Goal: Task Accomplishment & Management: Manage account settings

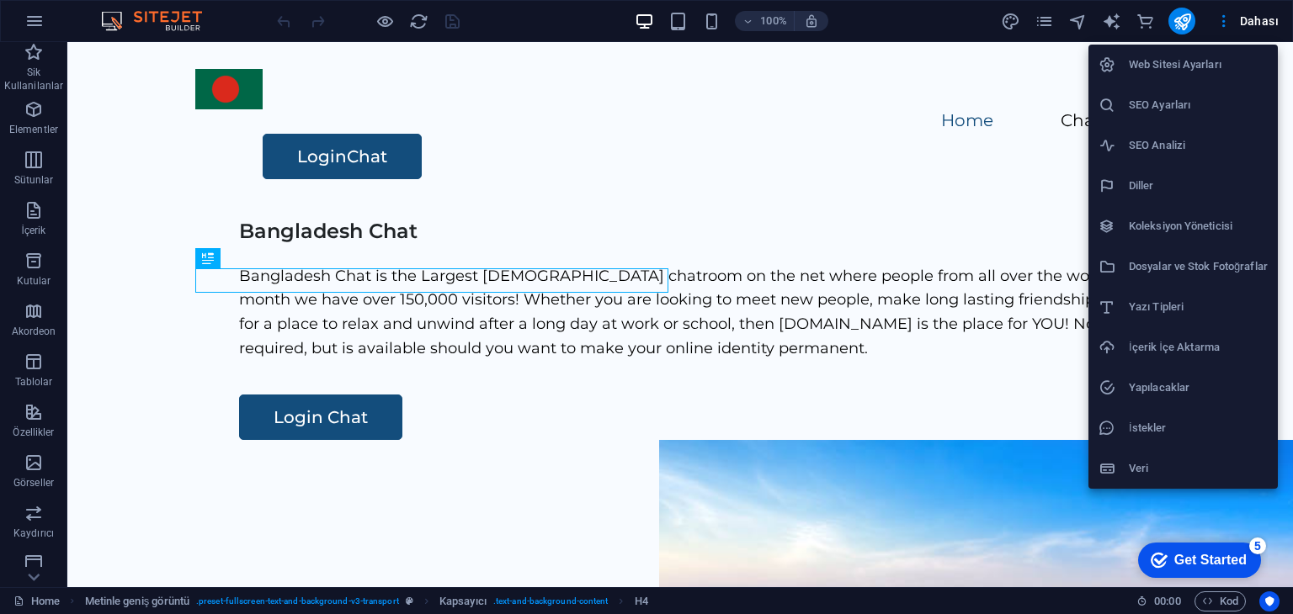
click at [1139, 105] on h6 "SEO Ayarları" at bounding box center [1198, 105] width 139 height 20
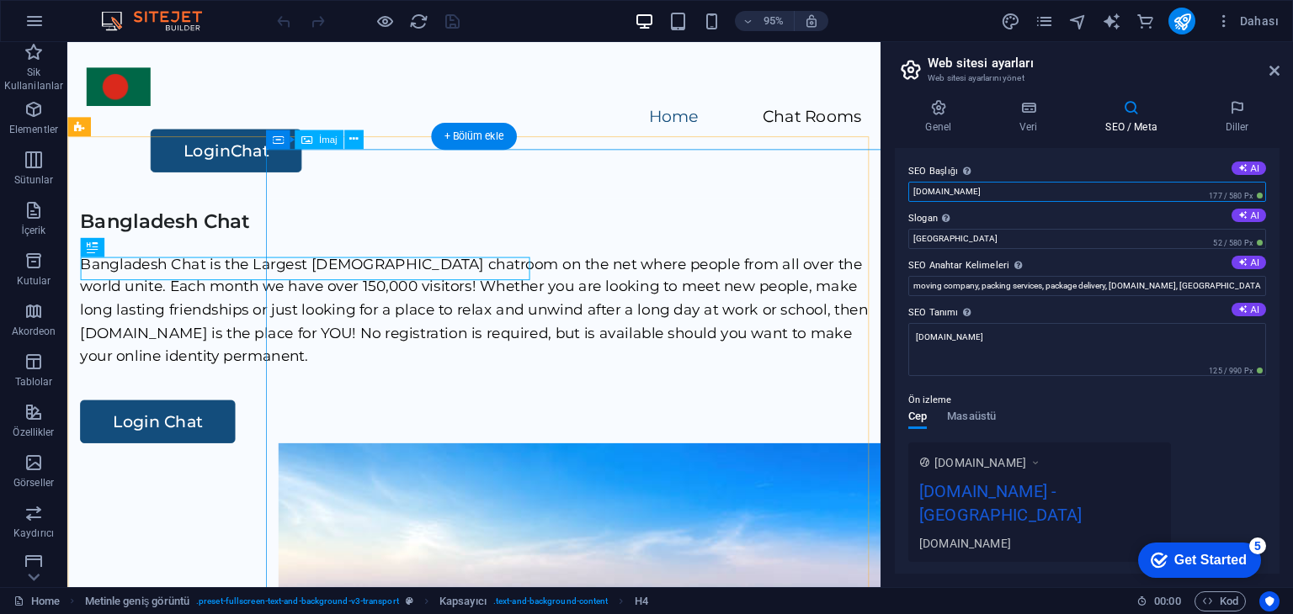
drag, startPoint x: 1076, startPoint y: 236, endPoint x: 843, endPoint y: 204, distance: 235.3
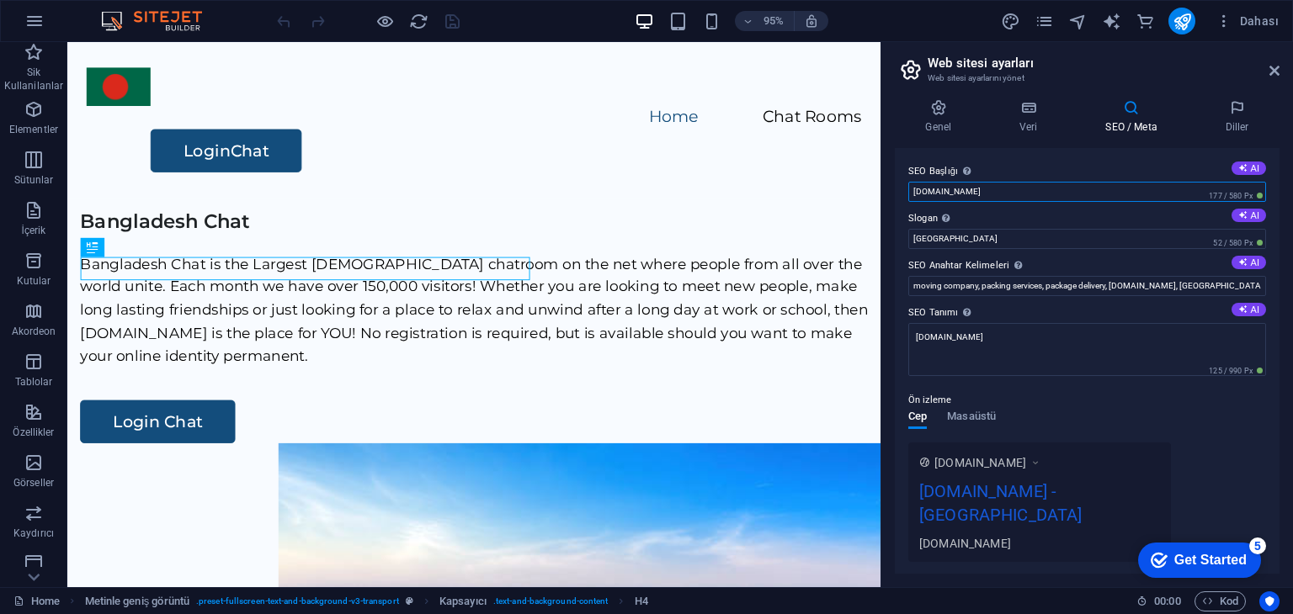
paste input "Bangladesh Cha"
type input "Bangladesh Chat"
drag, startPoint x: 970, startPoint y: 240, endPoint x: 895, endPoint y: 243, distance: 75.0
click at [895, 243] on div "SEO Başlığı Web sitenin başlığı - onu arama motoru sonuçlarında öne çıkan bir ş…" at bounding box center [1087, 361] width 385 height 426
paste input "angladesh Chat"
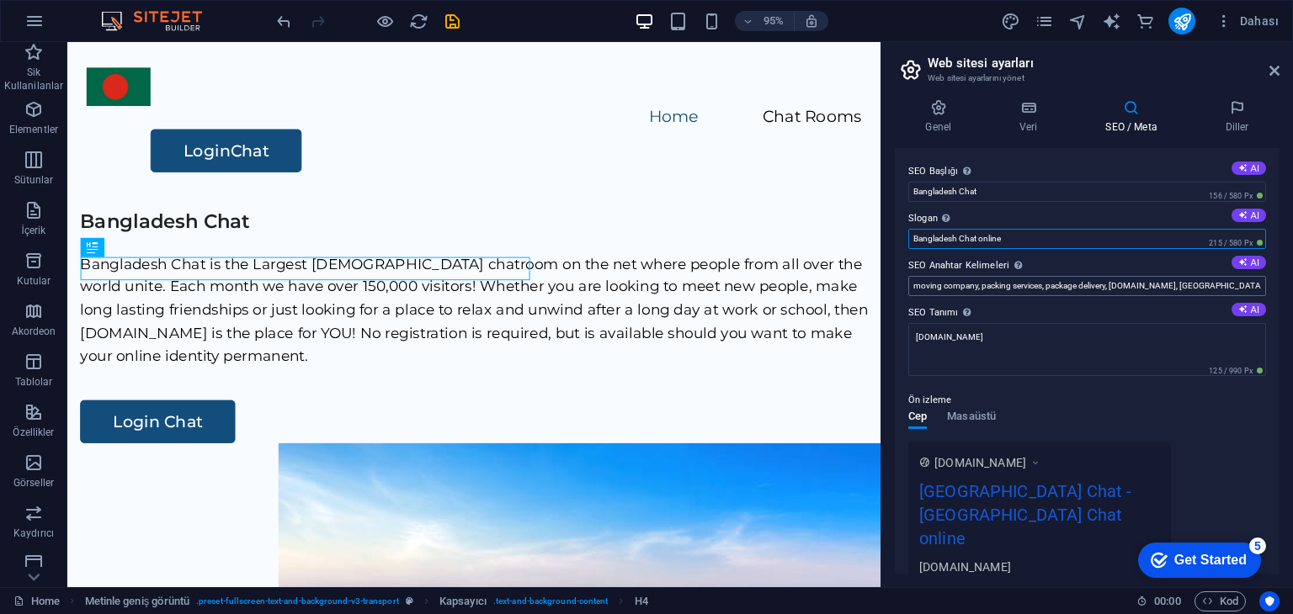
type input "Bangladesh Chat online"
drag, startPoint x: 1041, startPoint y: 281, endPoint x: 900, endPoint y: 282, distance: 141.4
click at [900, 282] on div "SEO Başlığı Web sitenin başlığı - onu arama motoru sonuçlarında öne çıkan bir ş…" at bounding box center [1087, 361] width 385 height 426
paste input "Bangladesh Chat"
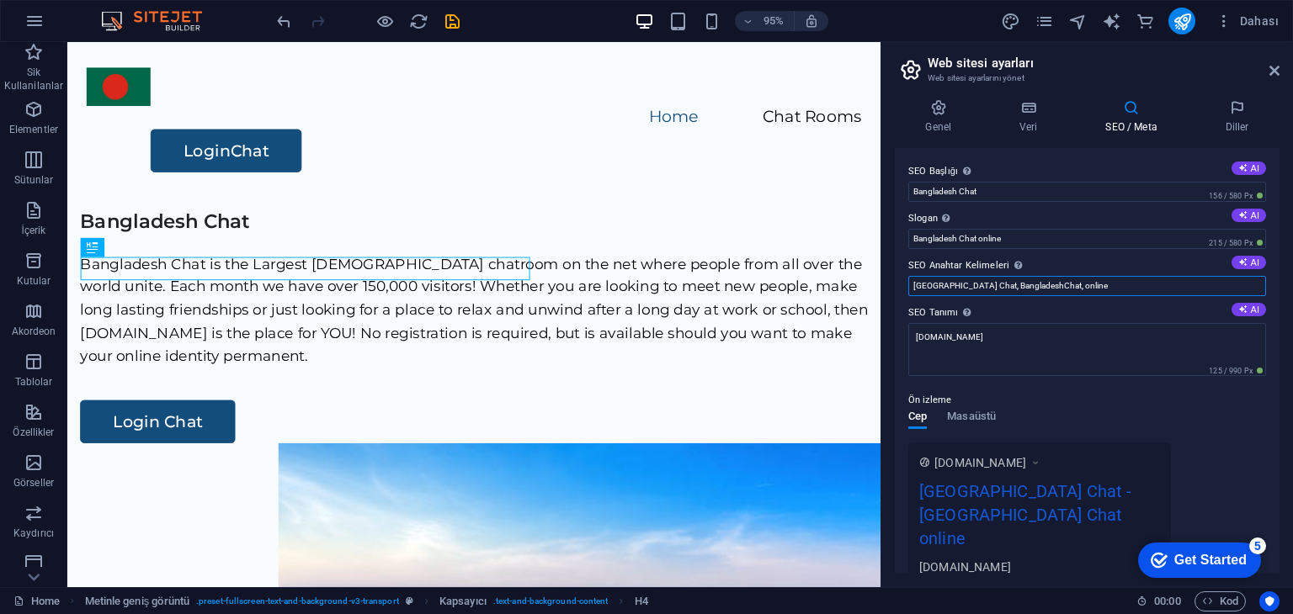
paste input "Bangladesh Chat"
type input "Bangladesh Chat, BangladeshChat, online Bangladesh Chat,"
drag, startPoint x: 1066, startPoint y: 234, endPoint x: 915, endPoint y: 200, distance: 154.4
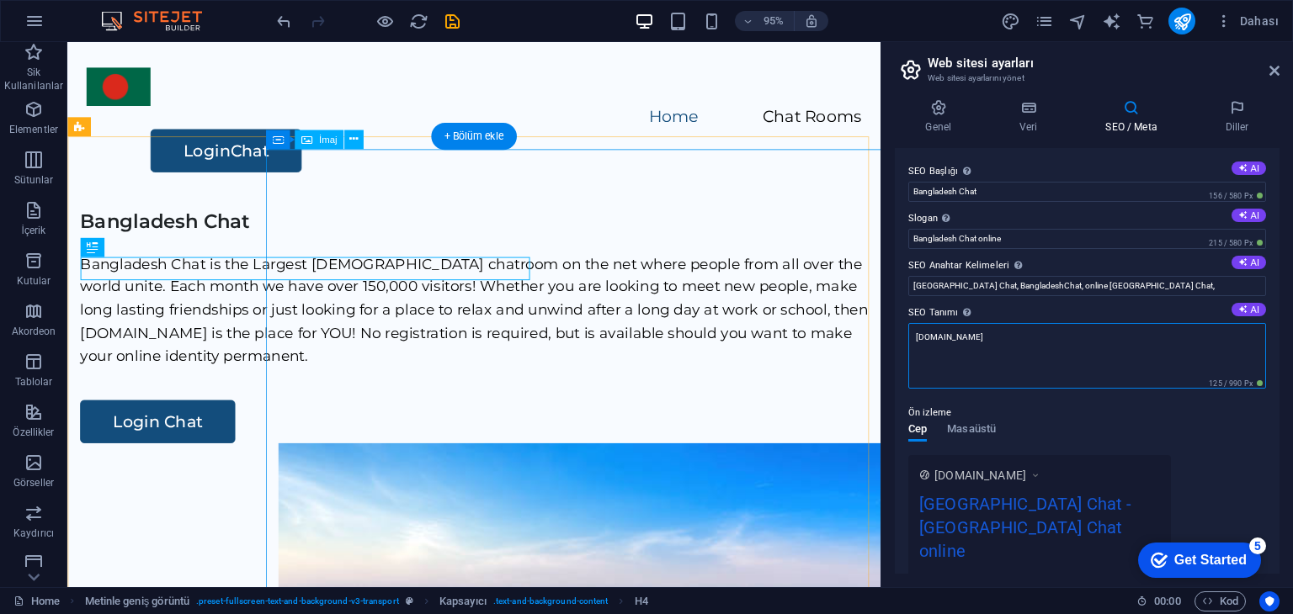
drag, startPoint x: 1007, startPoint y: 376, endPoint x: 911, endPoint y: 346, distance: 101.4
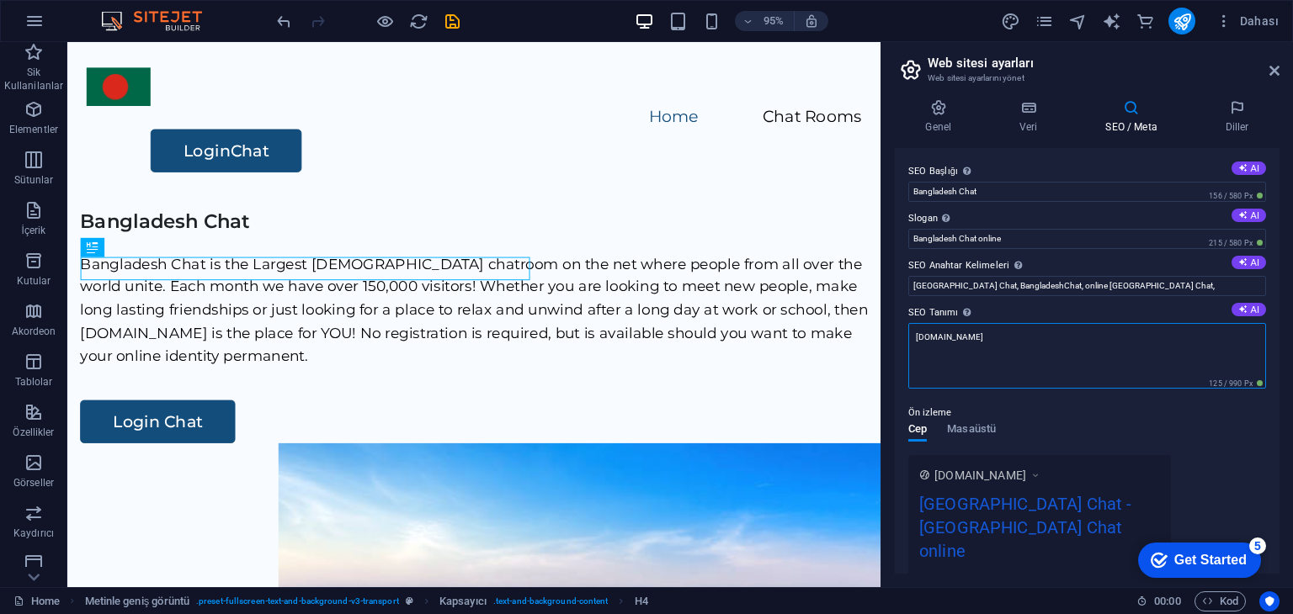
drag, startPoint x: 1025, startPoint y: 343, endPoint x: 906, endPoint y: 337, distance: 119.7
click at [896, 341] on div "SEO Başlığı Web sitenin başlığı - onu arama motoru sonuçlarında öne çıkan bir ş…" at bounding box center [1087, 361] width 385 height 426
paste textarea "Bangladesh Cha"
type textarea "Bangladesh Chat"
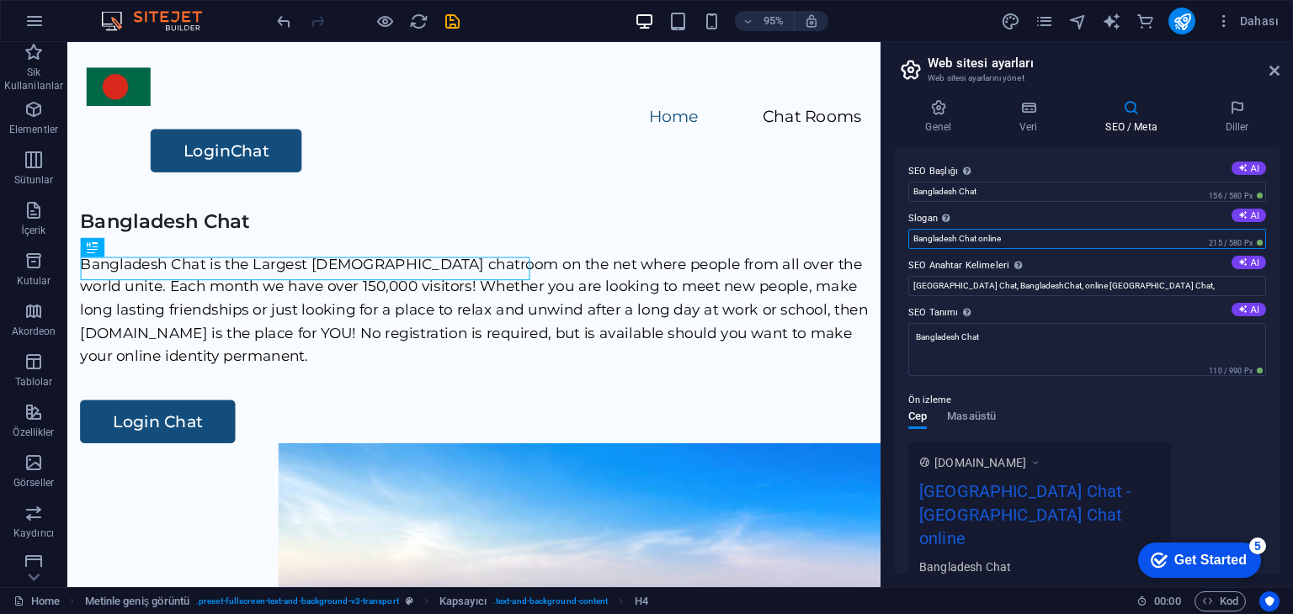
click at [1055, 238] on input "Bangladesh Chat online" at bounding box center [1087, 239] width 358 height 20
click at [1056, 238] on input "Bangladesh Chat online" at bounding box center [1087, 239] width 358 height 20
type input "Bangladesh Chat"
click at [1030, 194] on input "Bangladesh Chat" at bounding box center [1087, 192] width 358 height 20
click at [1159, 285] on input "Bangladesh Chat, BangladeshChat, online Bangladesh Chat," at bounding box center [1087, 286] width 358 height 20
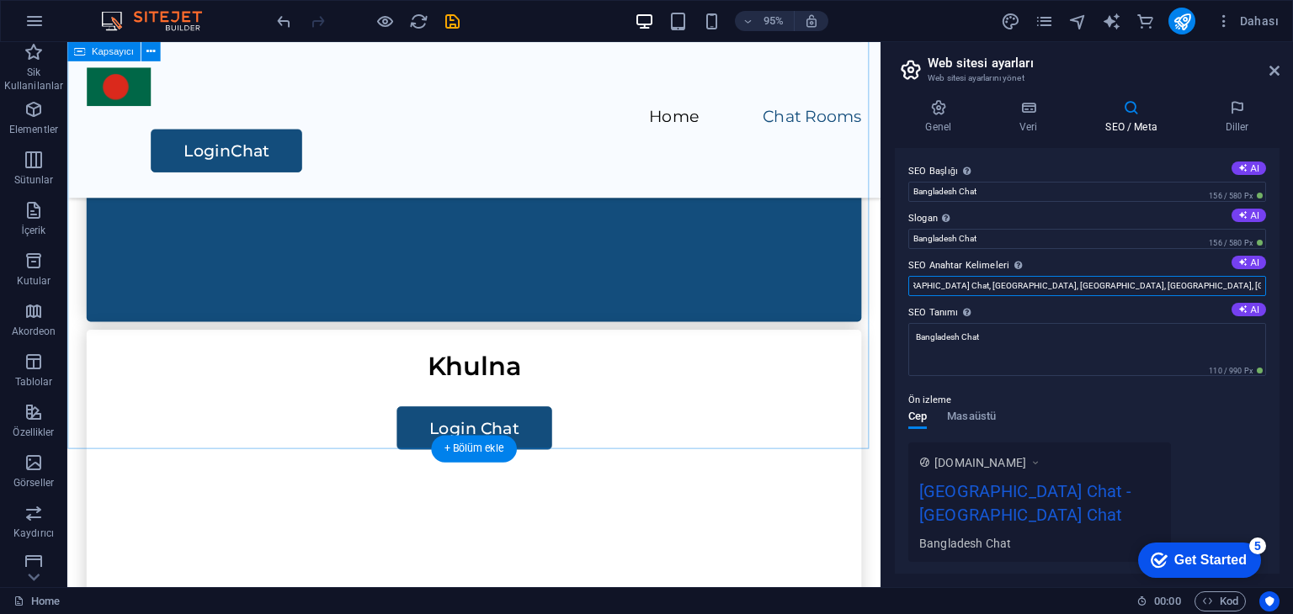
scroll to position [1262, 0]
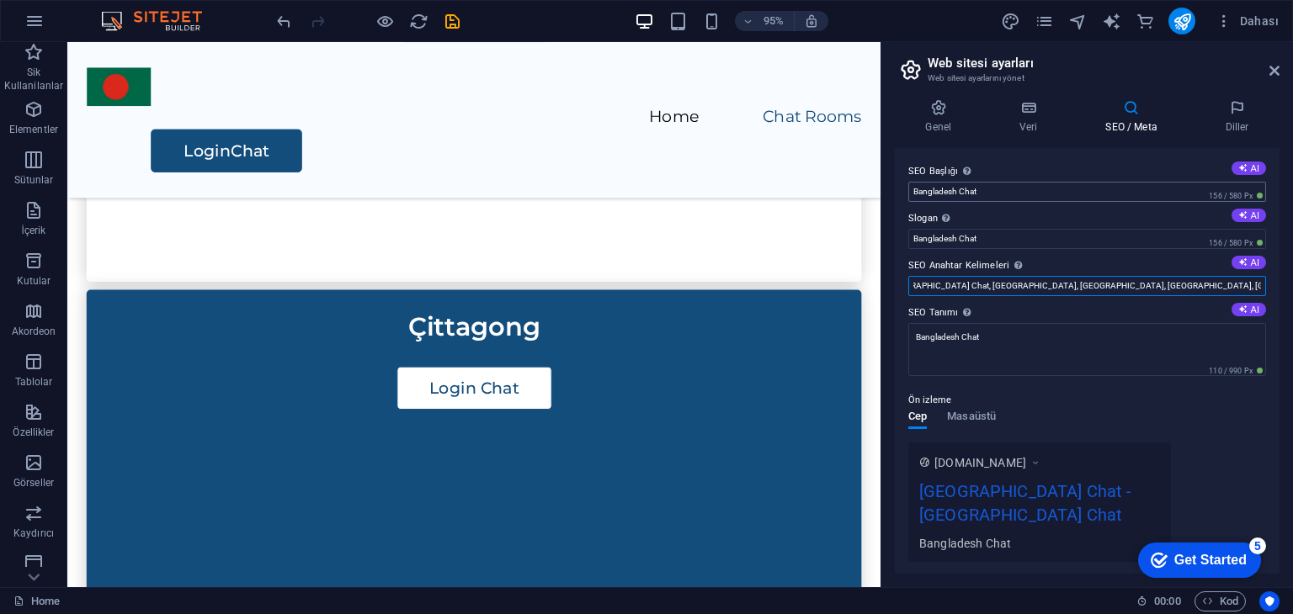
type input "Bangladesh Chat, BangladeshChat, online Bangladesh Chat, dakka Chat, cittagong …"
click at [1012, 194] on input "Bangladesh Chat" at bounding box center [1087, 192] width 358 height 20
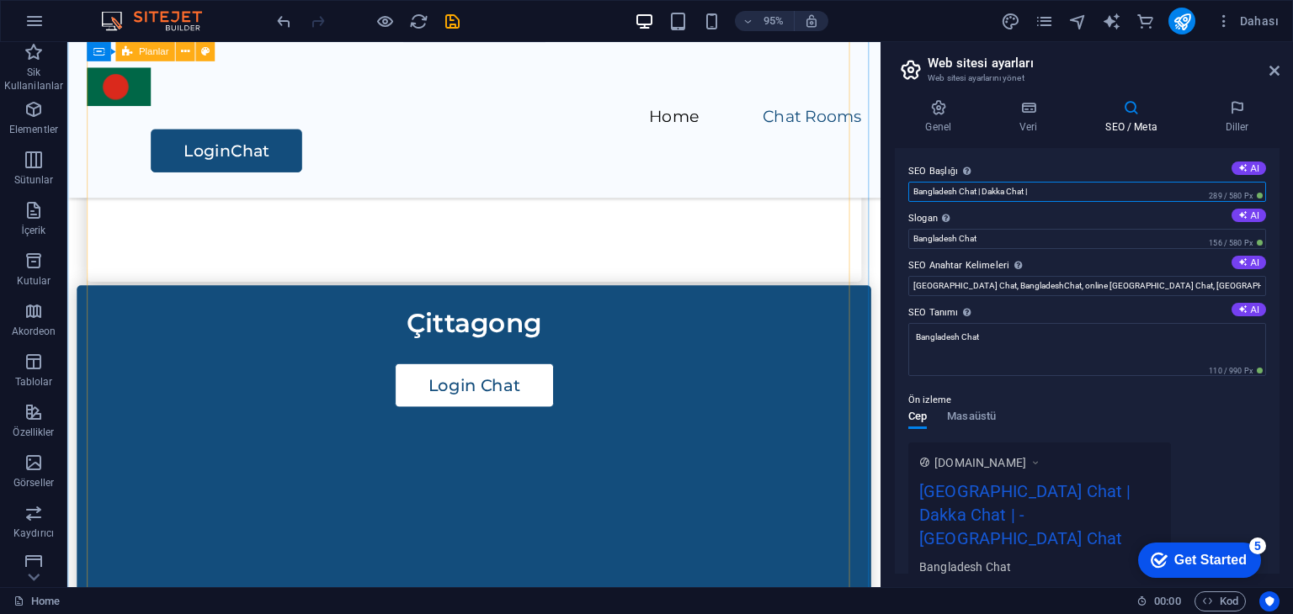
scroll to position [926, 0]
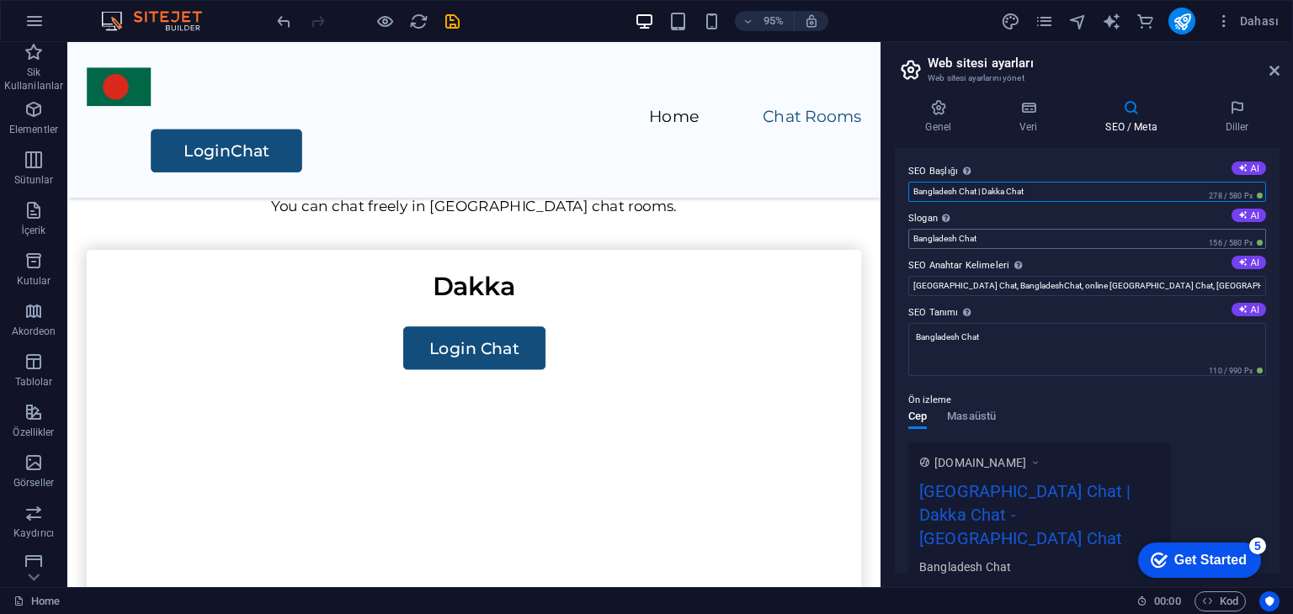
type input "Bangladesh Chat | Dakka Chat"
click at [997, 237] on input "Bangladesh Chat" at bounding box center [1087, 239] width 358 height 20
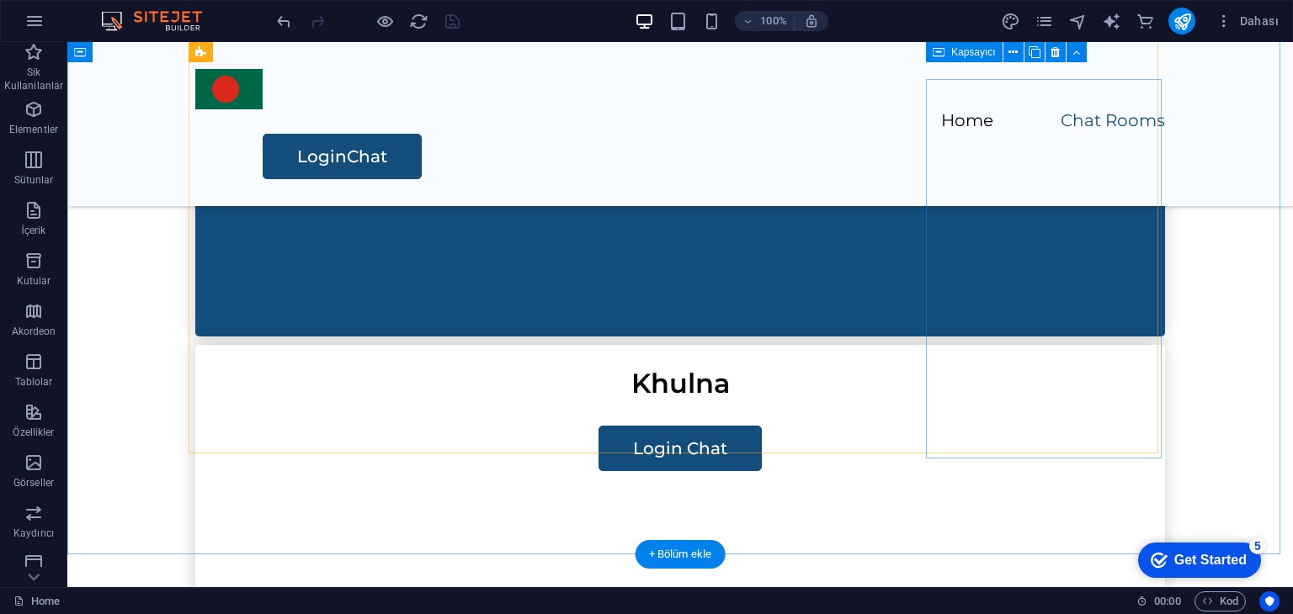
scroll to position [1347, 0]
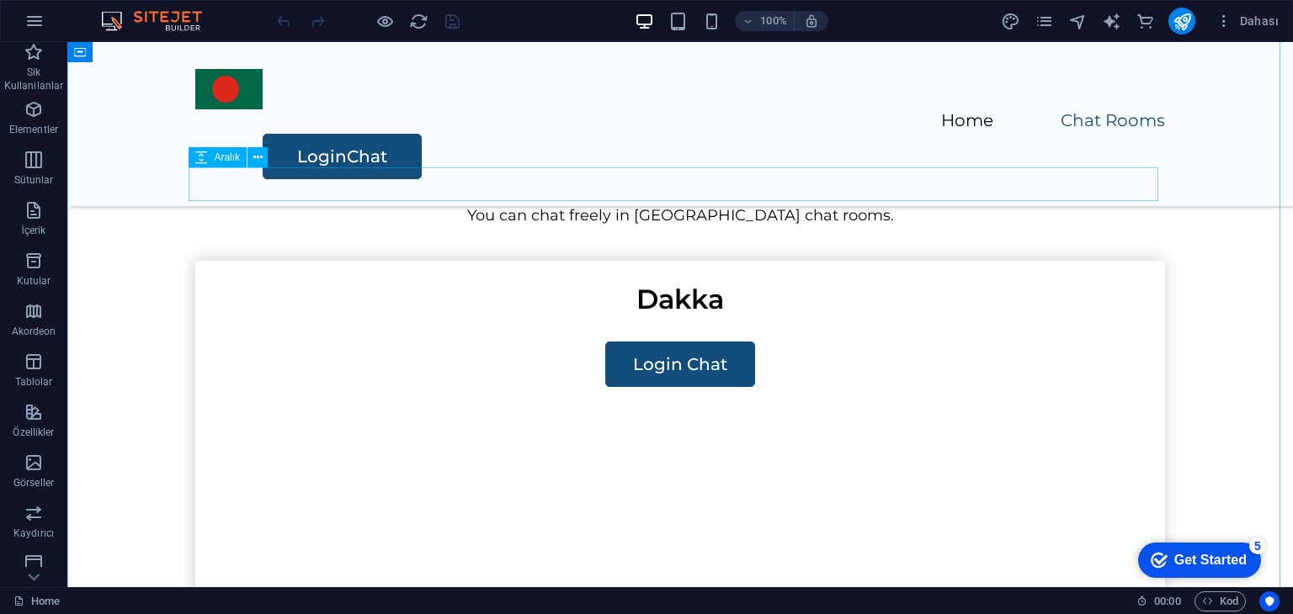
scroll to position [1515, 0]
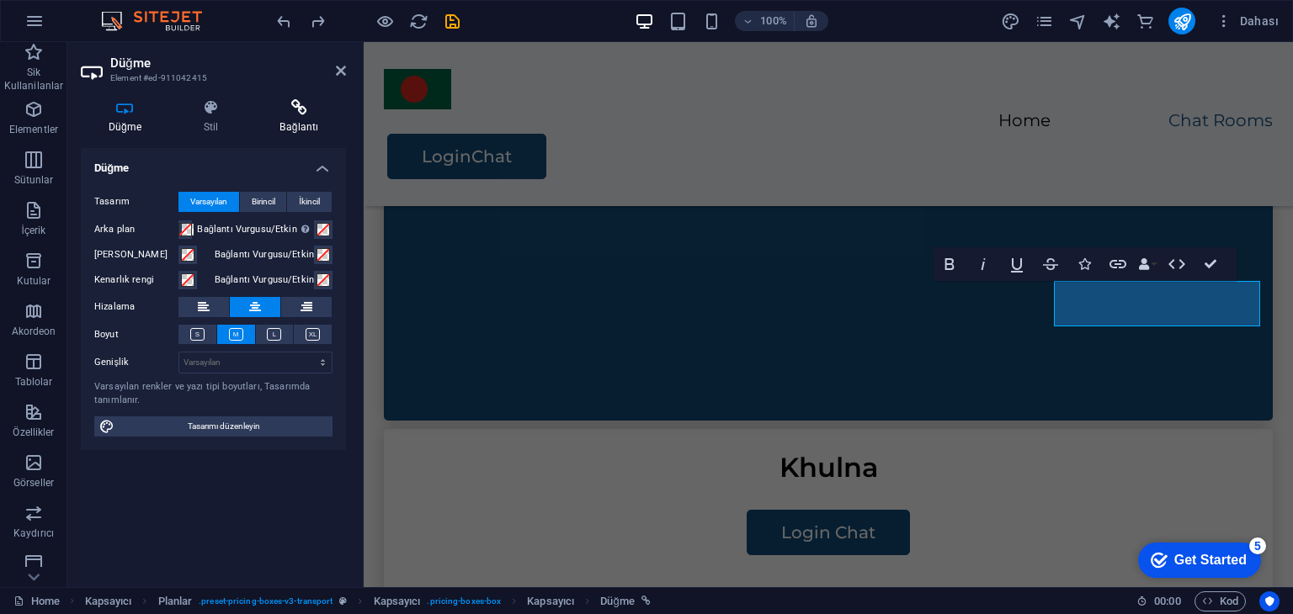
click at [301, 111] on icon at bounding box center [298, 107] width 93 height 17
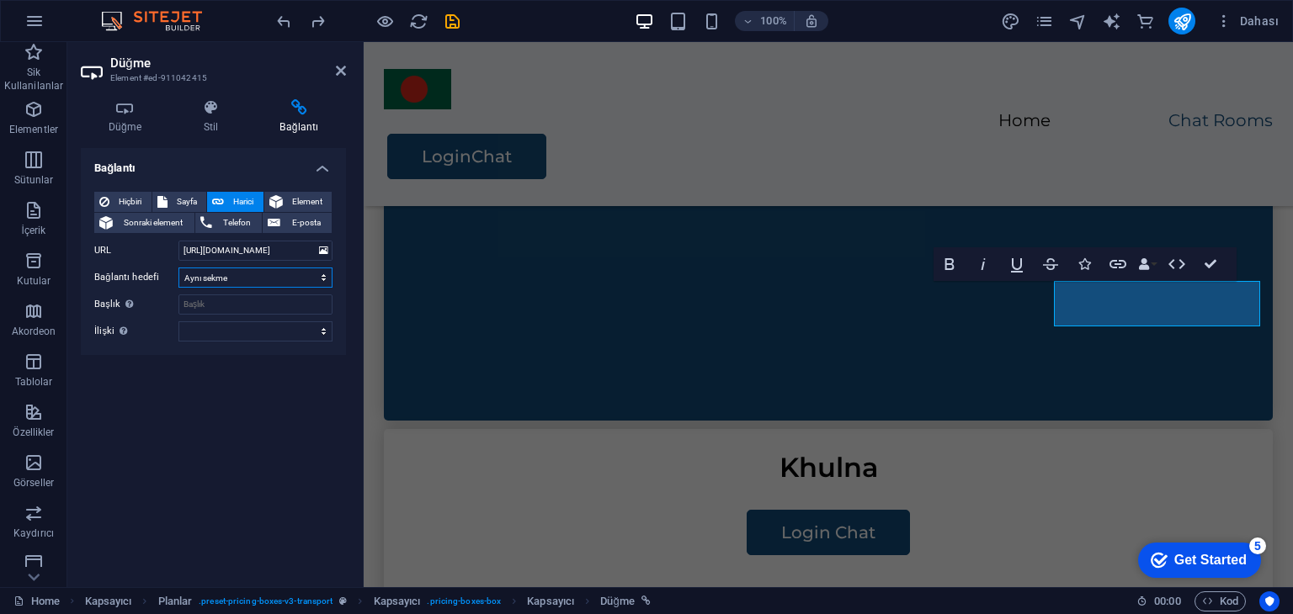
click at [247, 274] on select "Yeni sekme Aynı sekme Kaplama" at bounding box center [255, 278] width 154 height 20
click at [243, 282] on select "Yeni sekme Aynı sekme Kaplama" at bounding box center [255, 278] width 154 height 20
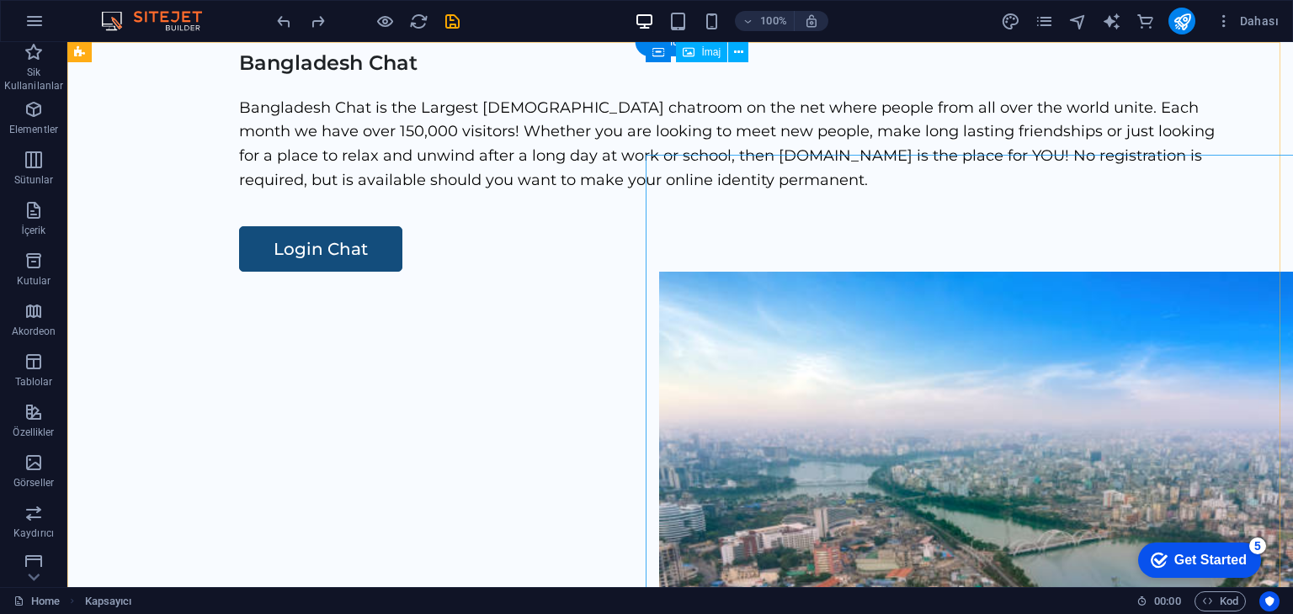
scroll to position [0, 0]
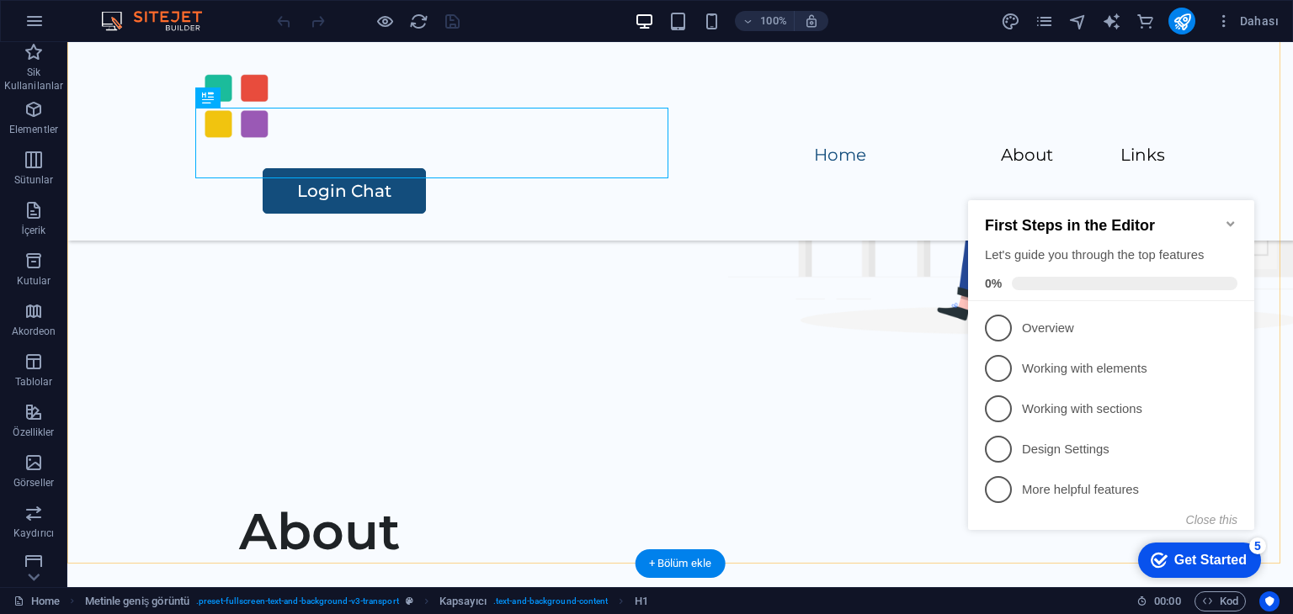
scroll to position [337, 0]
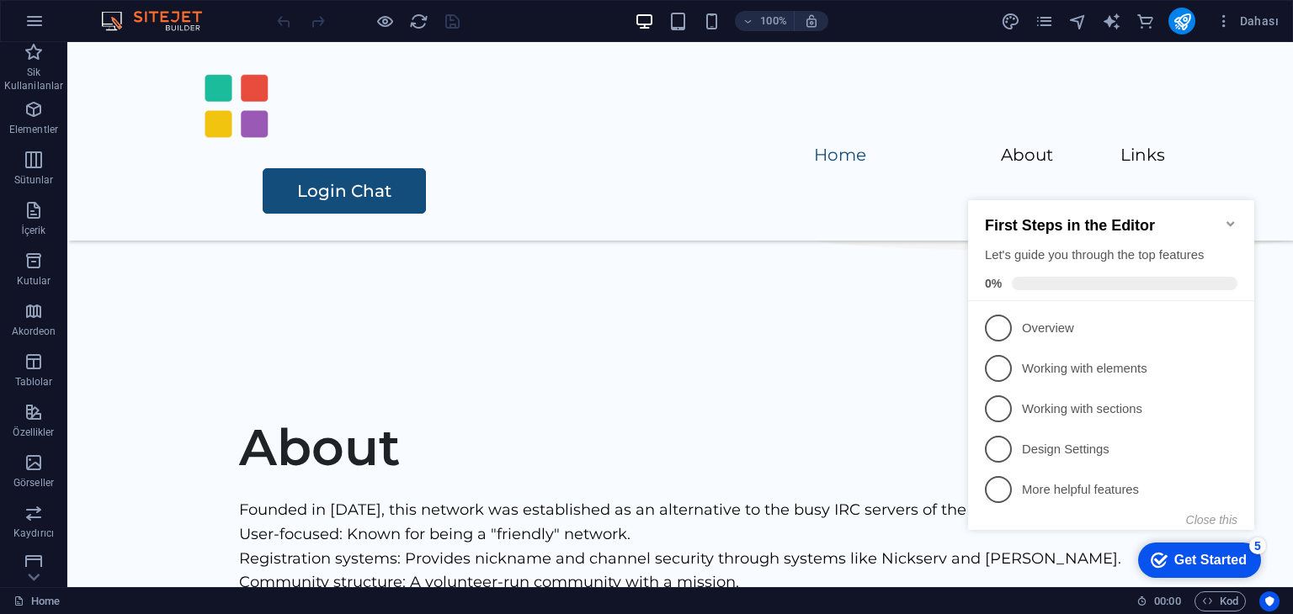
click at [1230, 217] on icon "Minimize checklist" at bounding box center [1230, 223] width 13 height 13
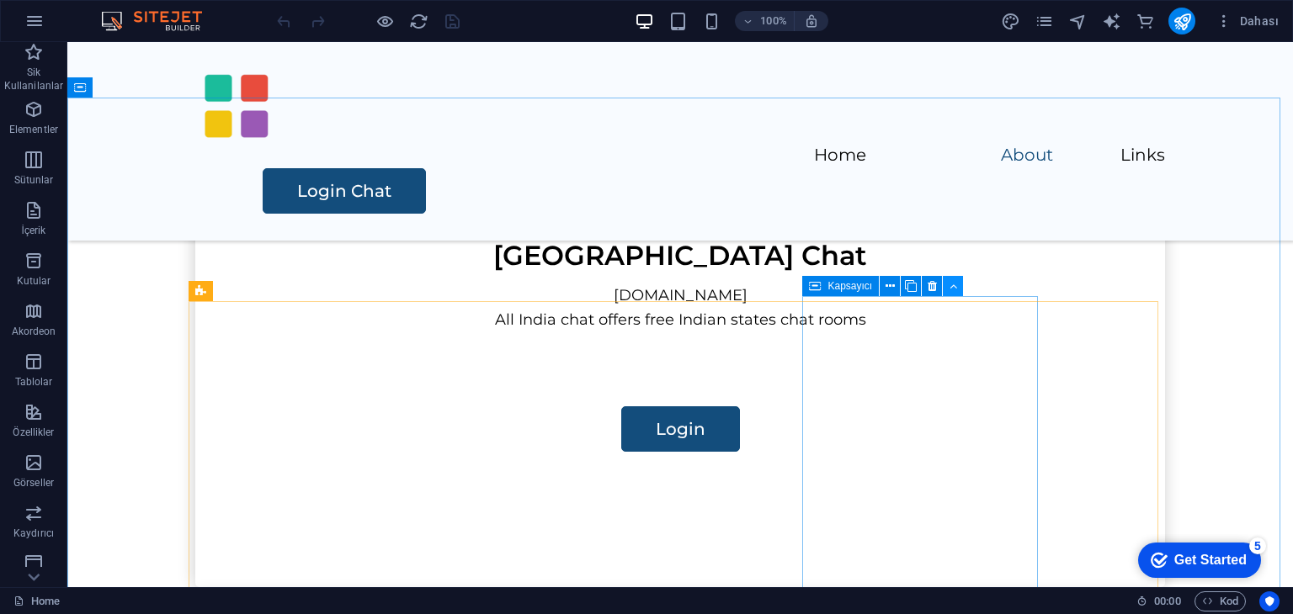
scroll to position [1262, 0]
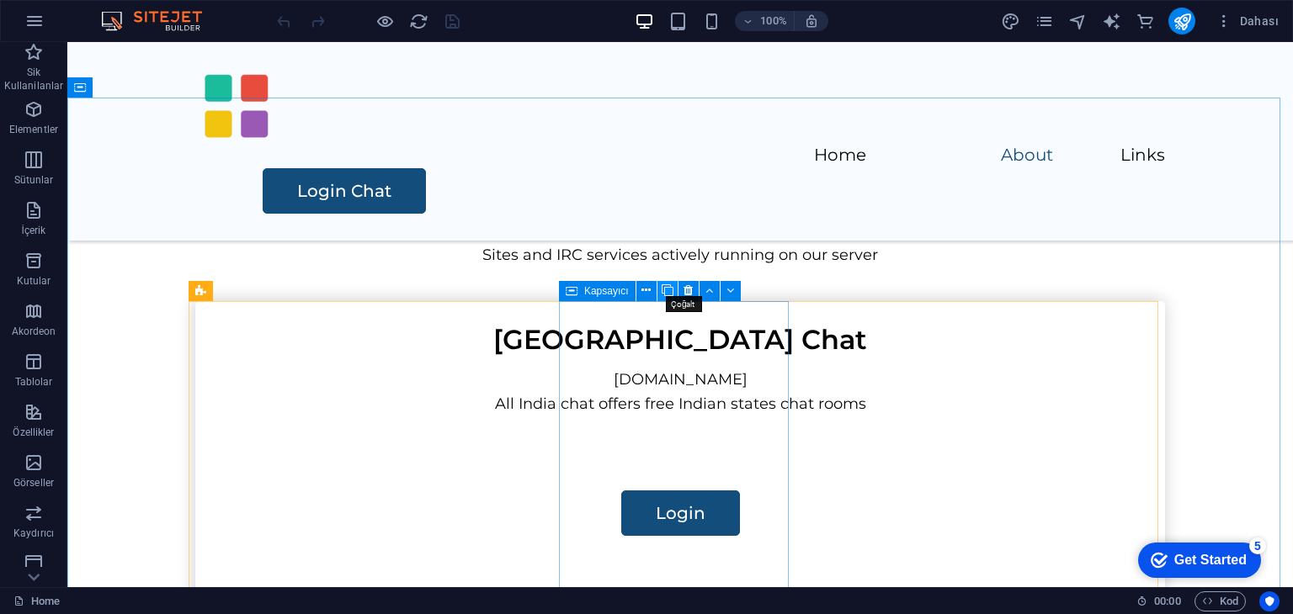
click at [665, 289] on icon at bounding box center [668, 291] width 12 height 18
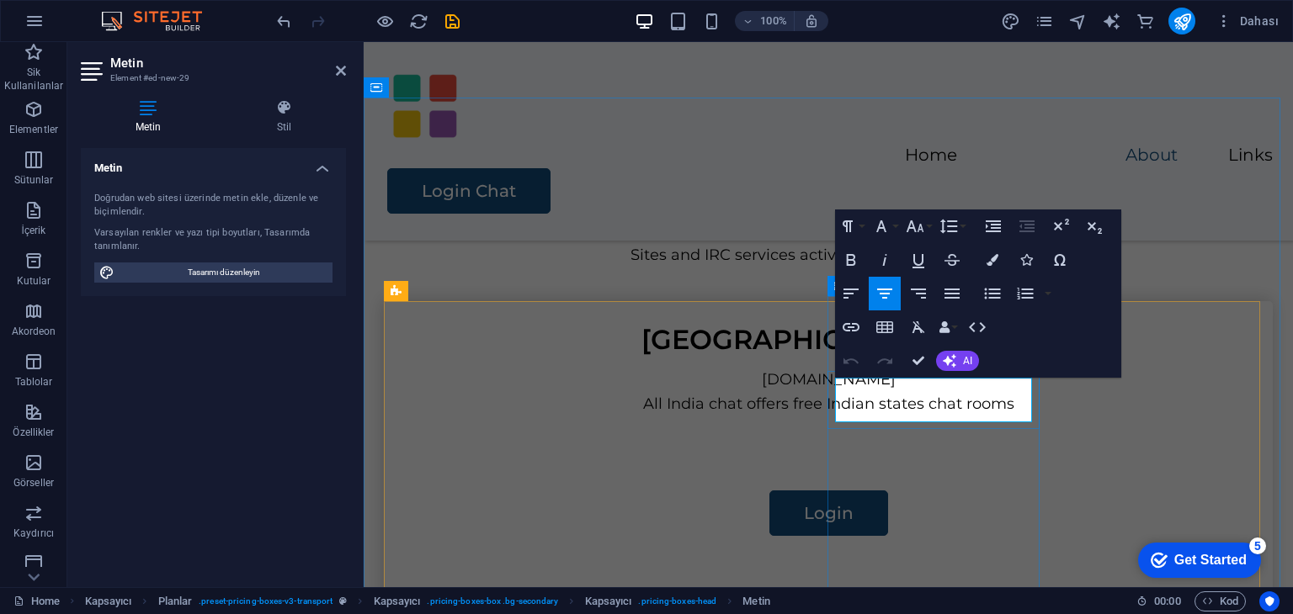
drag, startPoint x: 946, startPoint y: 402, endPoint x: 845, endPoint y: 406, distance: 101.1
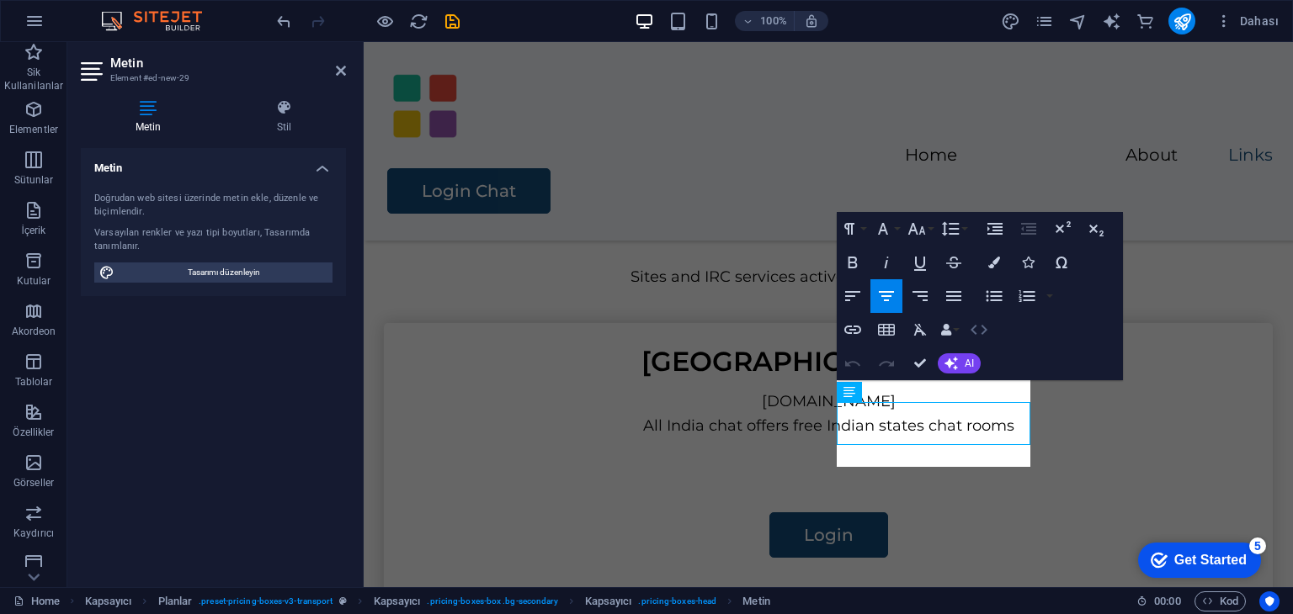
scroll to position [0, 17]
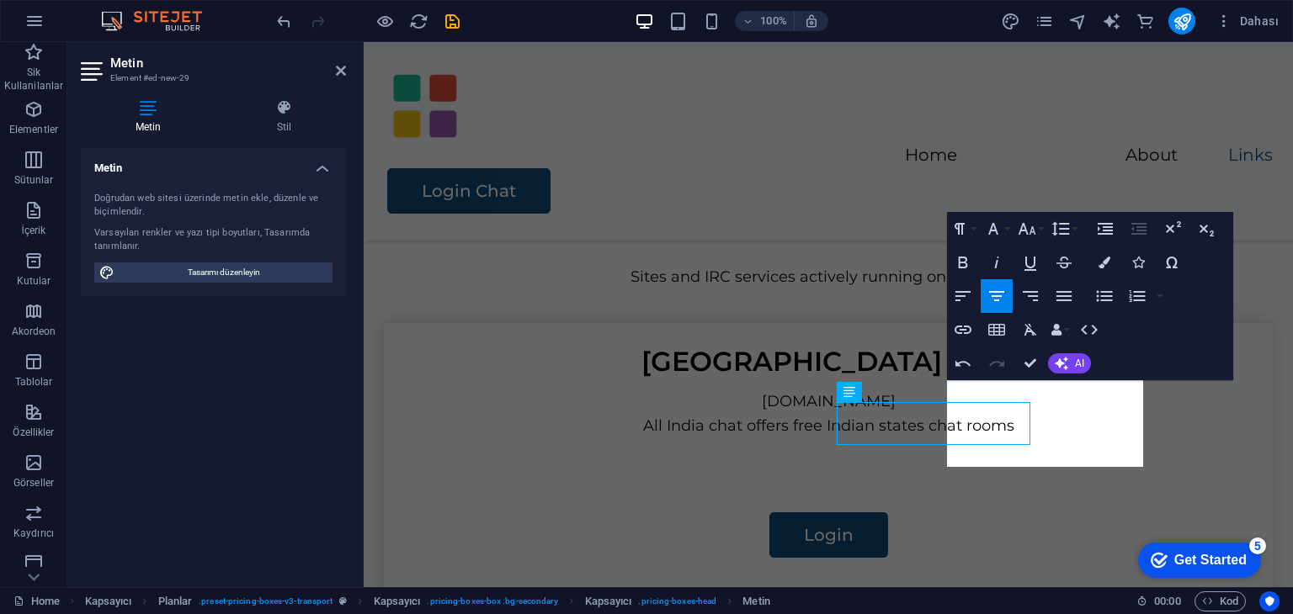
scroll to position [1219, 0]
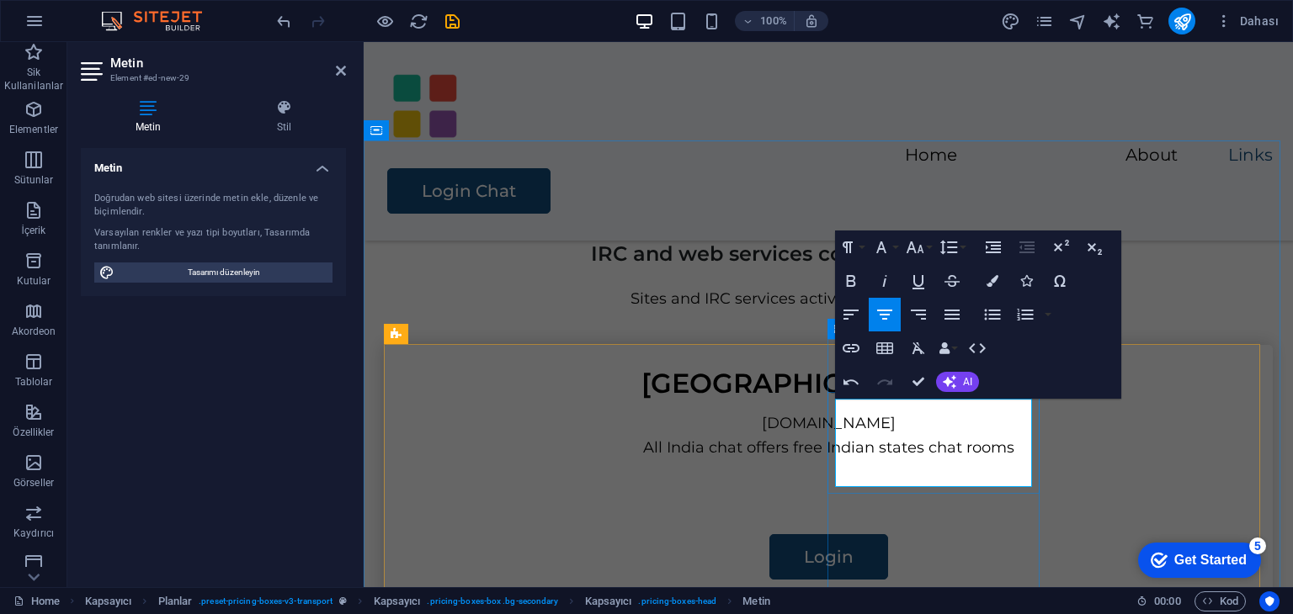
drag, startPoint x: 984, startPoint y: 476, endPoint x: 889, endPoint y: 461, distance: 96.2
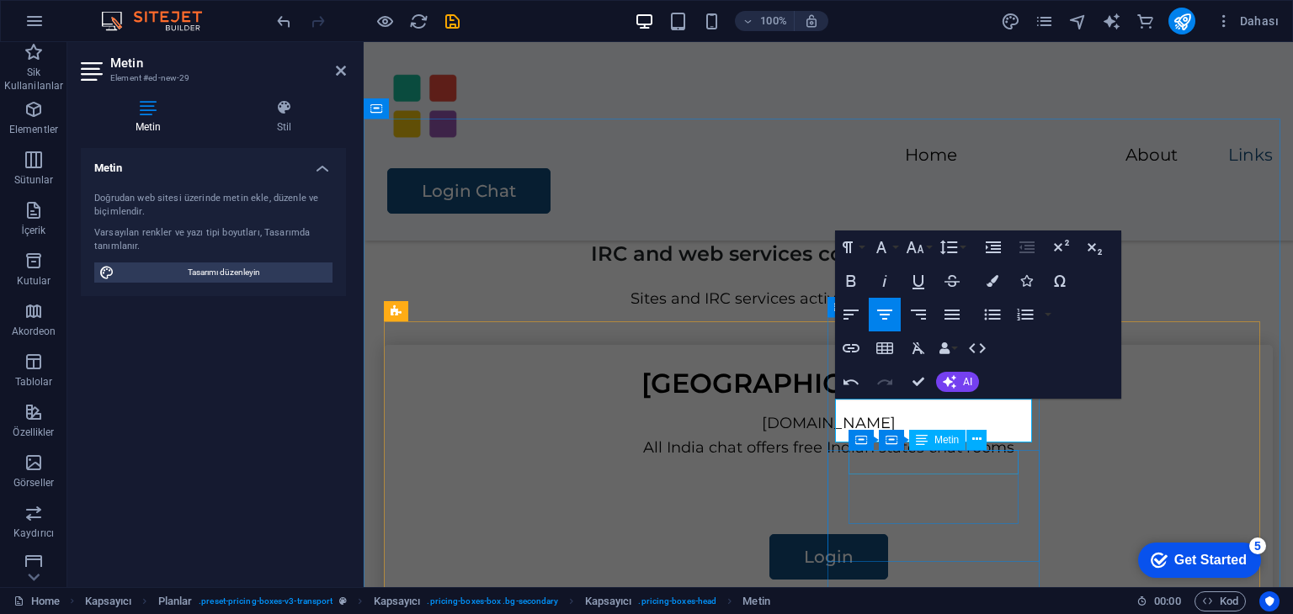
scroll to position [1241, 0]
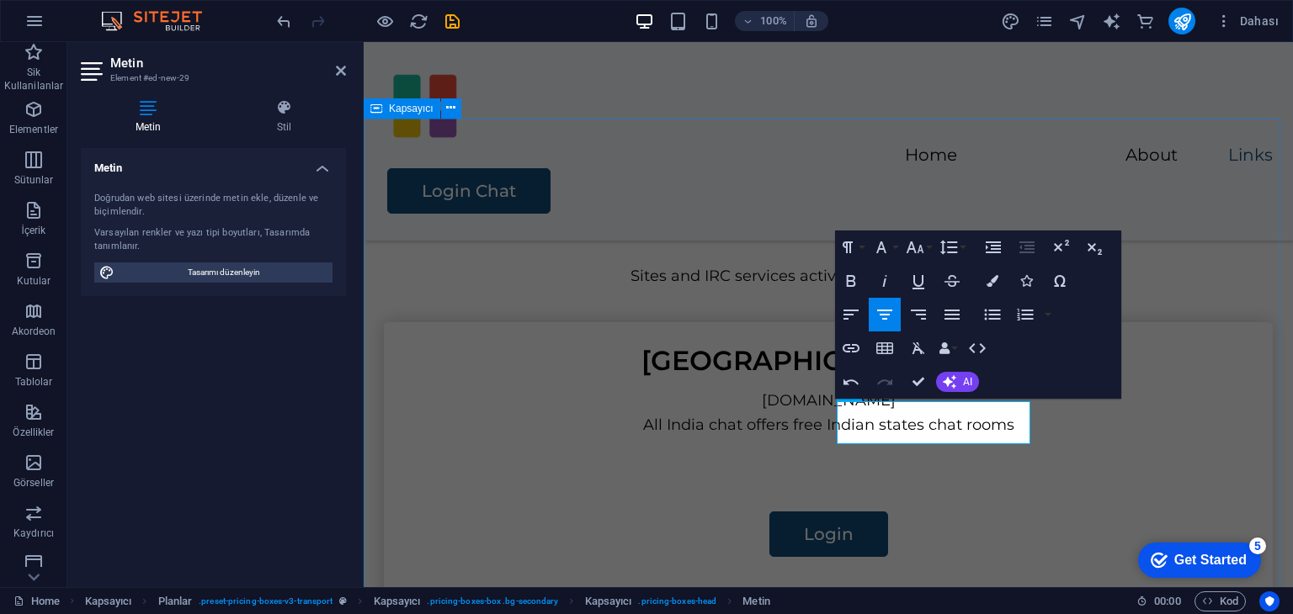
click at [1186, 253] on div at bounding box center [828, 254] width 889 height 20
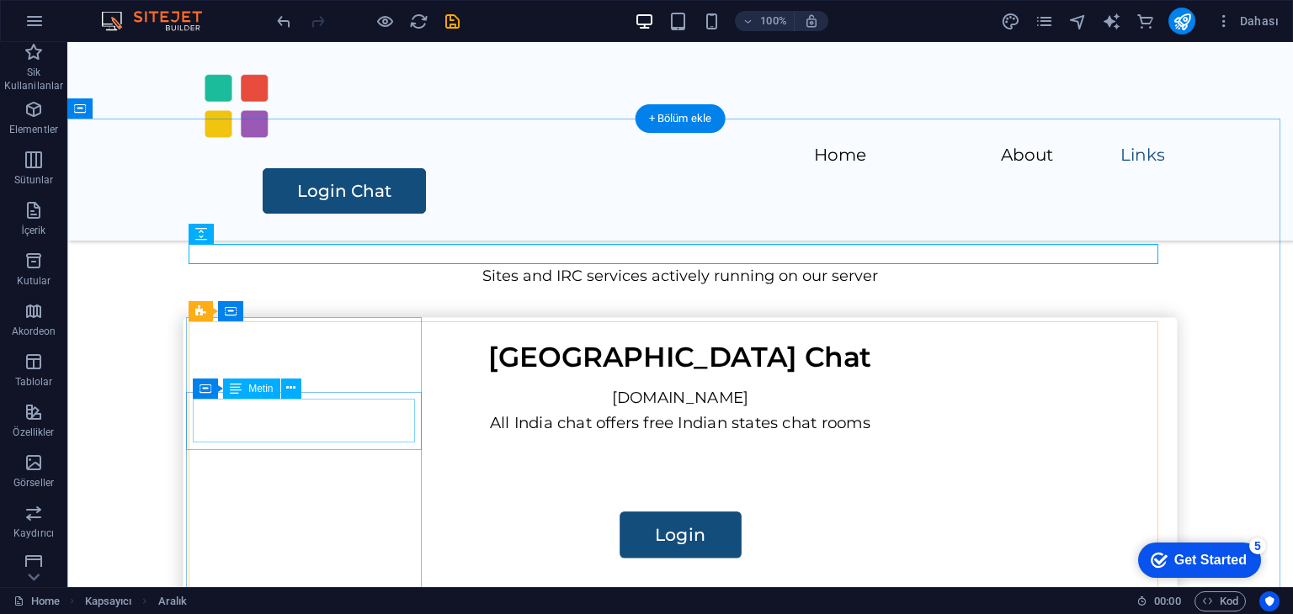
click at [320, 379] on div "India Chat" at bounding box center [680, 357] width 980 height 44
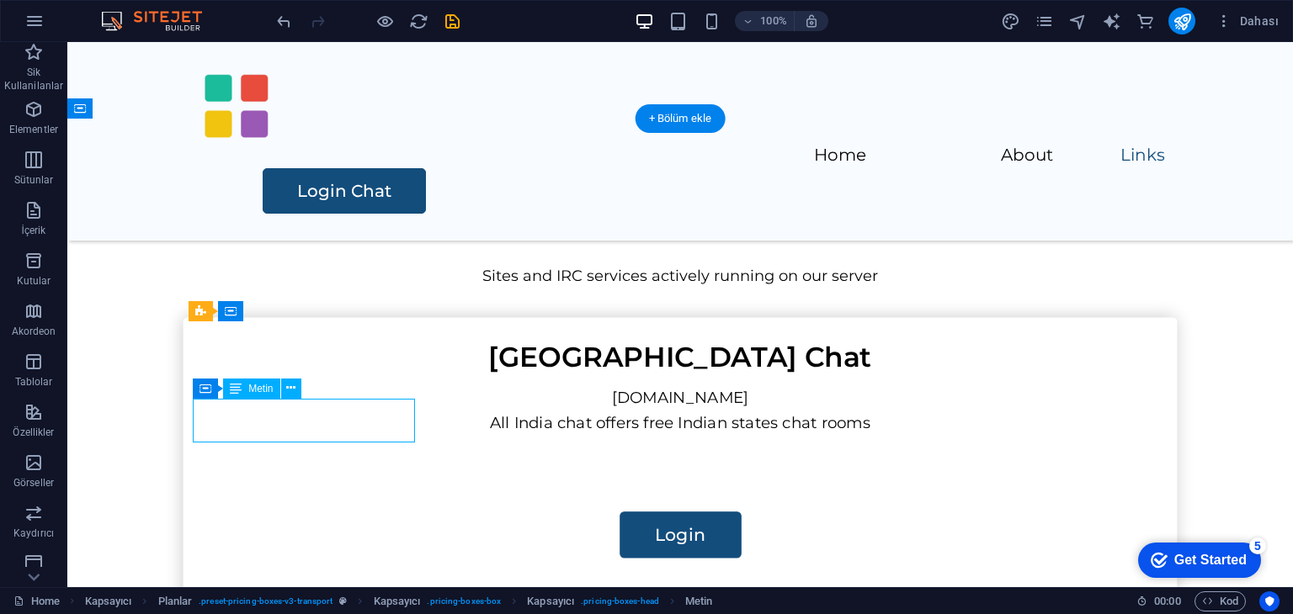
click at [320, 379] on div "India Chat" at bounding box center [680, 357] width 980 height 44
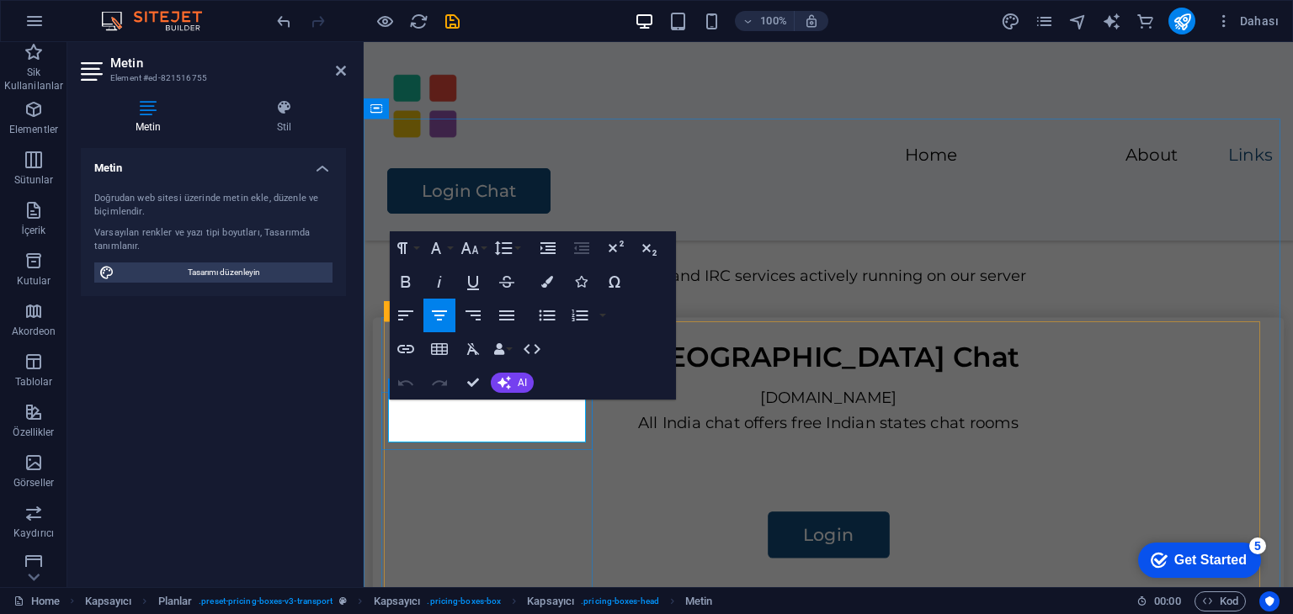
click at [564, 379] on p "India Chat" at bounding box center [828, 357] width 897 height 44
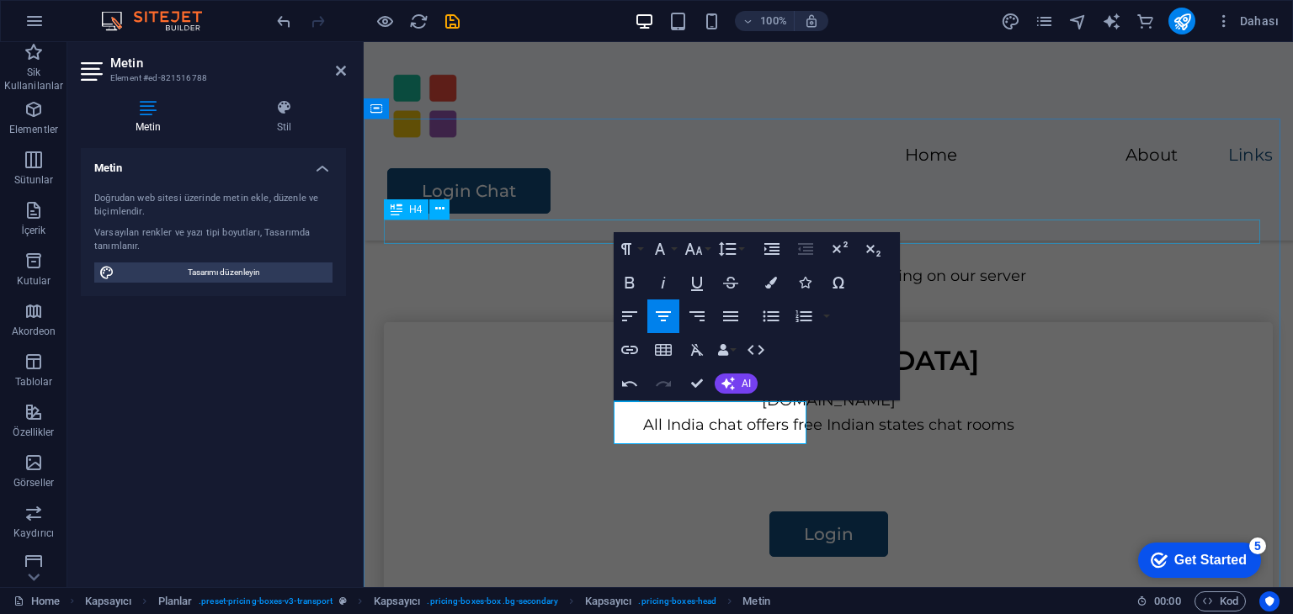
click at [1132, 222] on div "IRC and web services connected to our server" at bounding box center [1191, 356] width 929 height 545
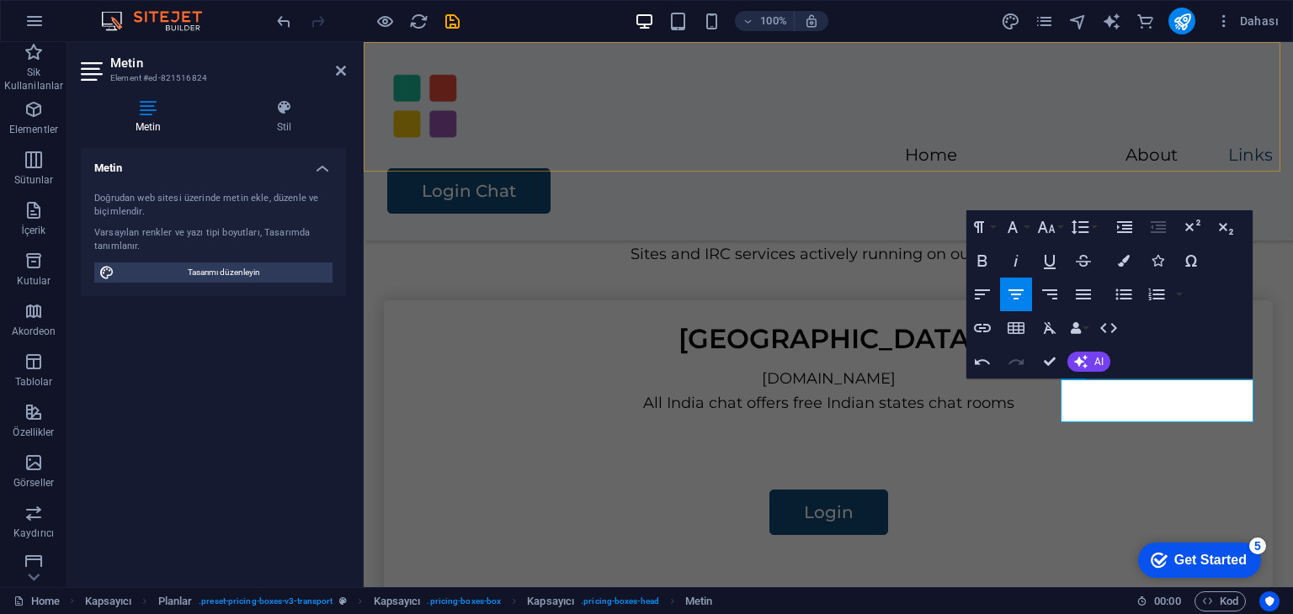
click at [1018, 146] on div "Home About Links Login Chat" at bounding box center [828, 141] width 929 height 199
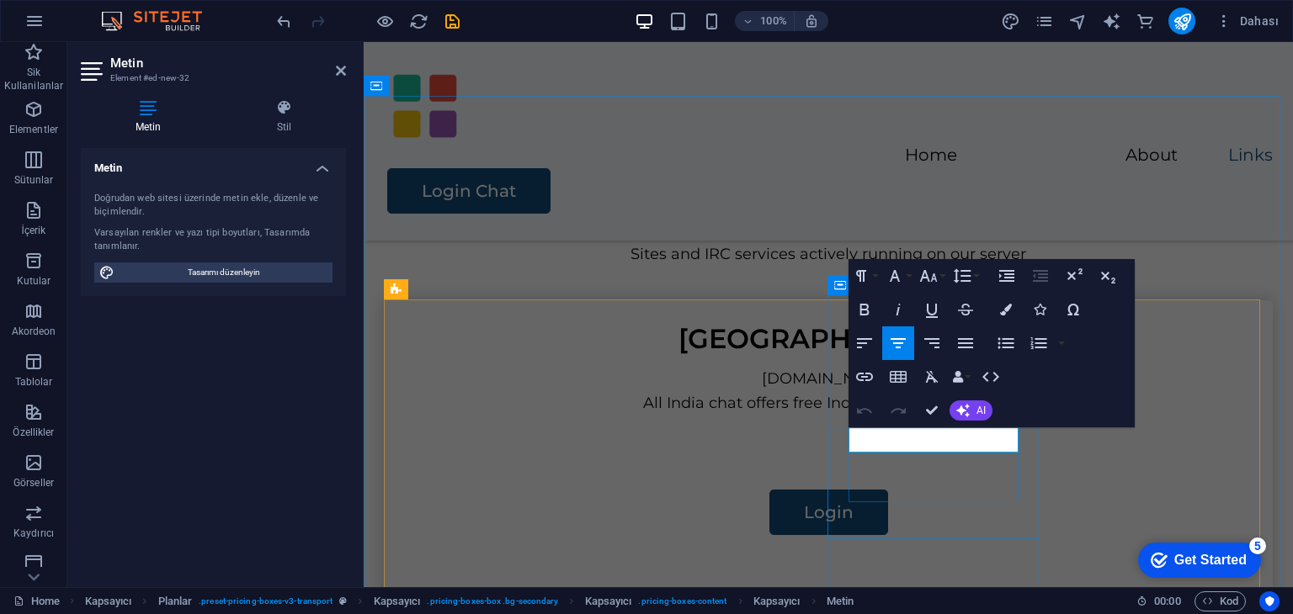
drag, startPoint x: 965, startPoint y: 440, endPoint x: 869, endPoint y: 444, distance: 96.0
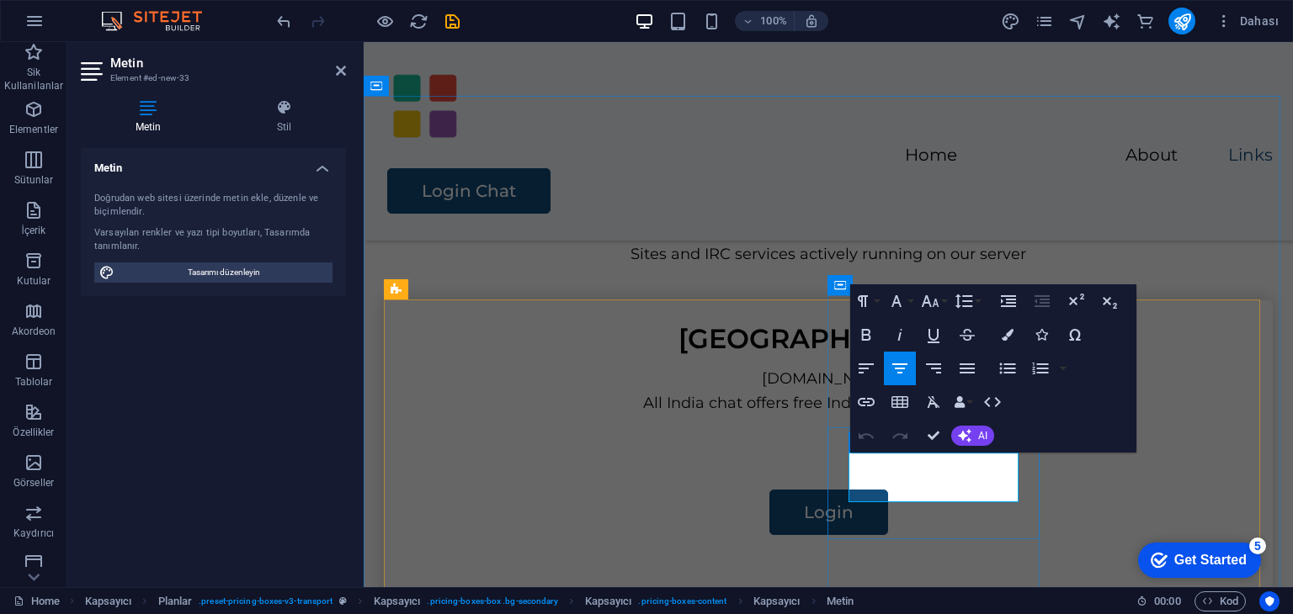
drag, startPoint x: 1010, startPoint y: 468, endPoint x: 1022, endPoint y: 465, distance: 12.1
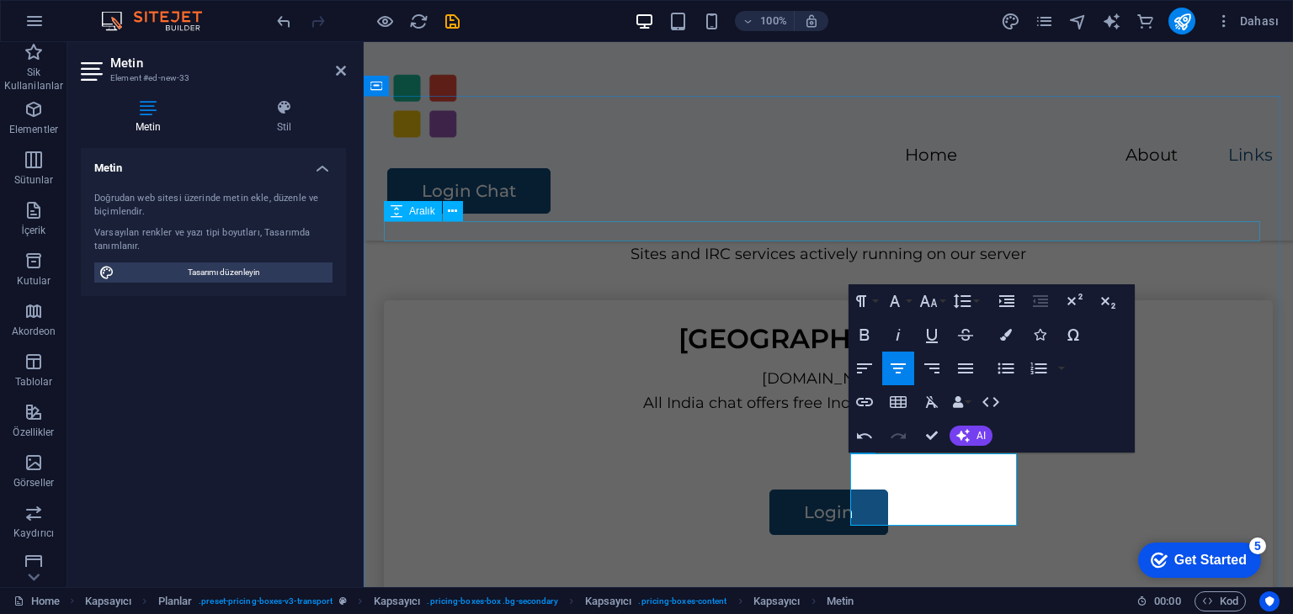
click at [1121, 230] on div at bounding box center [828, 232] width 889 height 20
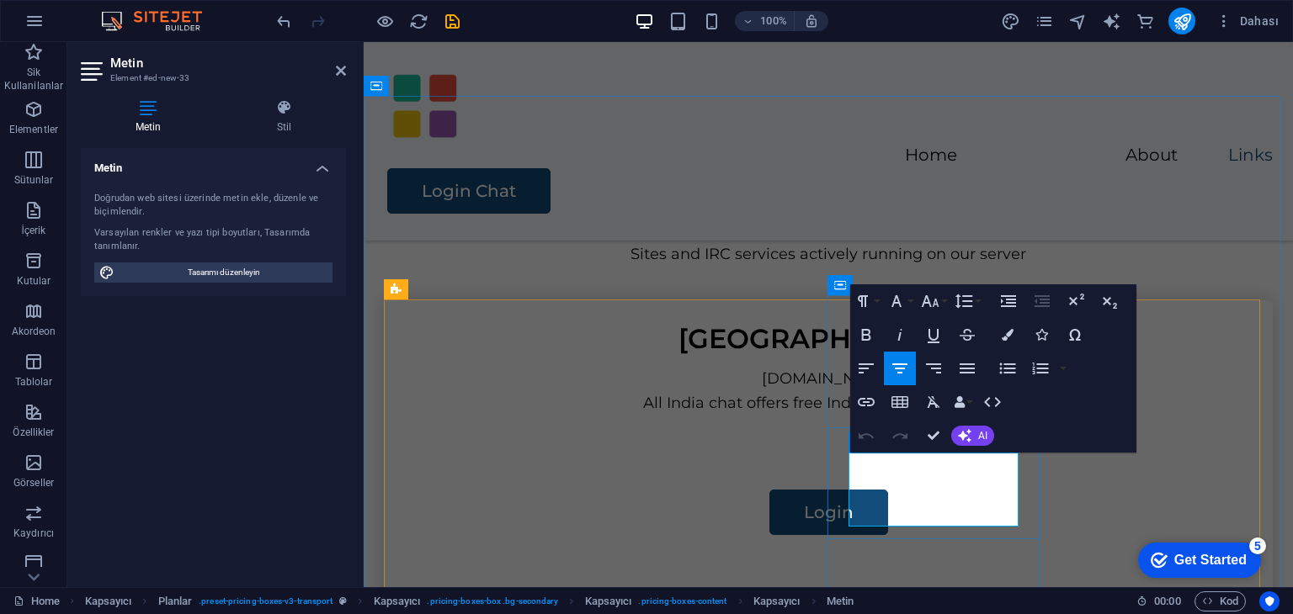
drag, startPoint x: 1004, startPoint y: 492, endPoint x: 1013, endPoint y: 484, distance: 12.5
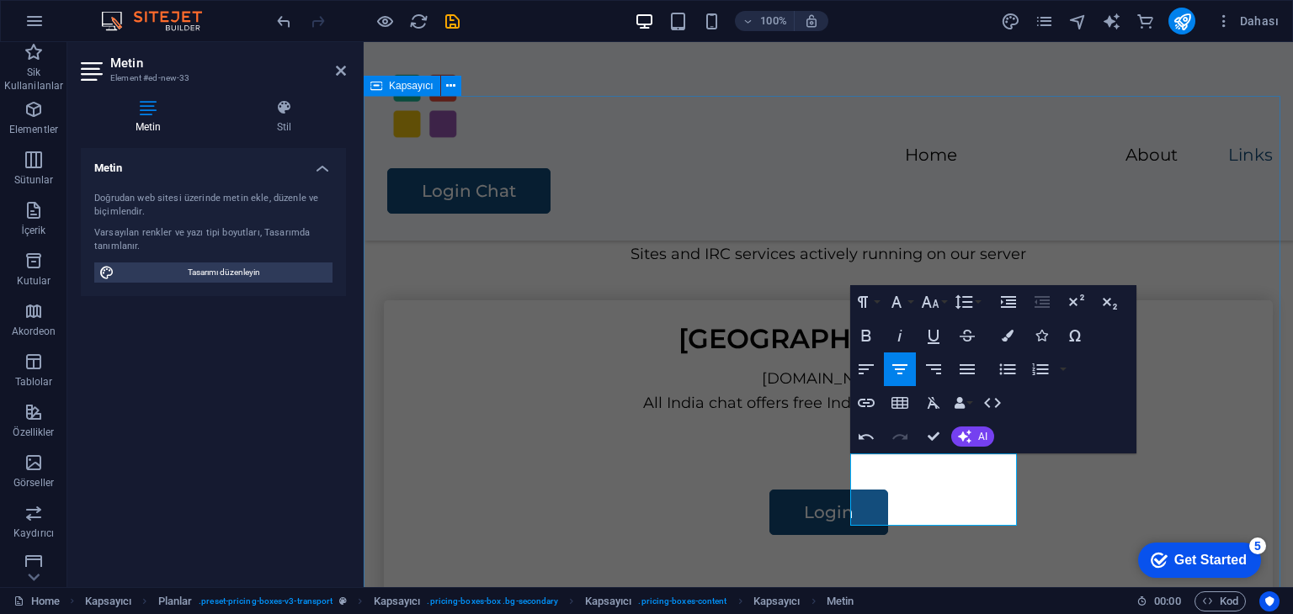
click at [1168, 235] on div at bounding box center [828, 232] width 889 height 20
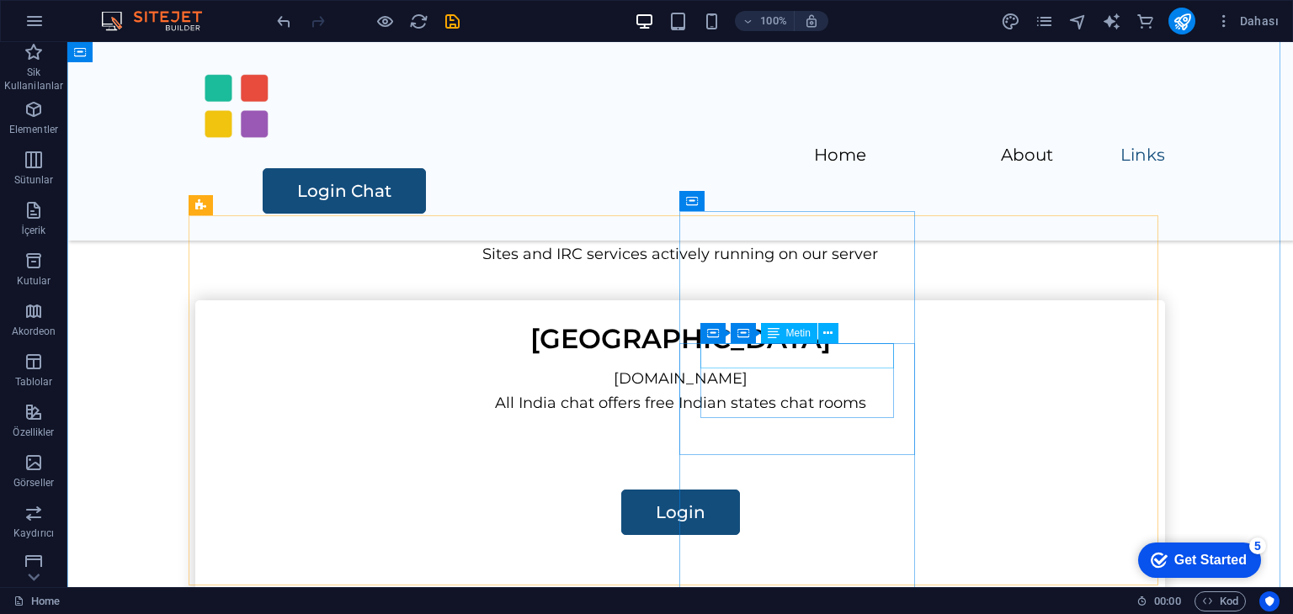
scroll to position [1432, 0]
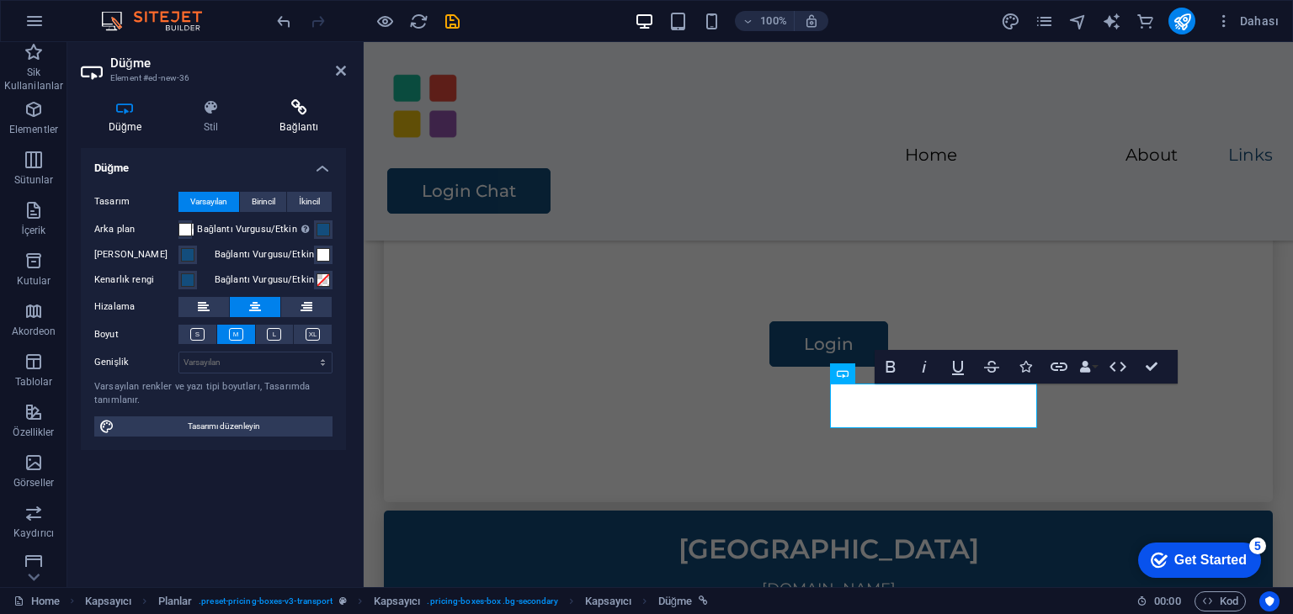
click at [293, 108] on icon at bounding box center [298, 107] width 93 height 17
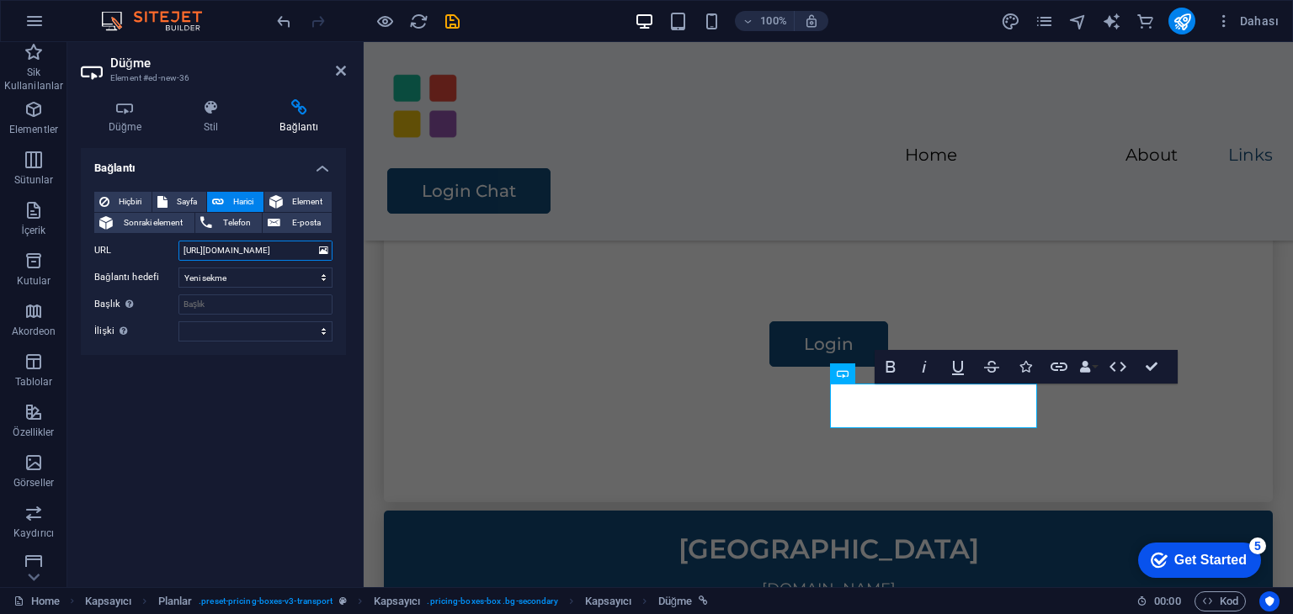
scroll to position [0, 49]
drag, startPoint x: 296, startPoint y: 247, endPoint x: 332, endPoint y: 252, distance: 35.8
click at [351, 249] on div "Düğme Stil Bağlantı Düğme Tasarım Varsayılan Birincil İkincil Arka plan Bağlant…" at bounding box center [213, 337] width 292 height 502
click at [314, 249] on input "http://irc.chatirc.net:7852/?&channels=#jakarta" at bounding box center [255, 251] width 154 height 20
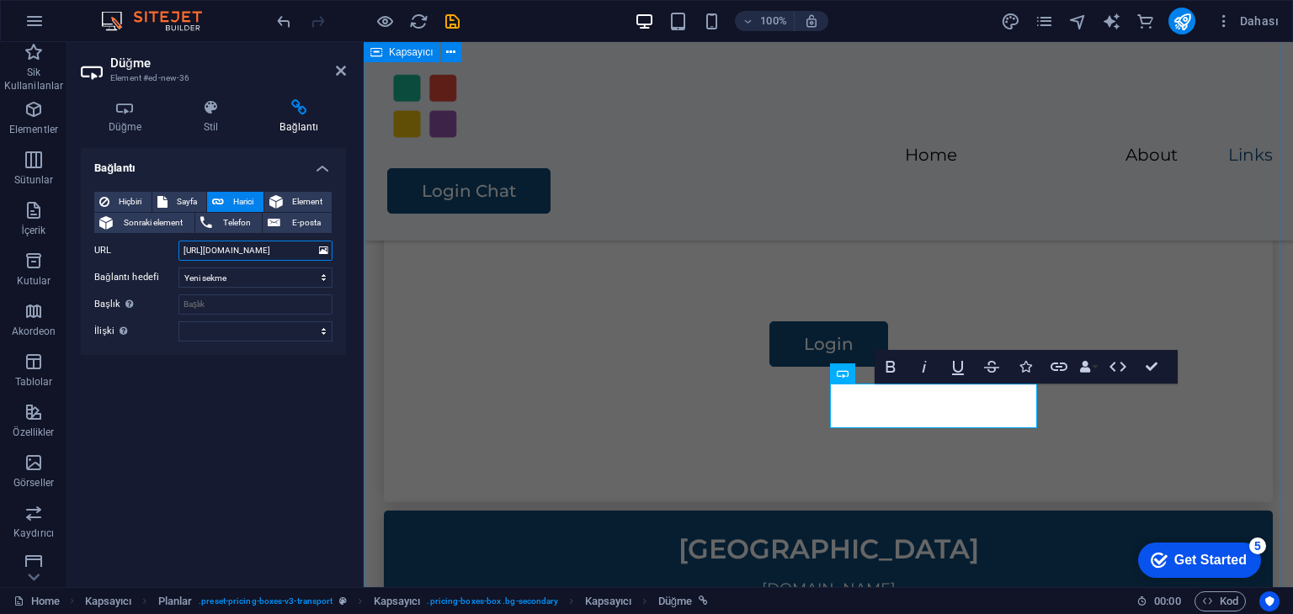
paste input "Bangladesh"
type input "http://irc.chatirc.net:7852/?&channels=#Bangladesh"
click at [247, 400] on div "Bağlantı Hiçbiri Sayfa Harici Element Sonraki element Telefon E-posta Sayfa Hom…" at bounding box center [213, 361] width 265 height 426
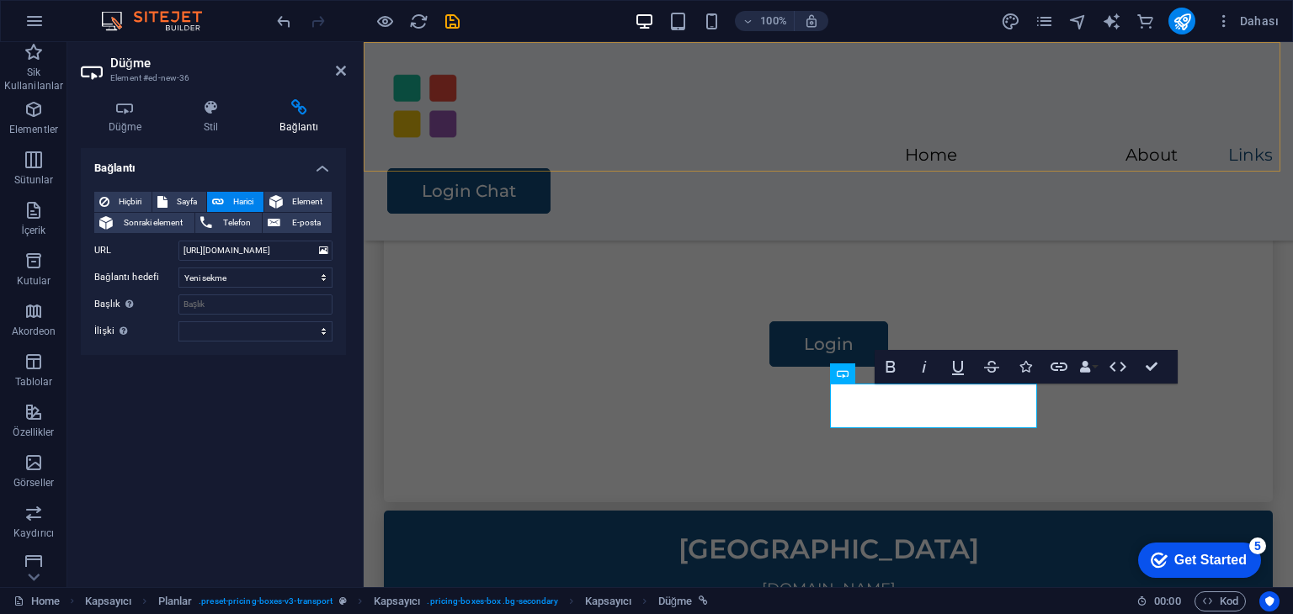
click at [1010, 158] on div "Home About Links Login Chat" at bounding box center [828, 141] width 929 height 199
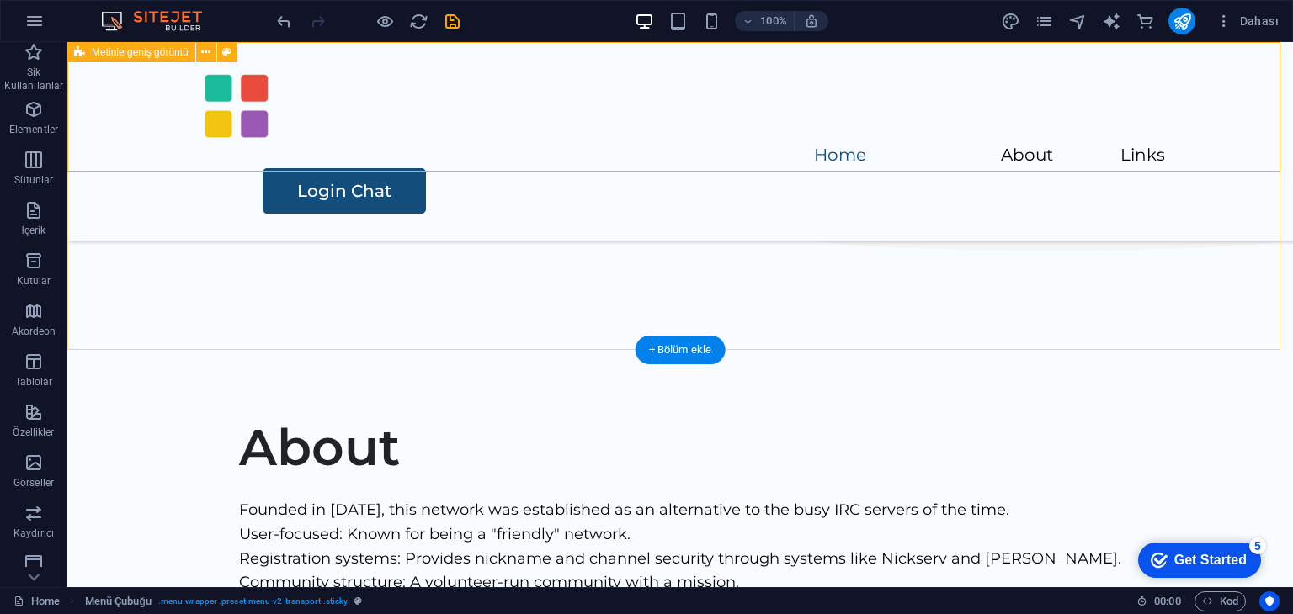
scroll to position [168, 0]
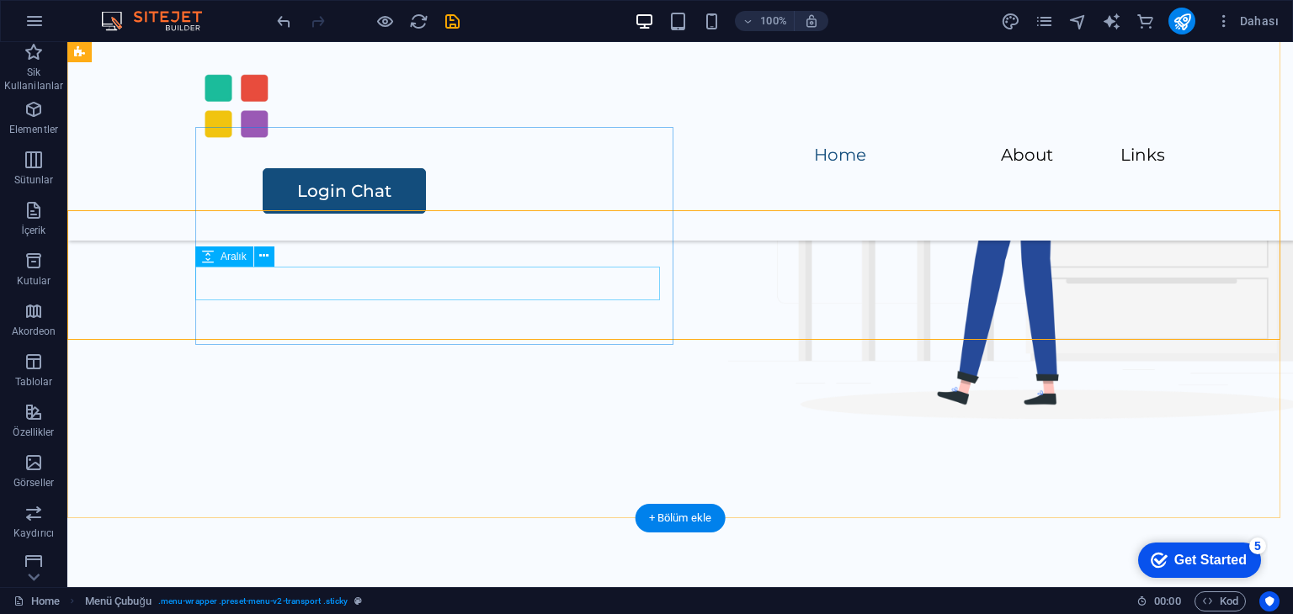
click at [347, 189] on div at bounding box center [737, 173] width 997 height 34
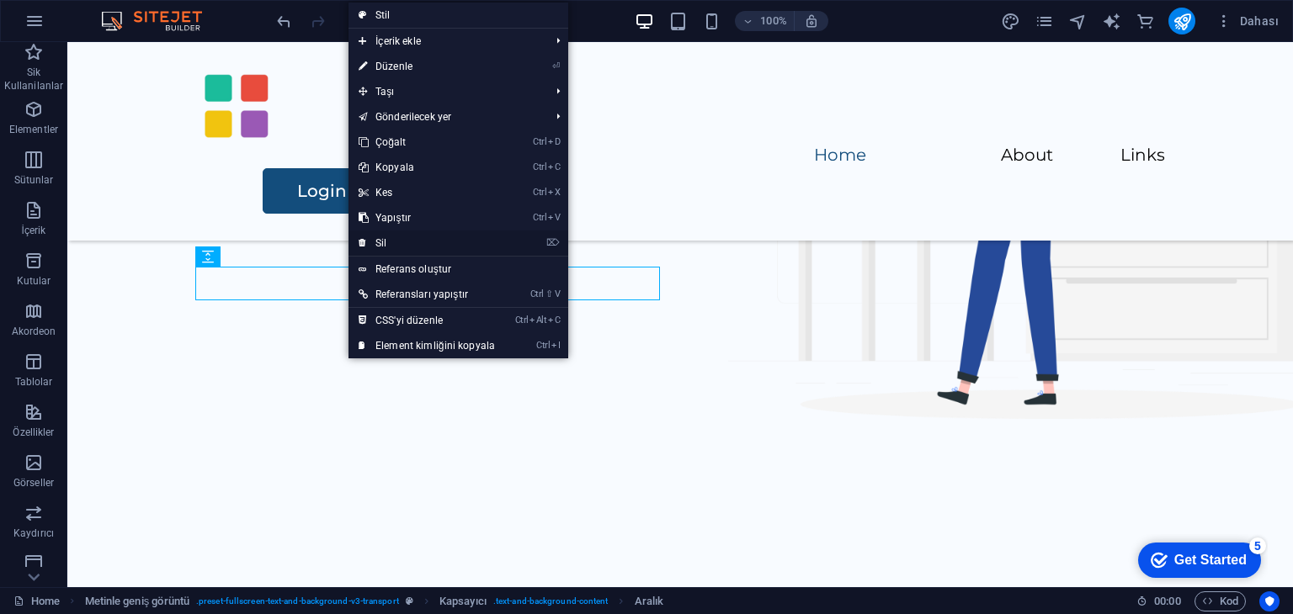
click at [404, 238] on link "⌦ Sil" at bounding box center [426, 243] width 157 height 25
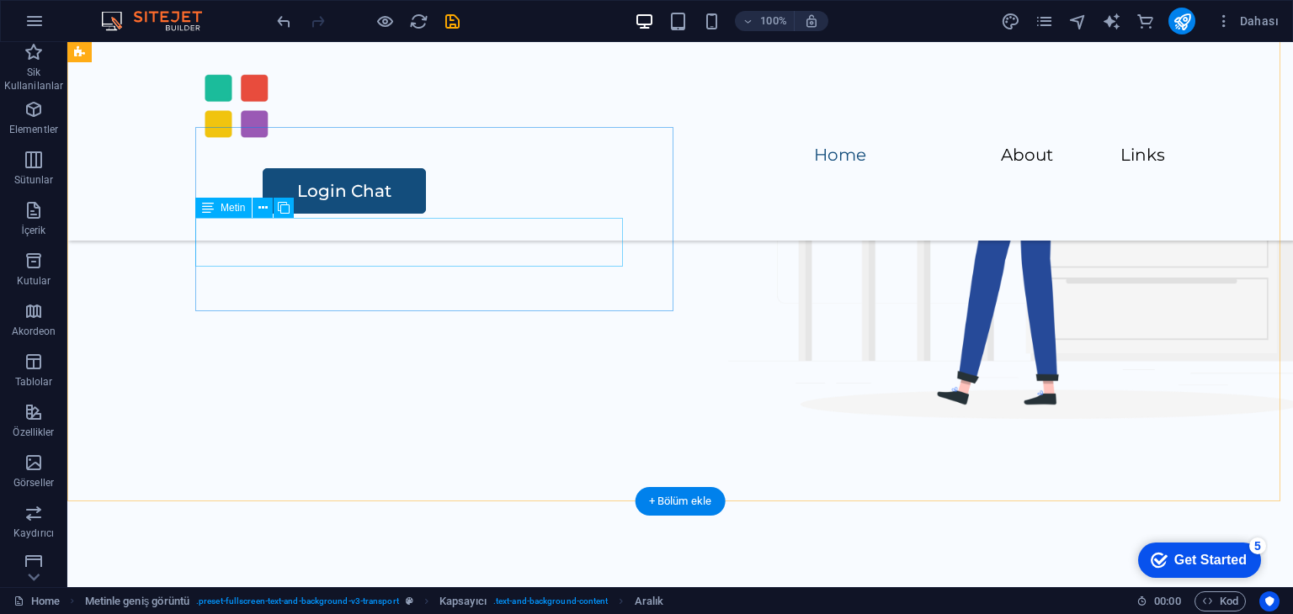
scroll to position [185, 0]
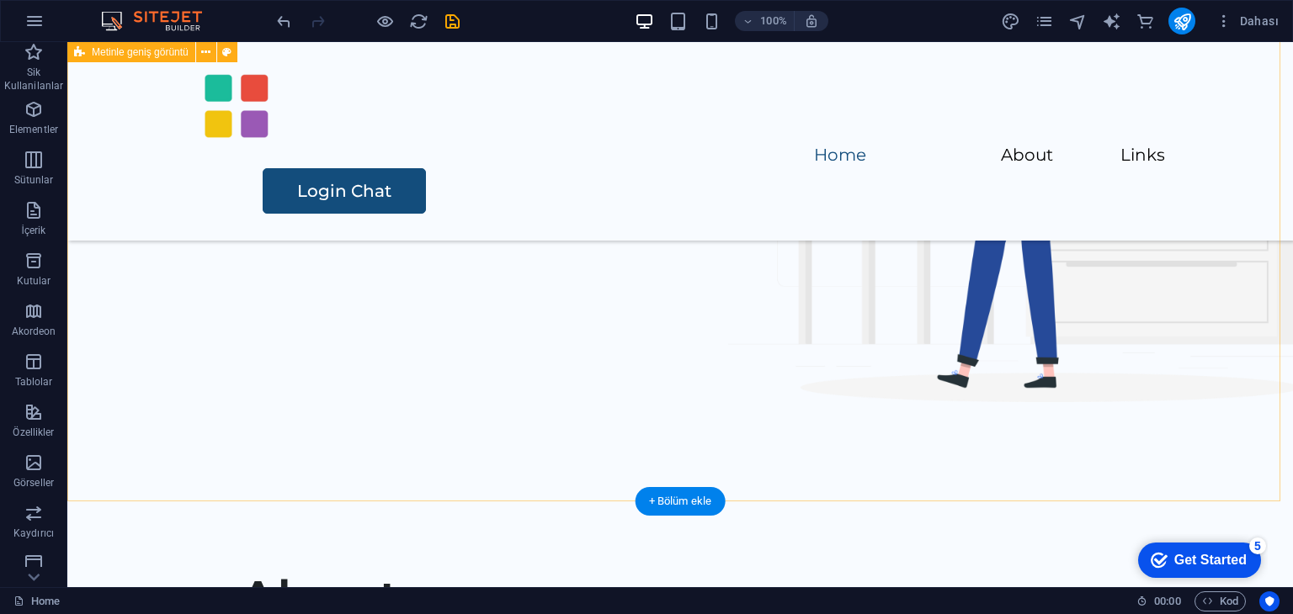
click at [492, 411] on div "ChatIRC.net "friendly" of the major IRC networks Login Chat" at bounding box center [679, 179] width 1225 height 645
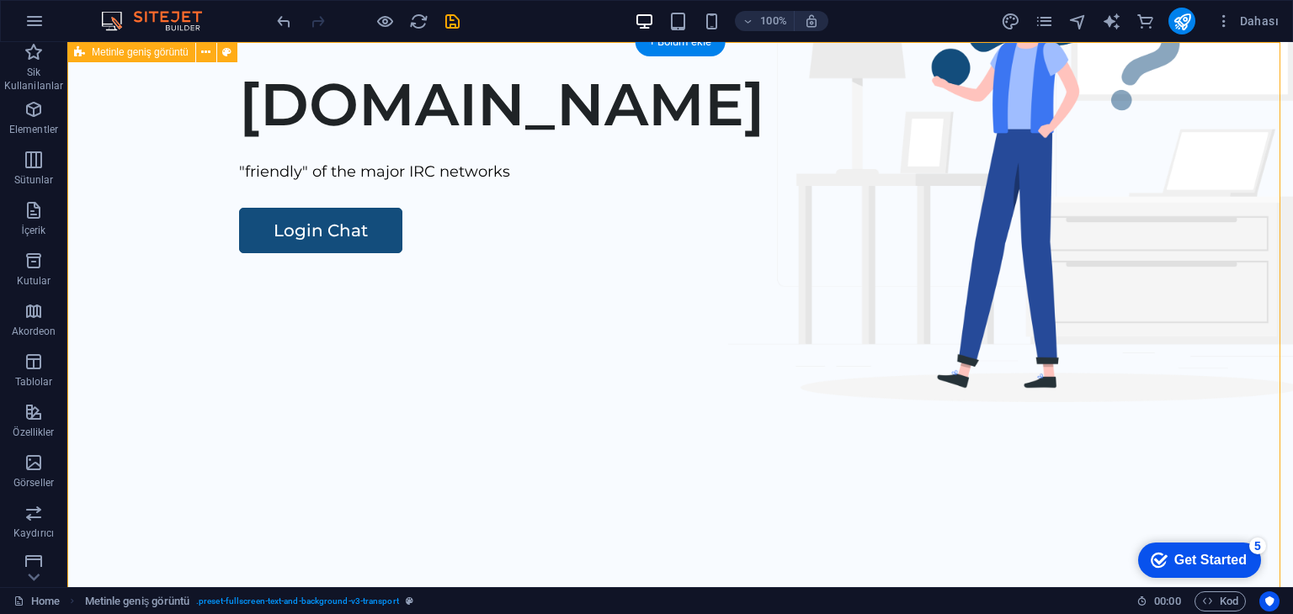
scroll to position [0, 0]
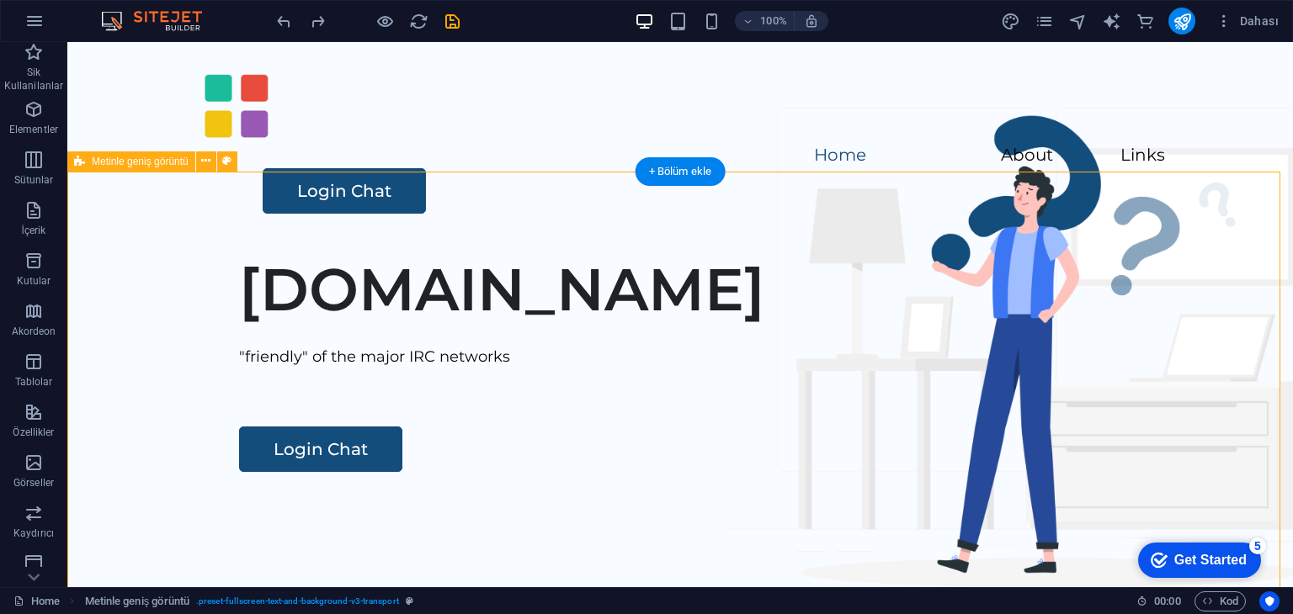
click at [889, 385] on div "ChatIRC.net "friendly" of the major IRC networks Login Chat" at bounding box center [679, 563] width 1225 height 645
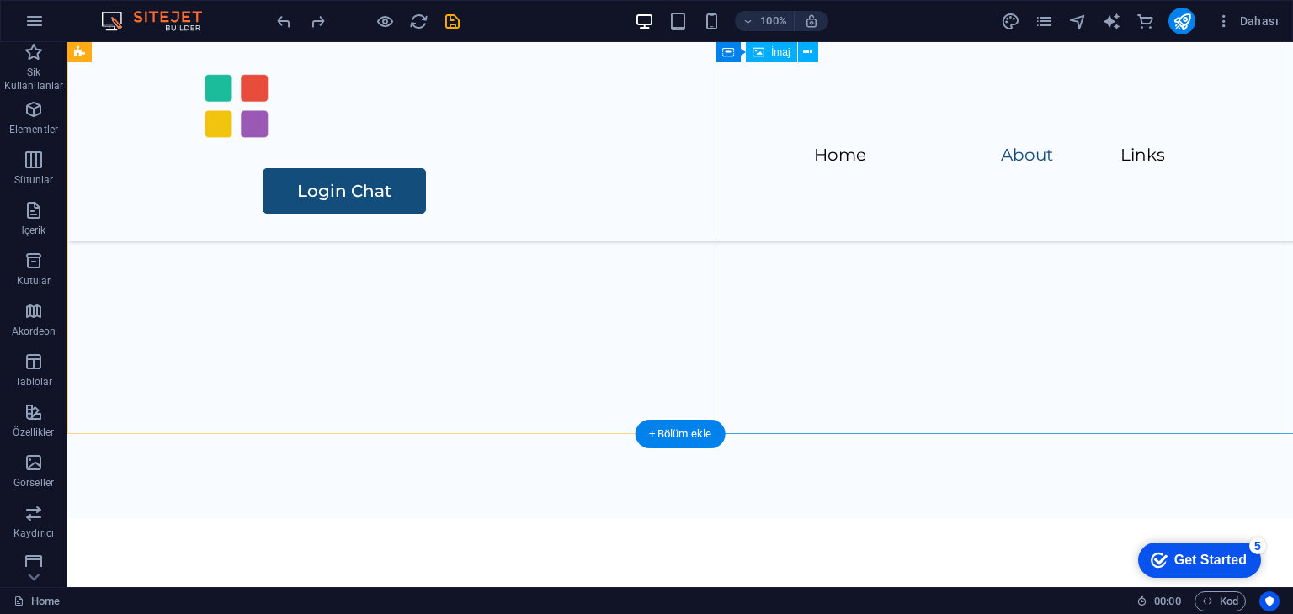
scroll to position [757, 0]
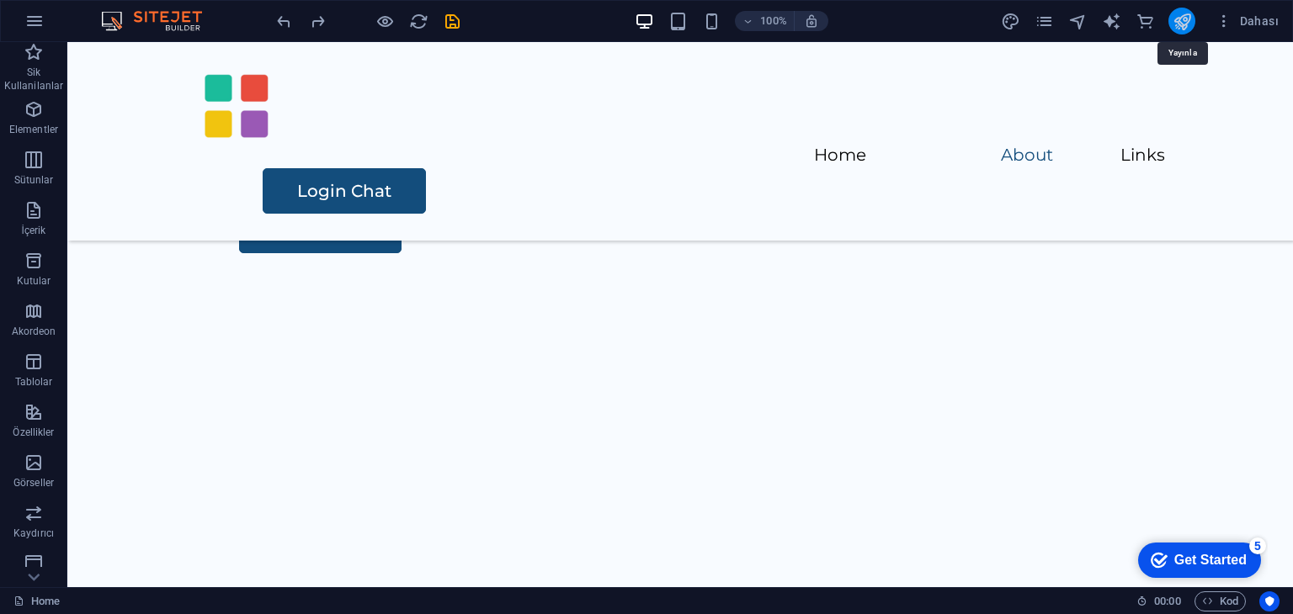
click at [1188, 25] on icon "publish" at bounding box center [1181, 21] width 19 height 19
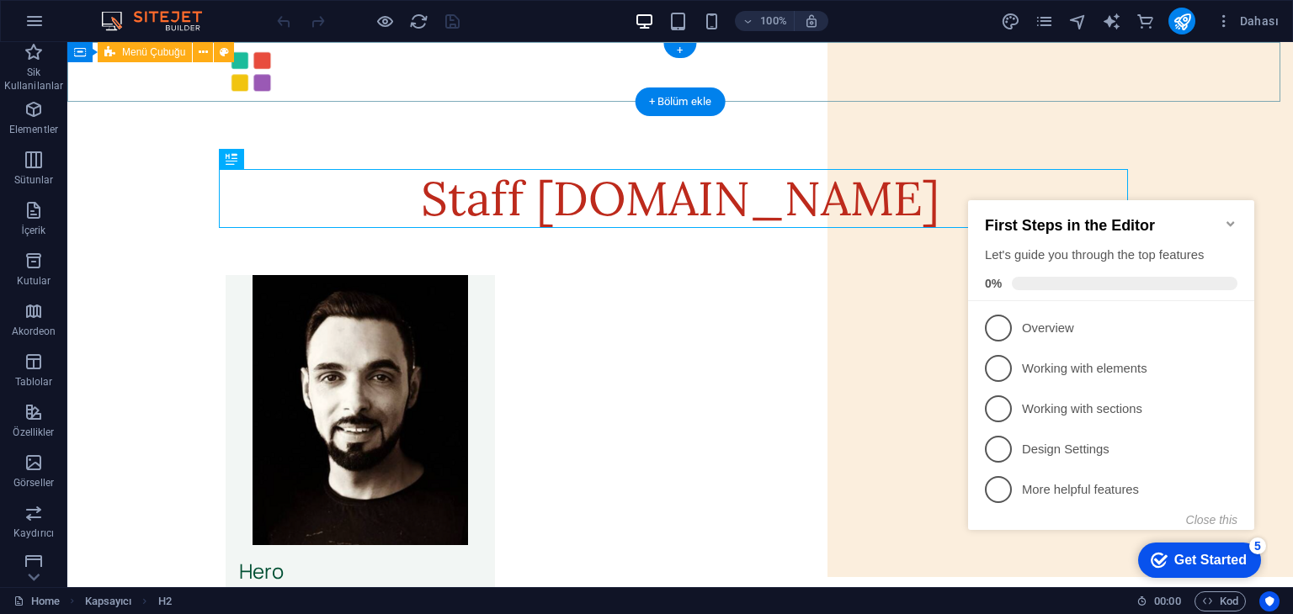
click at [1050, 80] on div at bounding box center [679, 72] width 1225 height 60
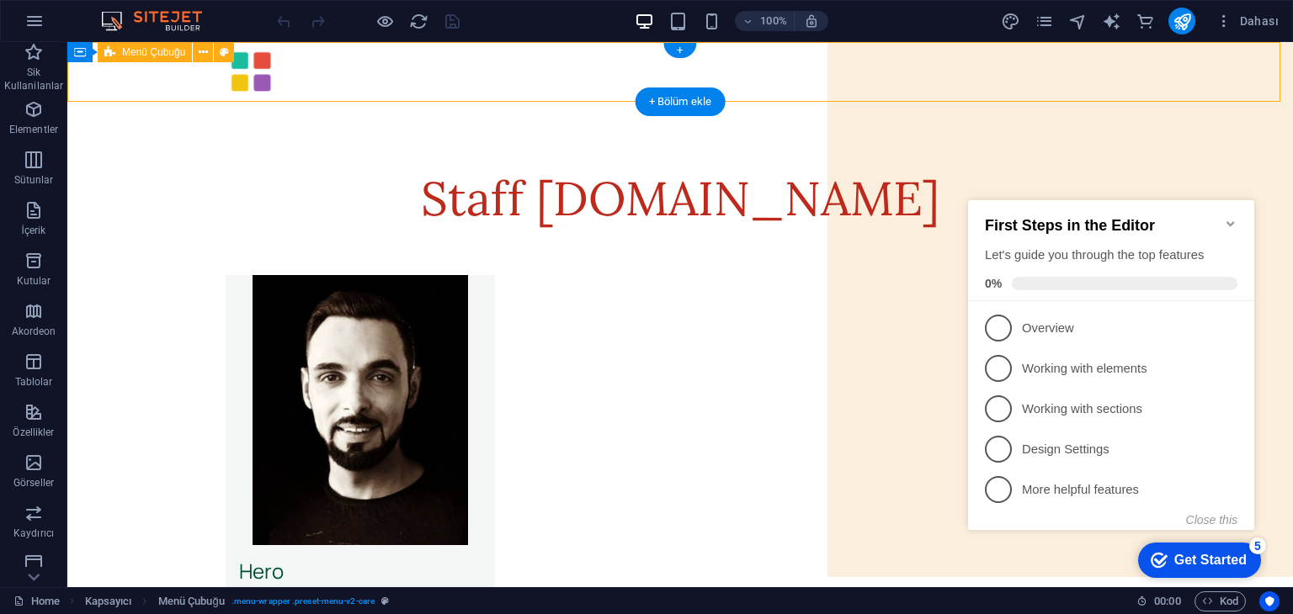
click at [1050, 80] on div at bounding box center [679, 72] width 1225 height 60
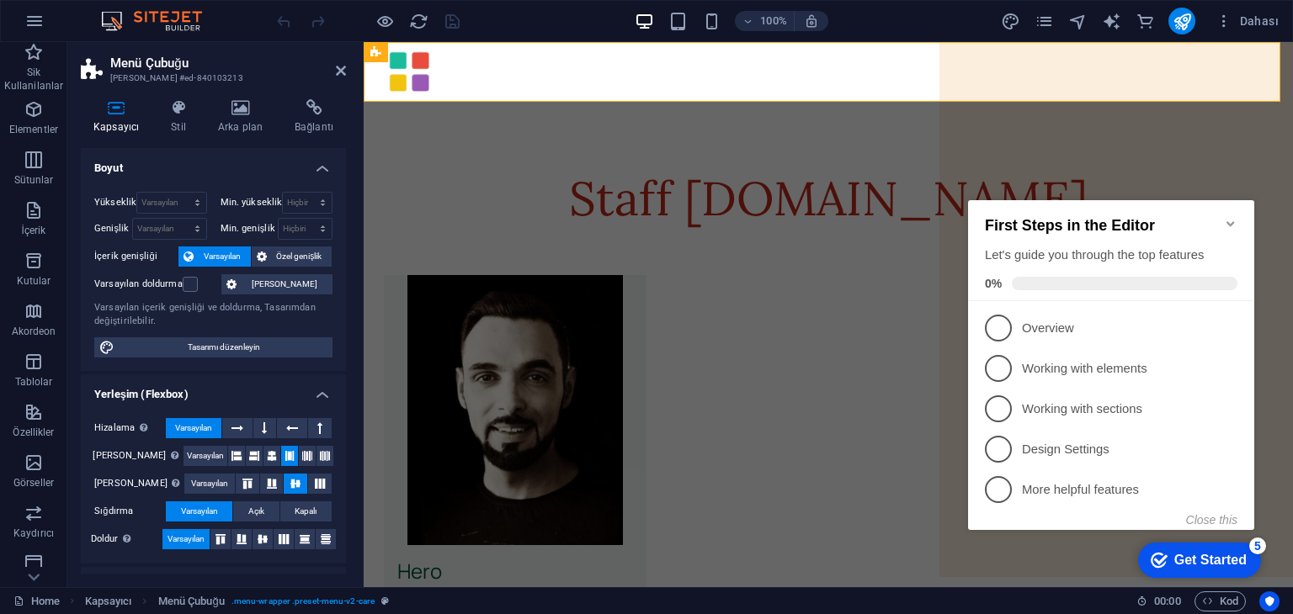
click at [1232, 217] on icon "Minimize checklist" at bounding box center [1230, 223] width 13 height 13
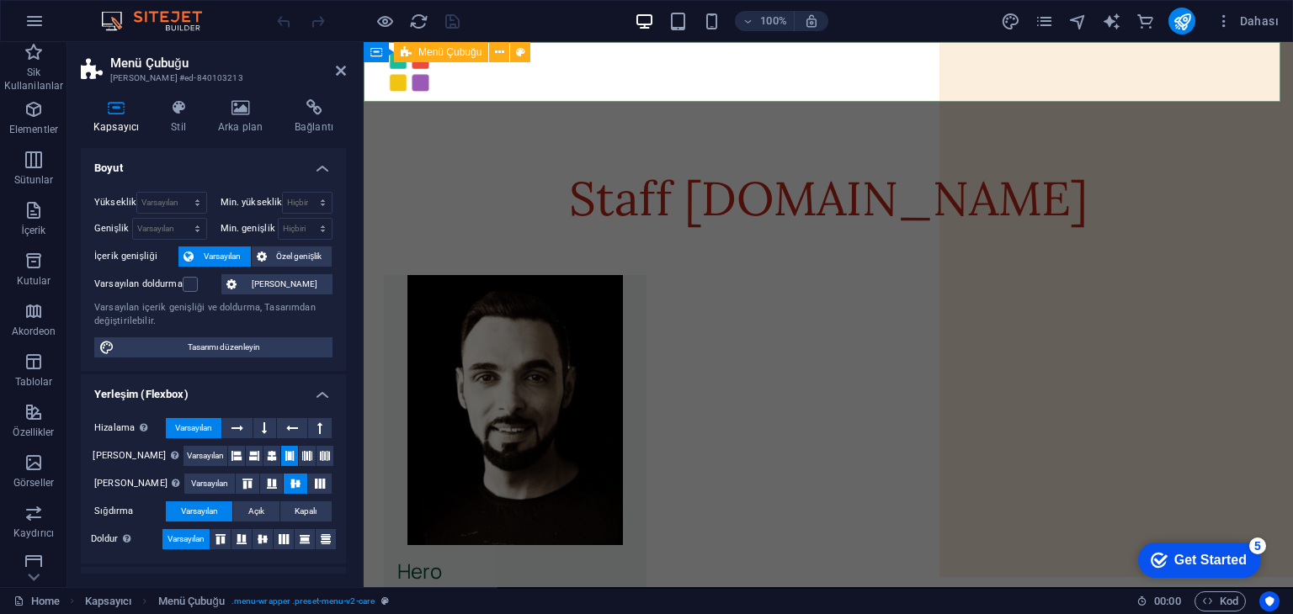
click at [0, 0] on icon at bounding box center [0, 0] width 0 height 0
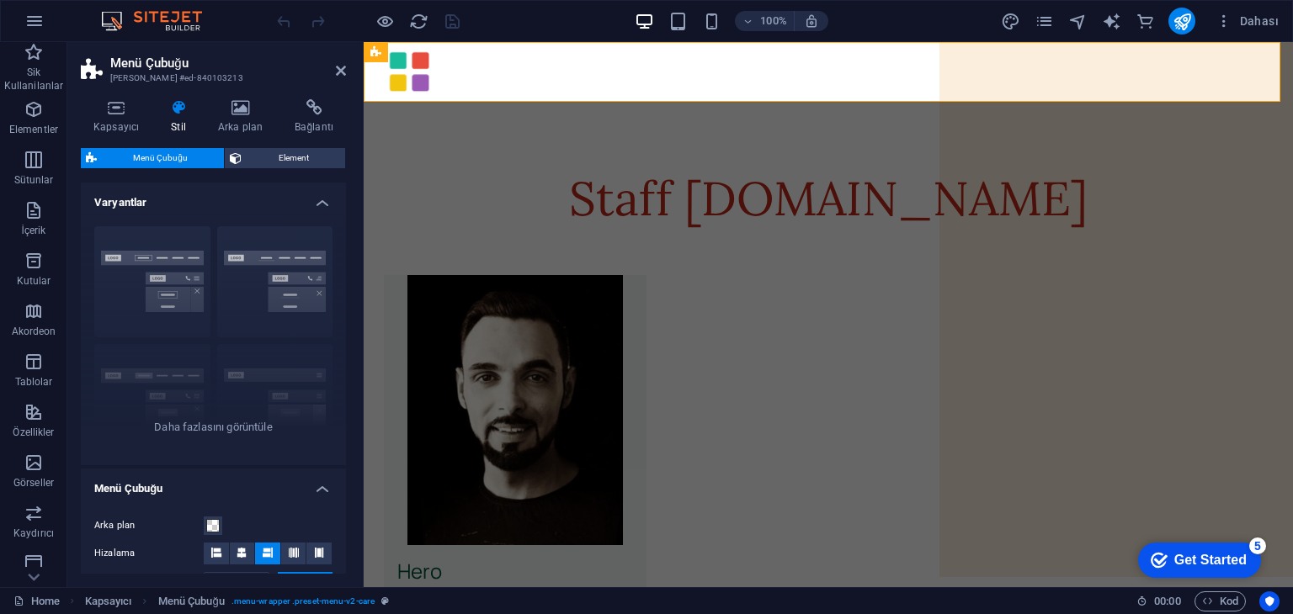
scroll to position [337, 0]
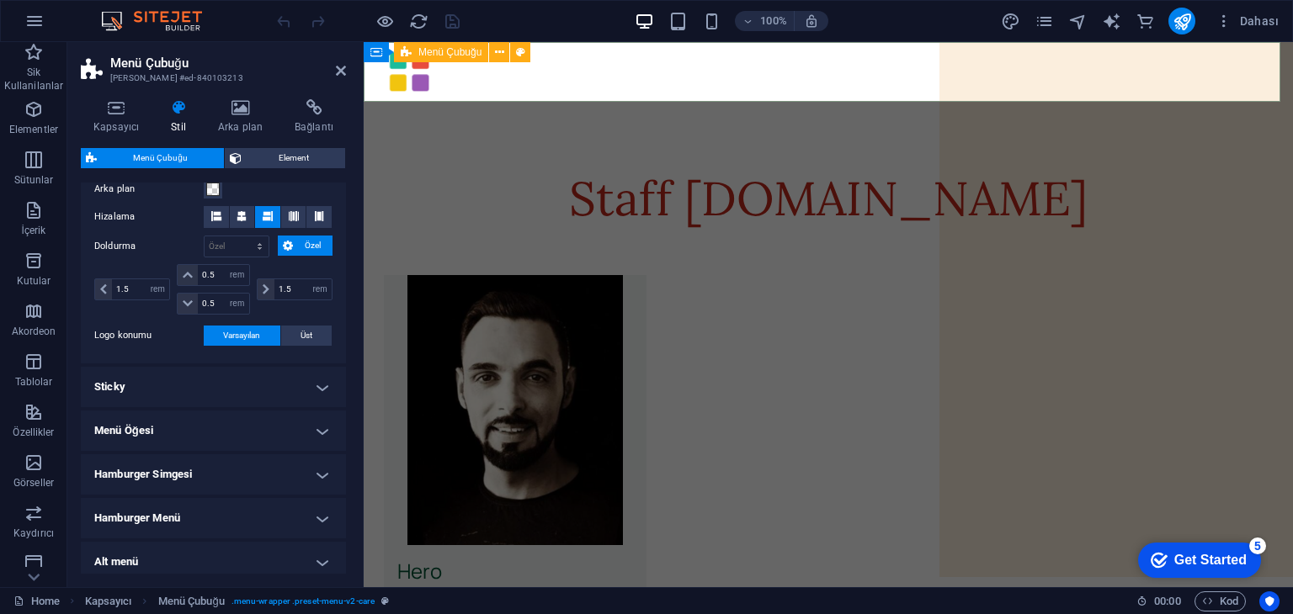
click at [1044, 83] on div at bounding box center [828, 72] width 929 height 60
click at [0, 0] on icon at bounding box center [0, 0] width 0 height 0
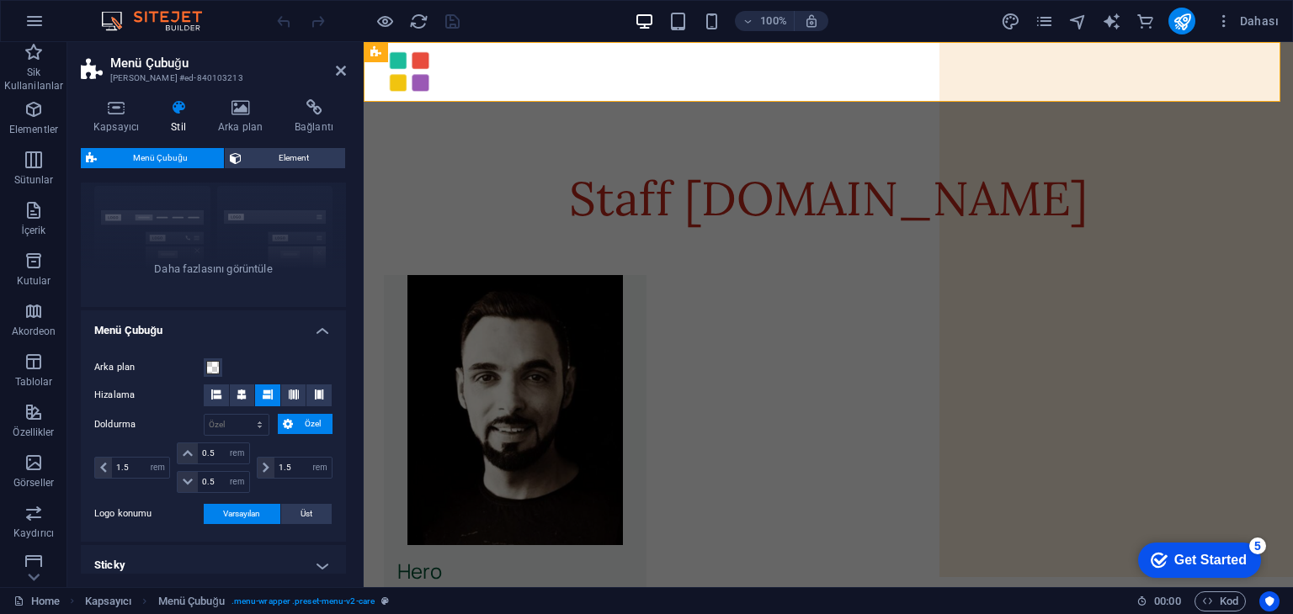
scroll to position [0, 0]
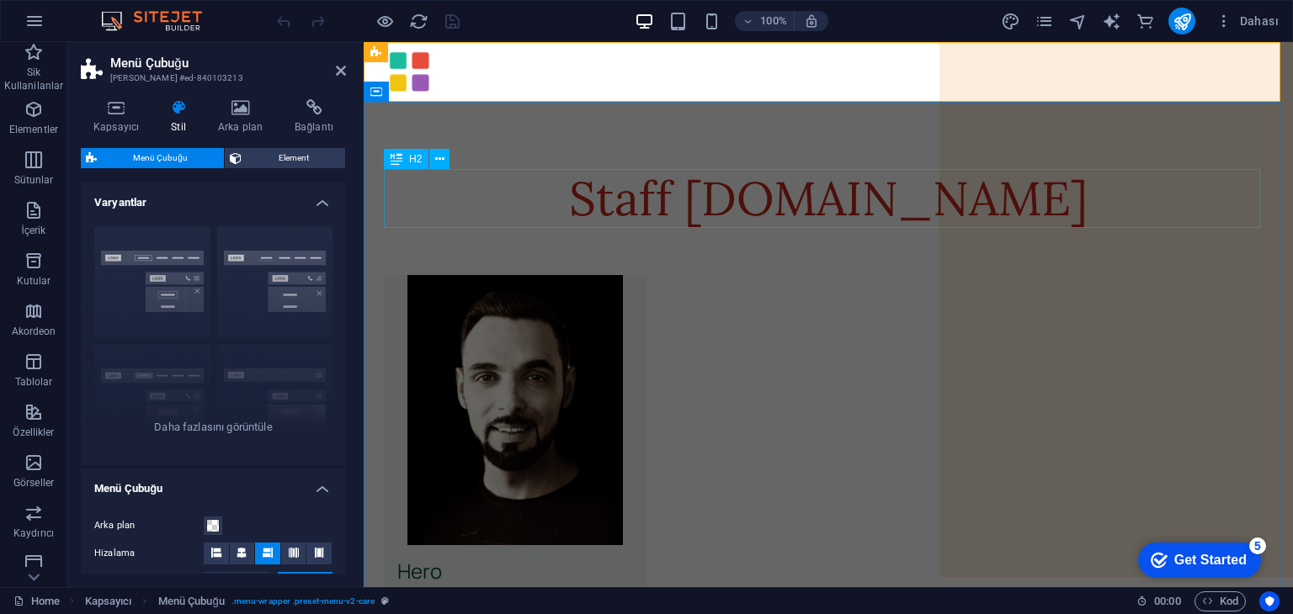
click at [500, 173] on div "Staff [DOMAIN_NAME]" at bounding box center [828, 198] width 889 height 59
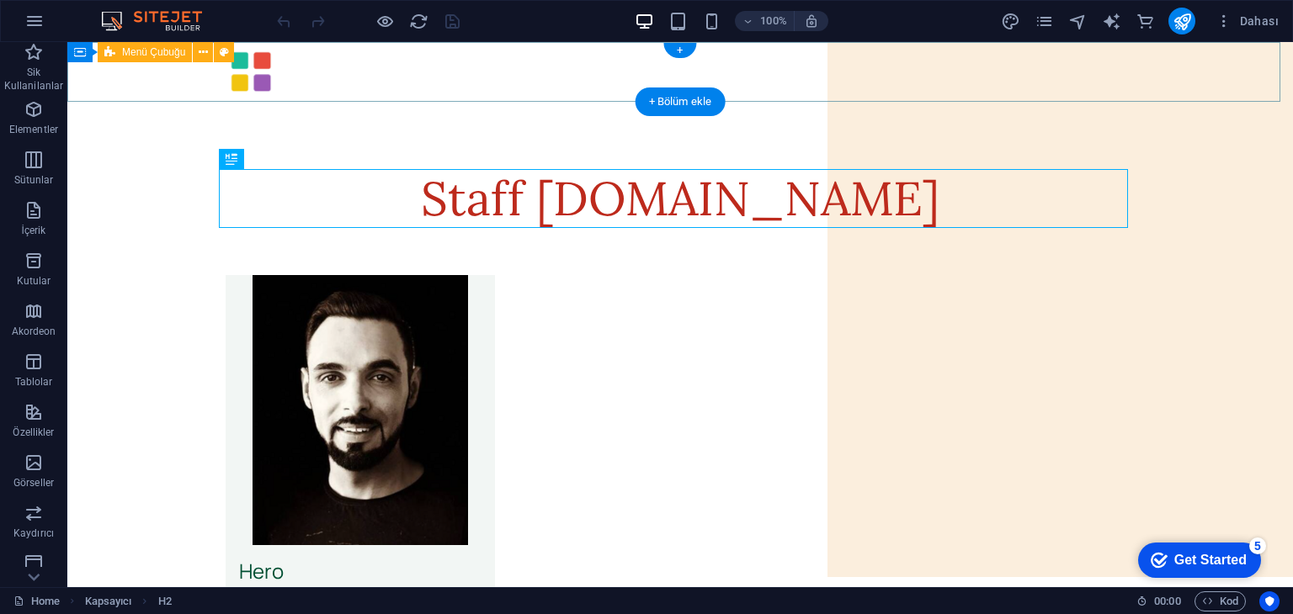
click at [936, 72] on div at bounding box center [679, 72] width 1225 height 60
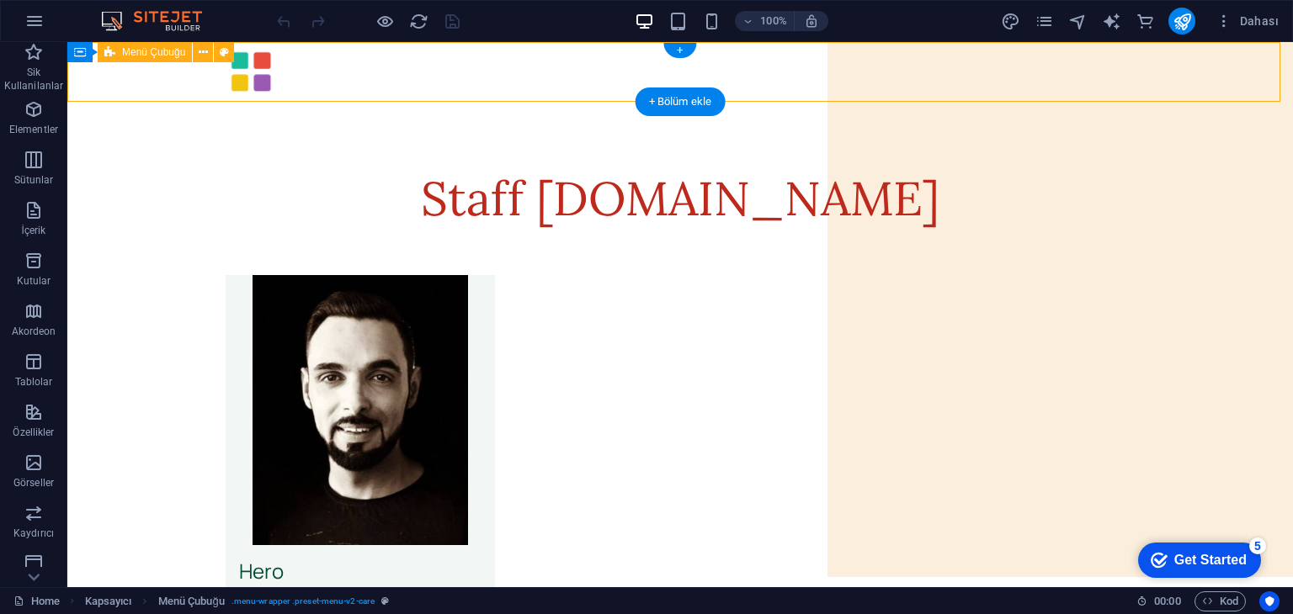
click at [936, 72] on div at bounding box center [679, 72] width 1225 height 60
select select "rem"
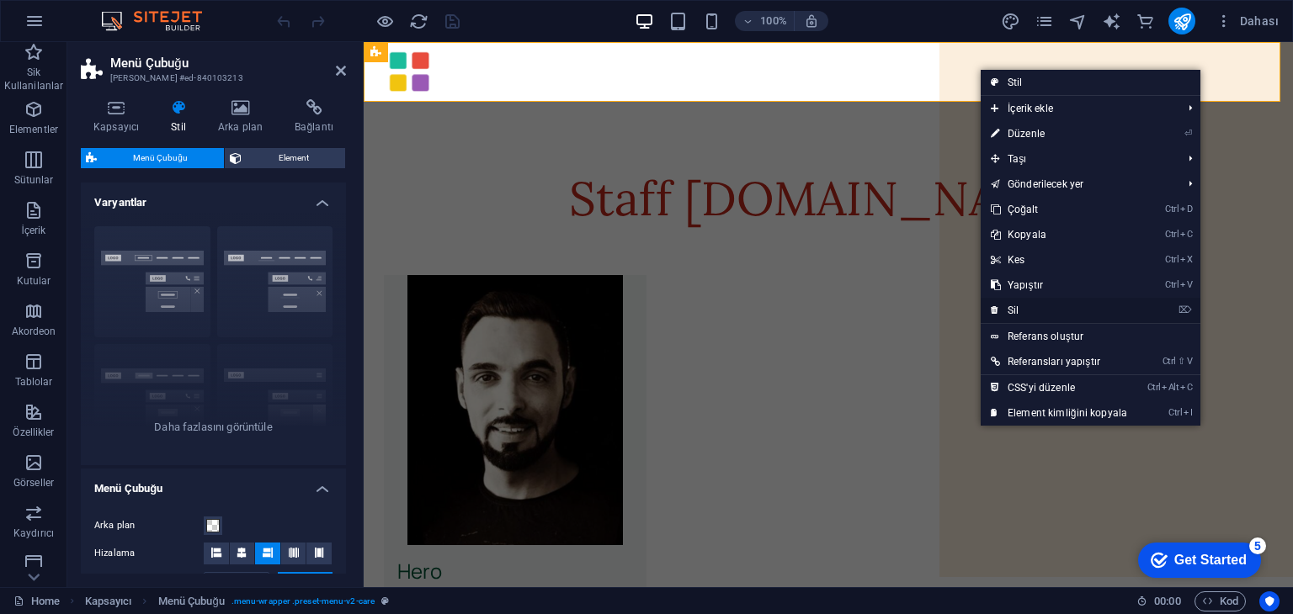
click at [1026, 311] on link "⌦ Sil" at bounding box center [1059, 310] width 157 height 25
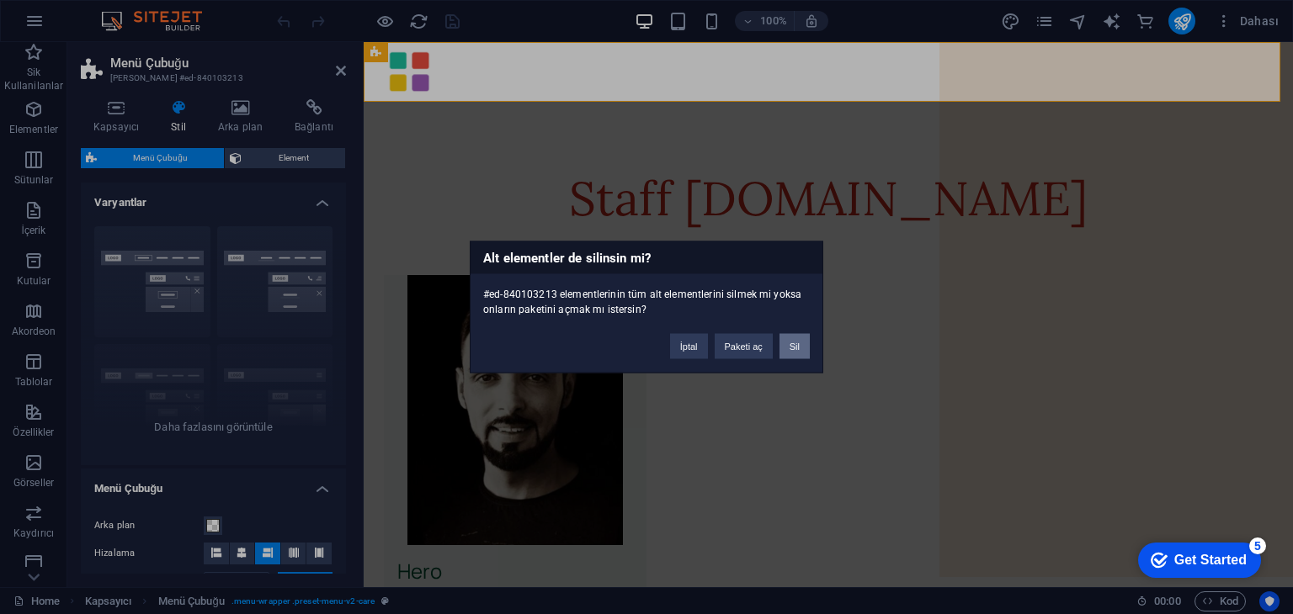
click at [794, 349] on button "Sil" at bounding box center [794, 346] width 30 height 25
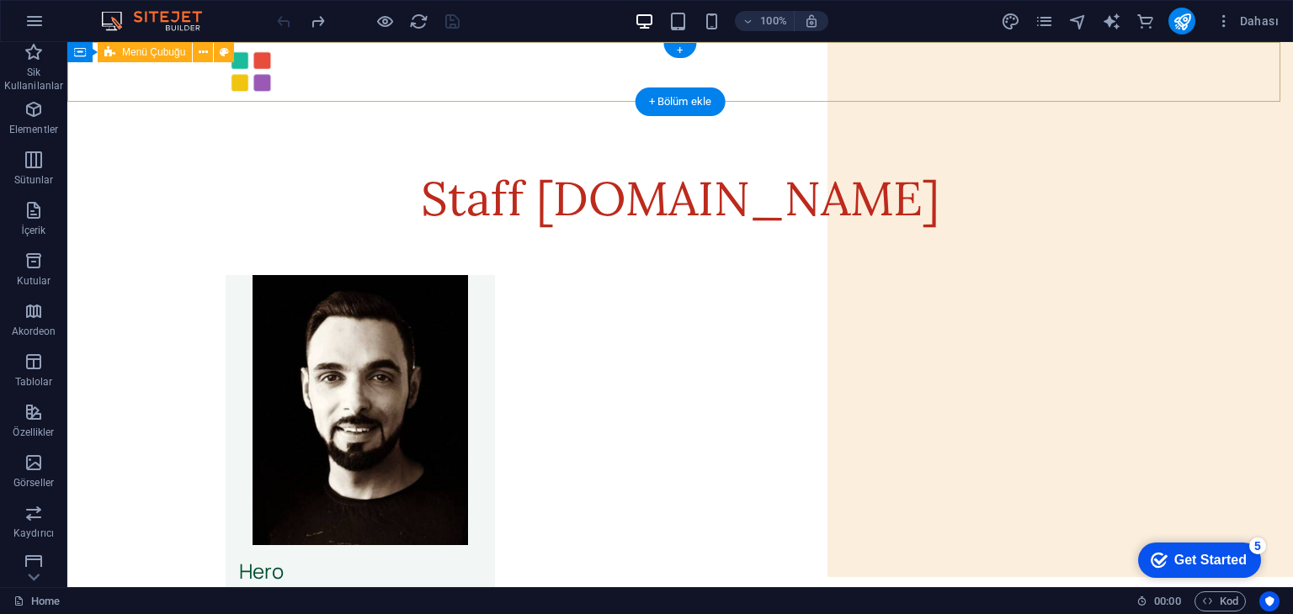
click at [1007, 67] on div at bounding box center [679, 72] width 1225 height 60
select select "rem"
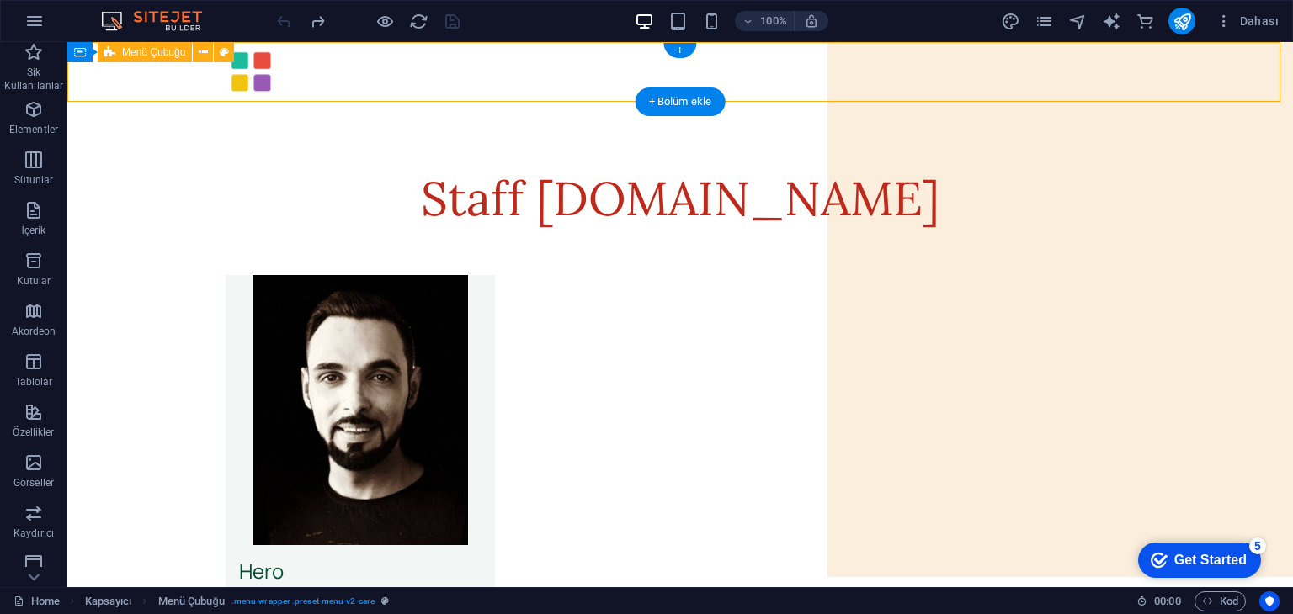
select select "rem"
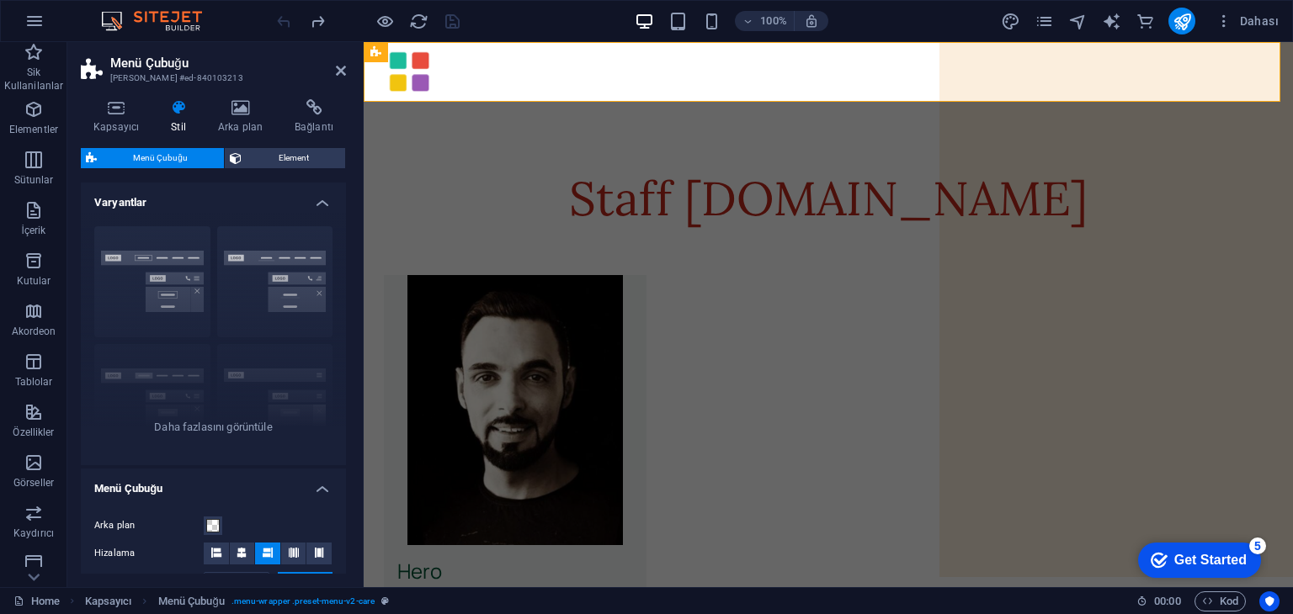
click at [165, 113] on icon at bounding box center [178, 107] width 40 height 17
click at [179, 112] on icon at bounding box center [178, 107] width 40 height 17
click at [291, 157] on span "Element" at bounding box center [293, 158] width 93 height 20
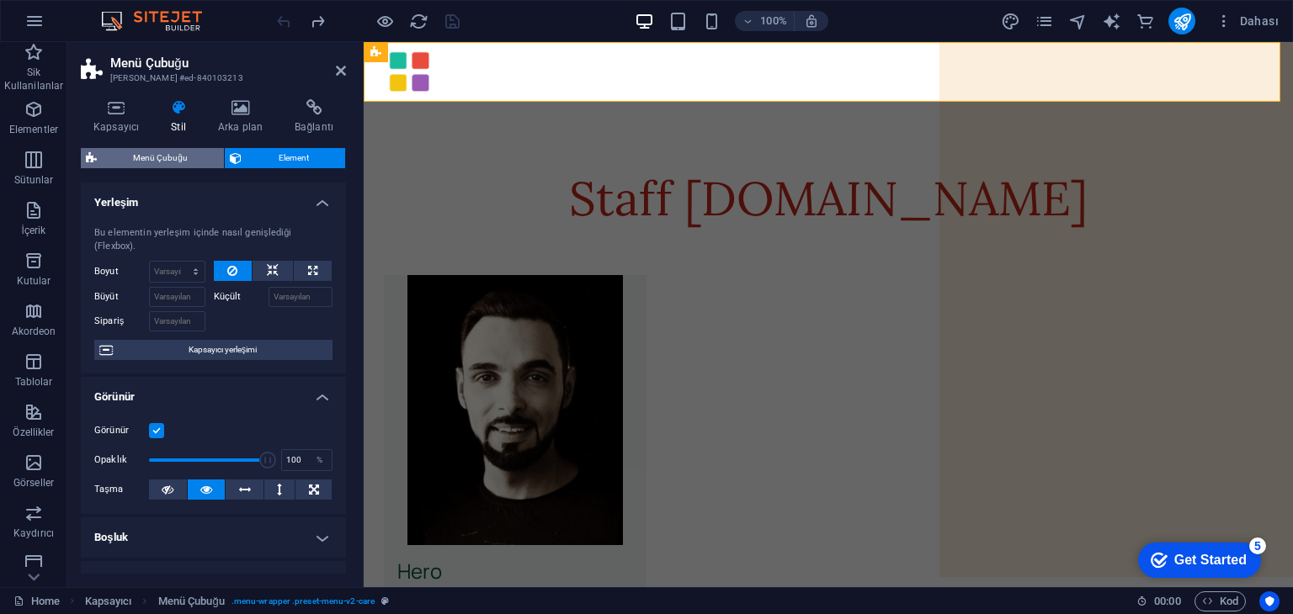
click at [149, 151] on span "Menü Çubuğu" at bounding box center [160, 158] width 117 height 20
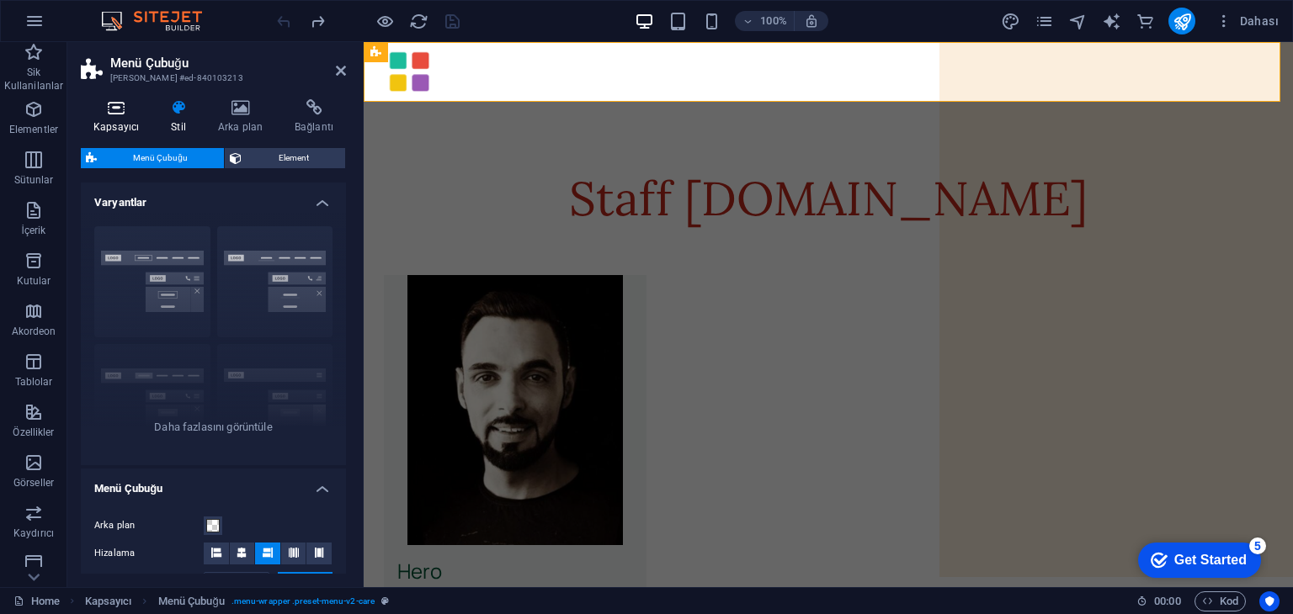
click at [114, 109] on icon at bounding box center [116, 107] width 71 height 17
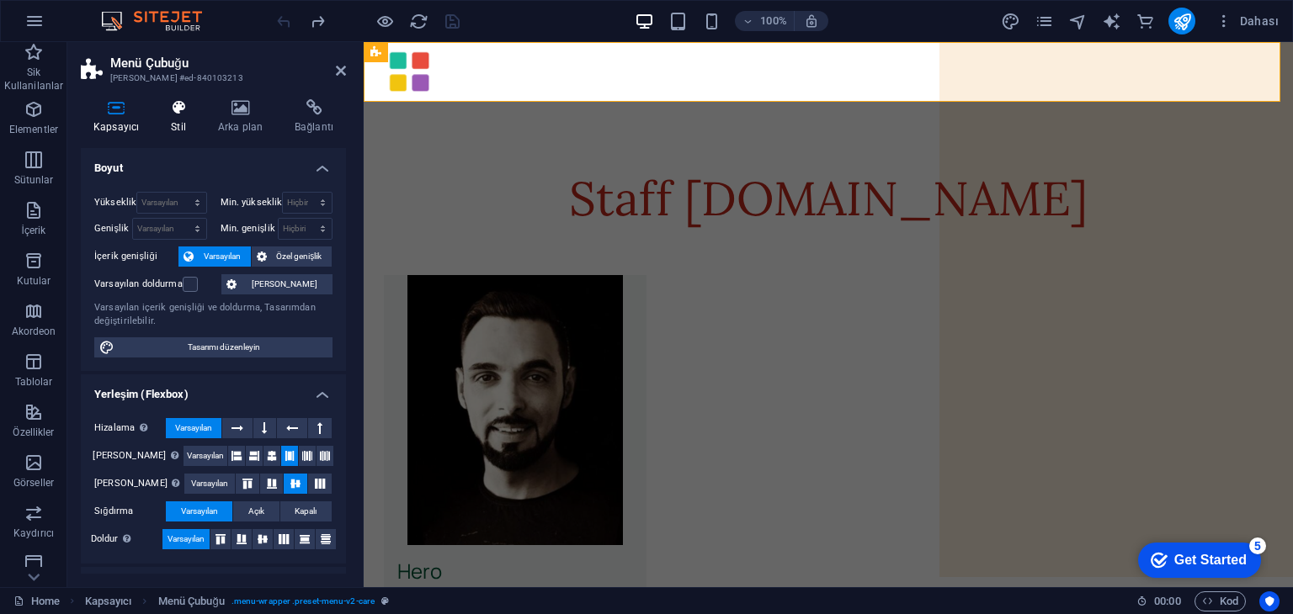
click at [176, 112] on icon at bounding box center [178, 107] width 40 height 17
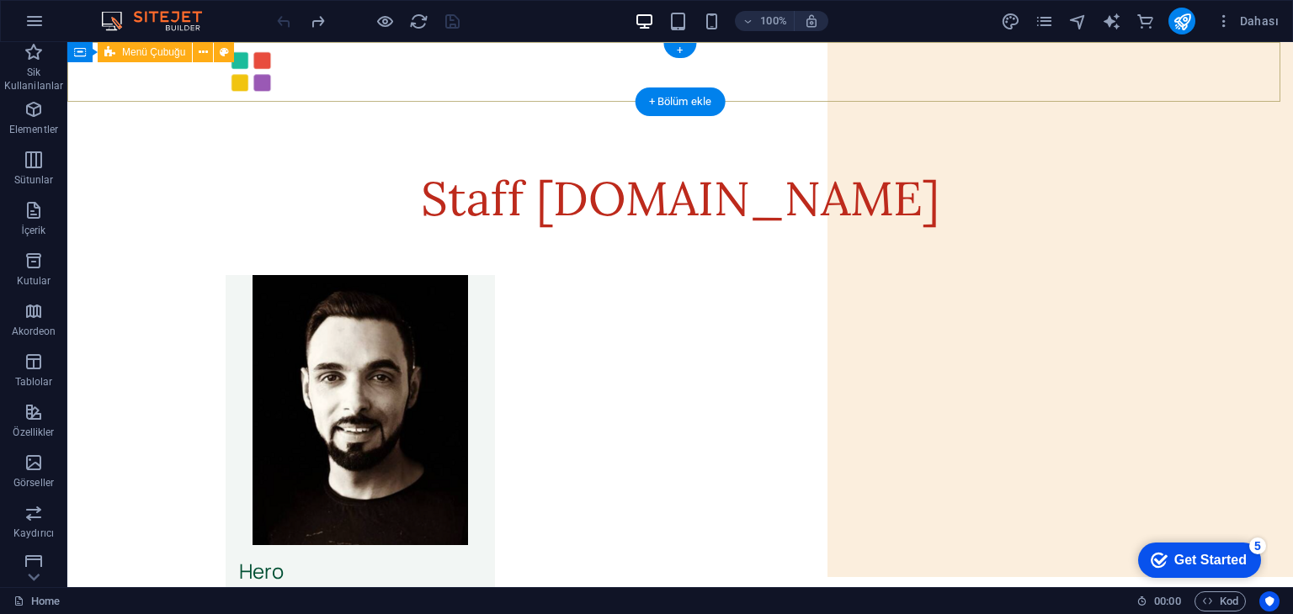
click at [885, 77] on div at bounding box center [679, 72] width 1225 height 60
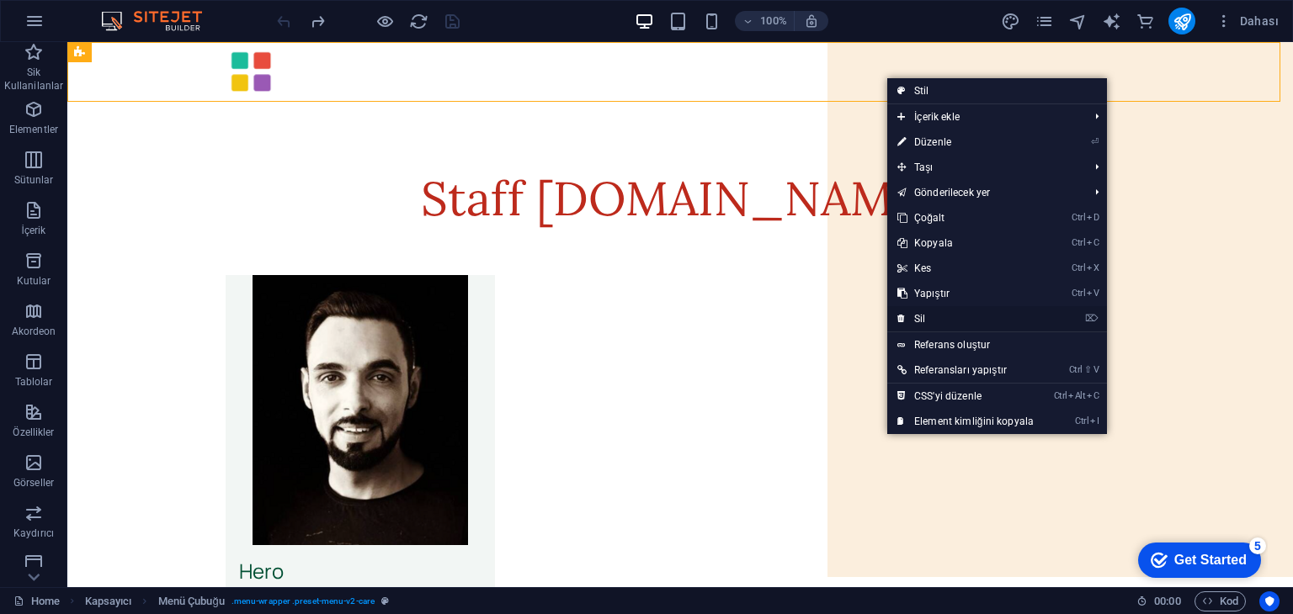
click at [990, 313] on link "⌦ Sil" at bounding box center [965, 318] width 157 height 25
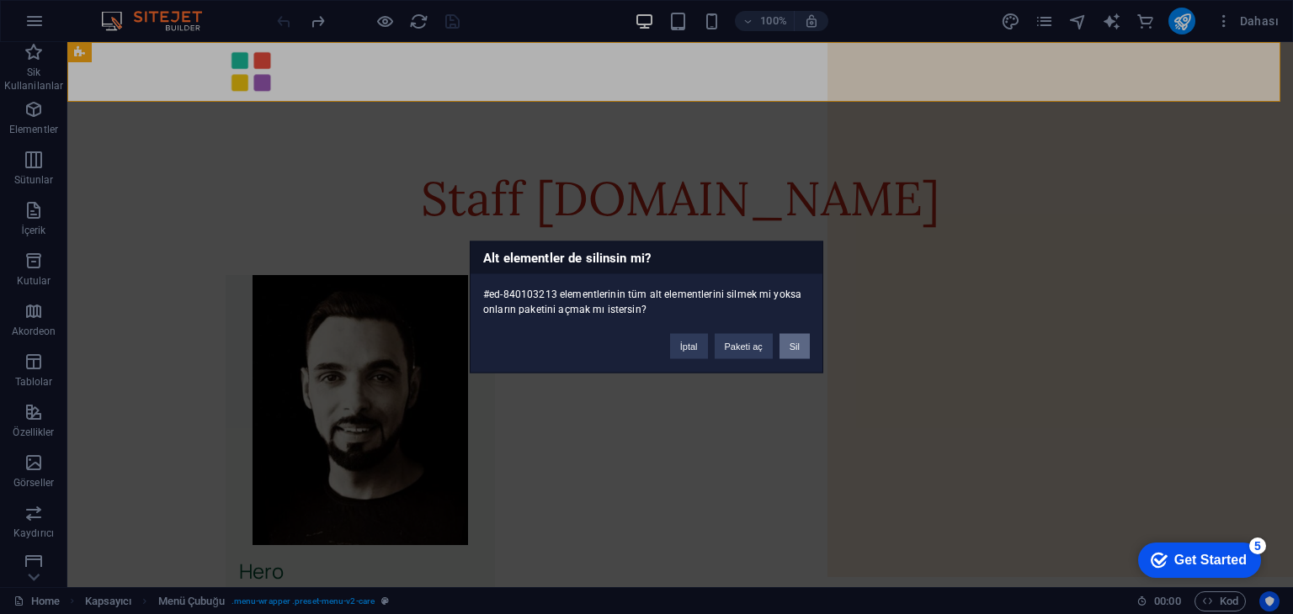
click at [801, 346] on button "Sil" at bounding box center [794, 346] width 30 height 25
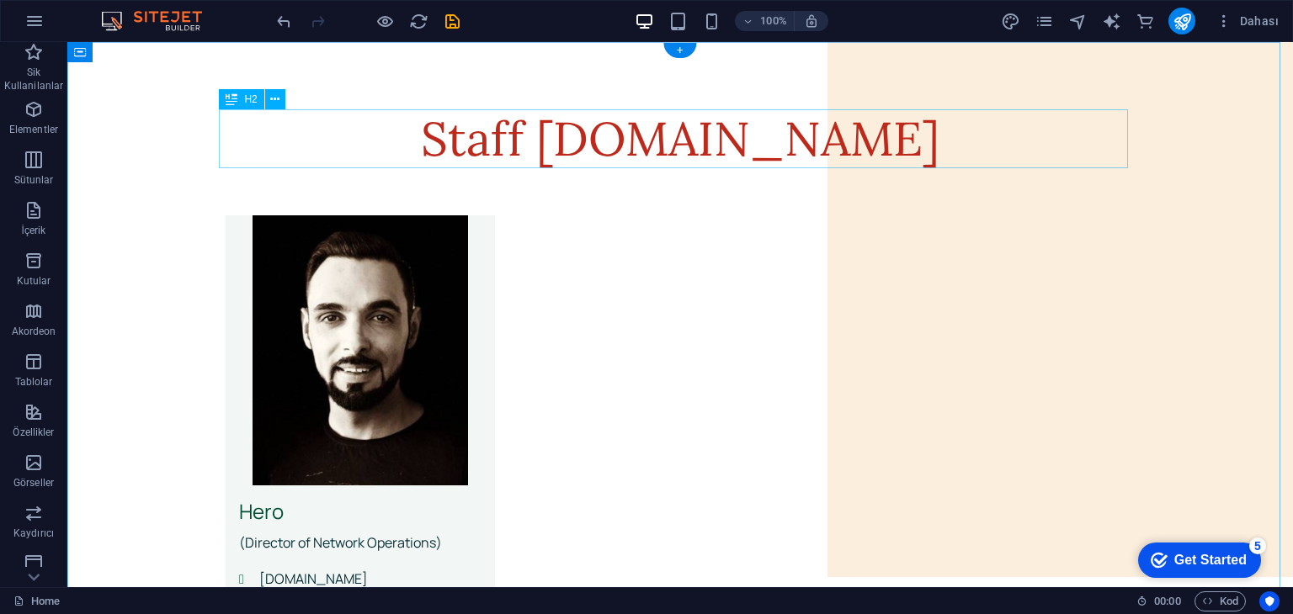
click at [731, 144] on div "Staff [DOMAIN_NAME]" at bounding box center [680, 138] width 909 height 59
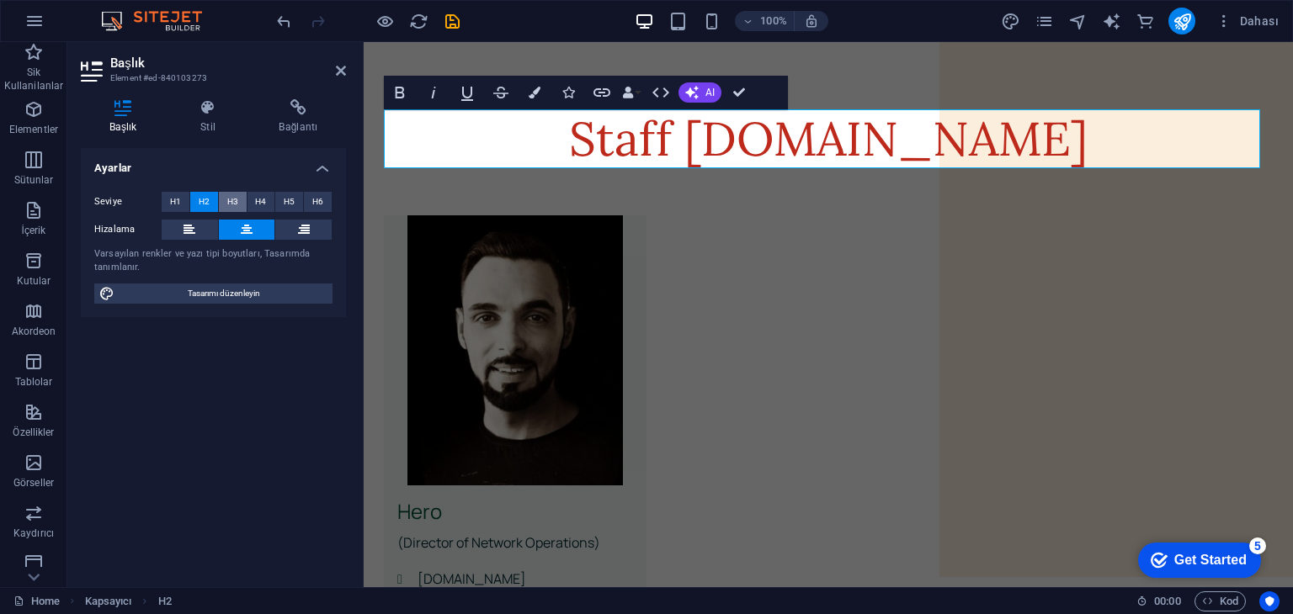
click at [226, 203] on button "H3" at bounding box center [233, 202] width 28 height 20
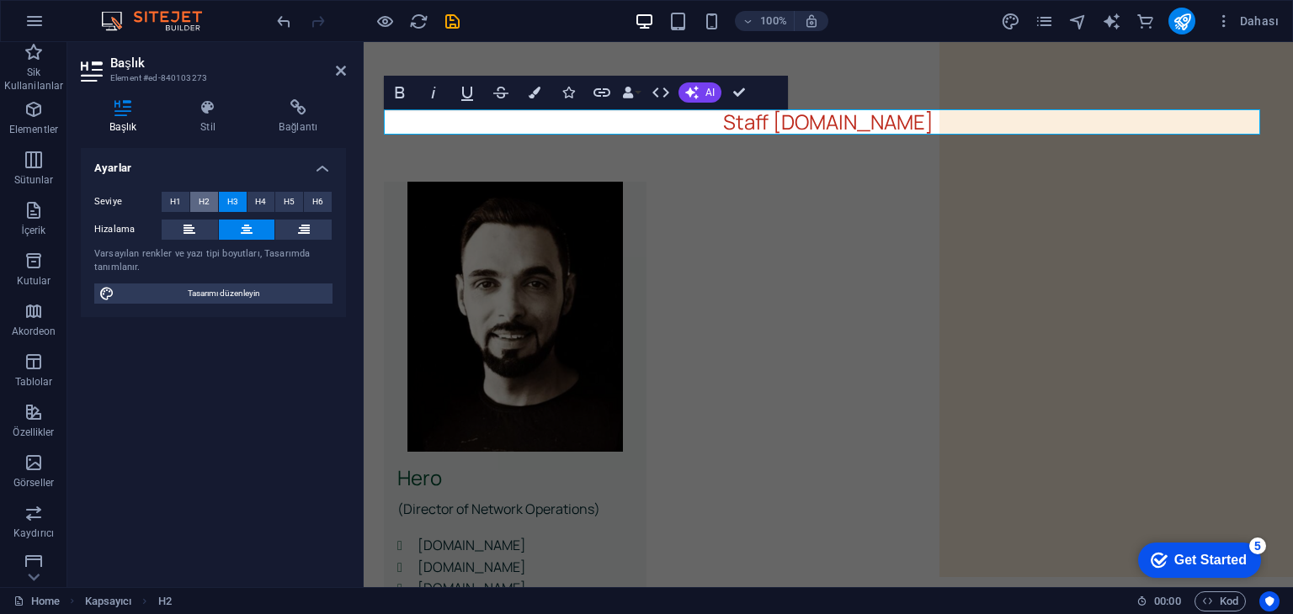
click at [205, 201] on span "H2" at bounding box center [204, 202] width 11 height 20
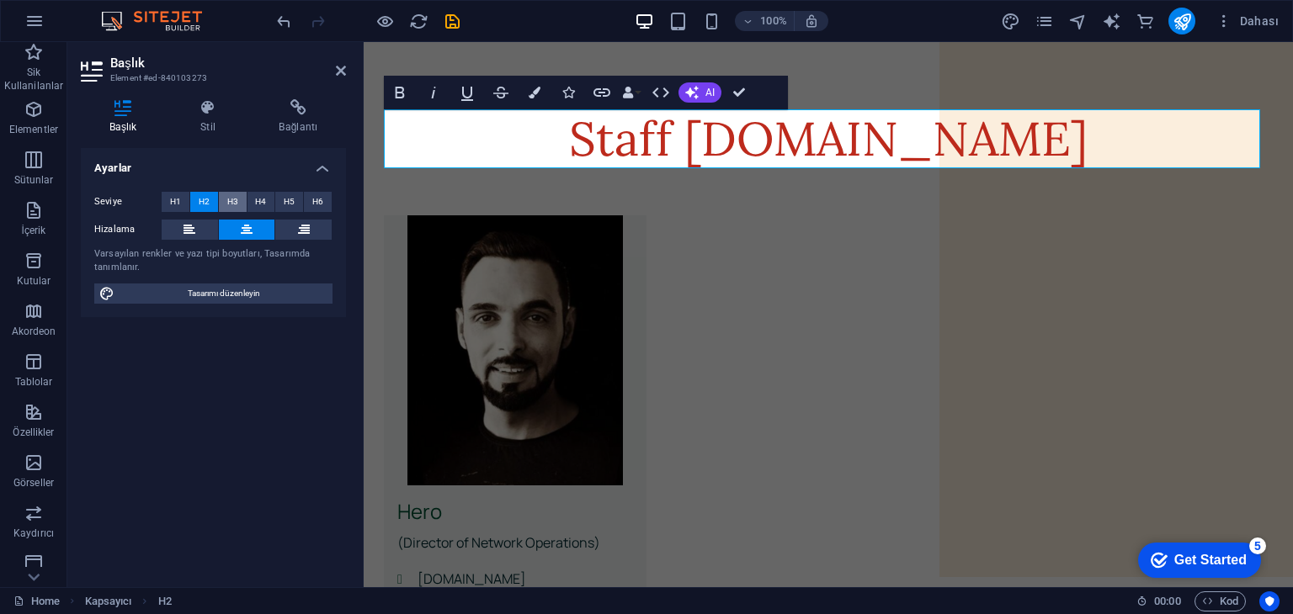
click at [226, 202] on button "H3" at bounding box center [233, 202] width 28 height 20
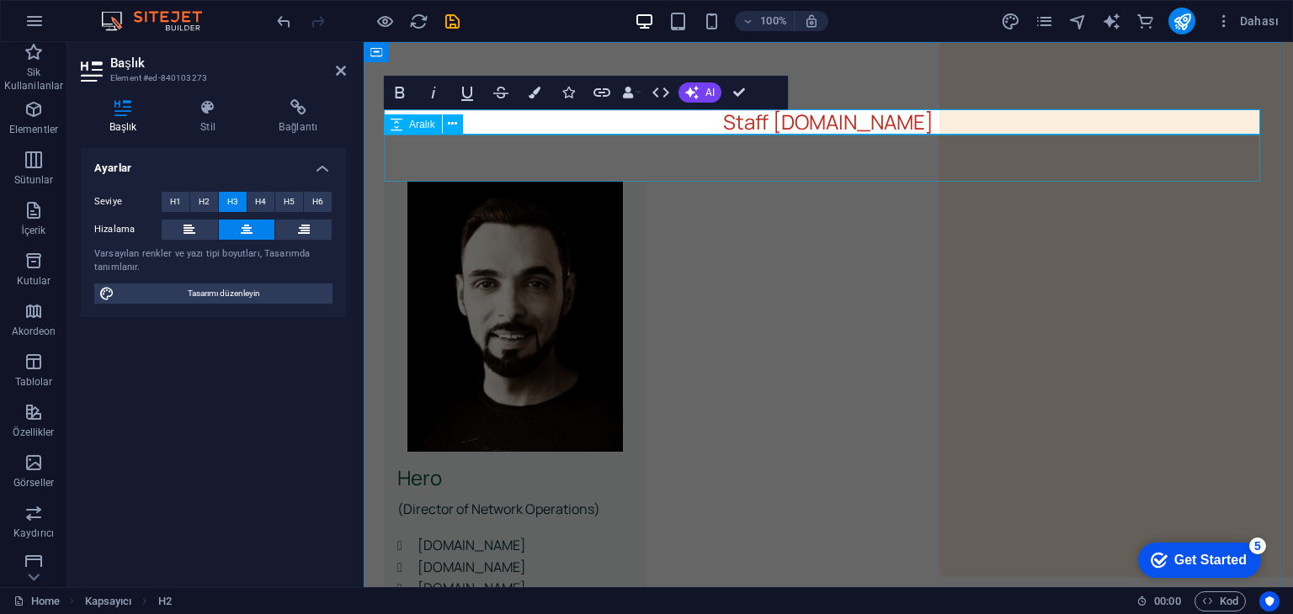
drag, startPoint x: 1018, startPoint y: 178, endPoint x: 1312, endPoint y: 174, distance: 294.6
click at [1273, 176] on div at bounding box center [828, 158] width 889 height 47
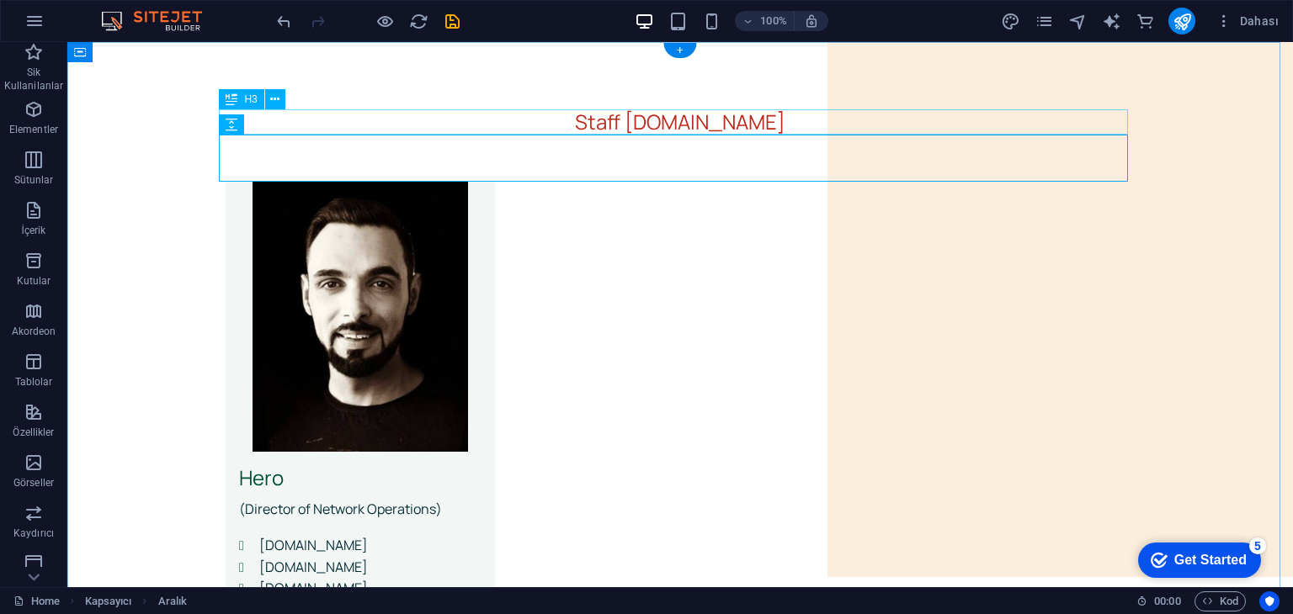
click at [798, 115] on div "Staff ChatIRC.net" at bounding box center [680, 121] width 909 height 25
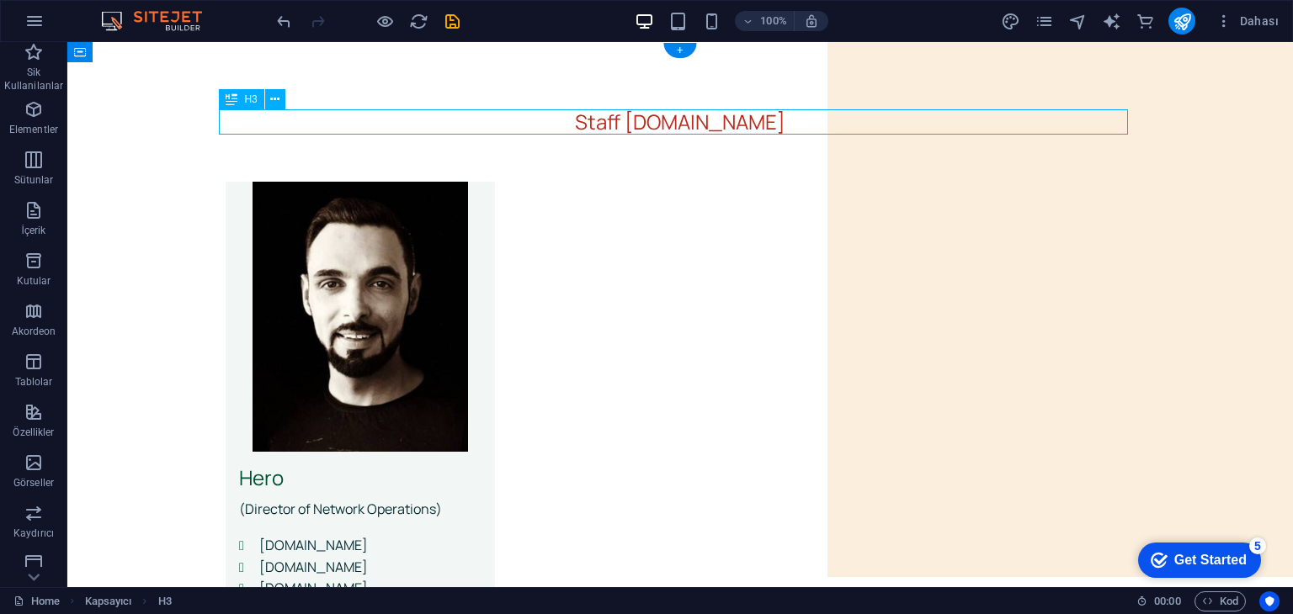
click at [795, 120] on div "Staff ChatIRC.net" at bounding box center [680, 121] width 909 height 25
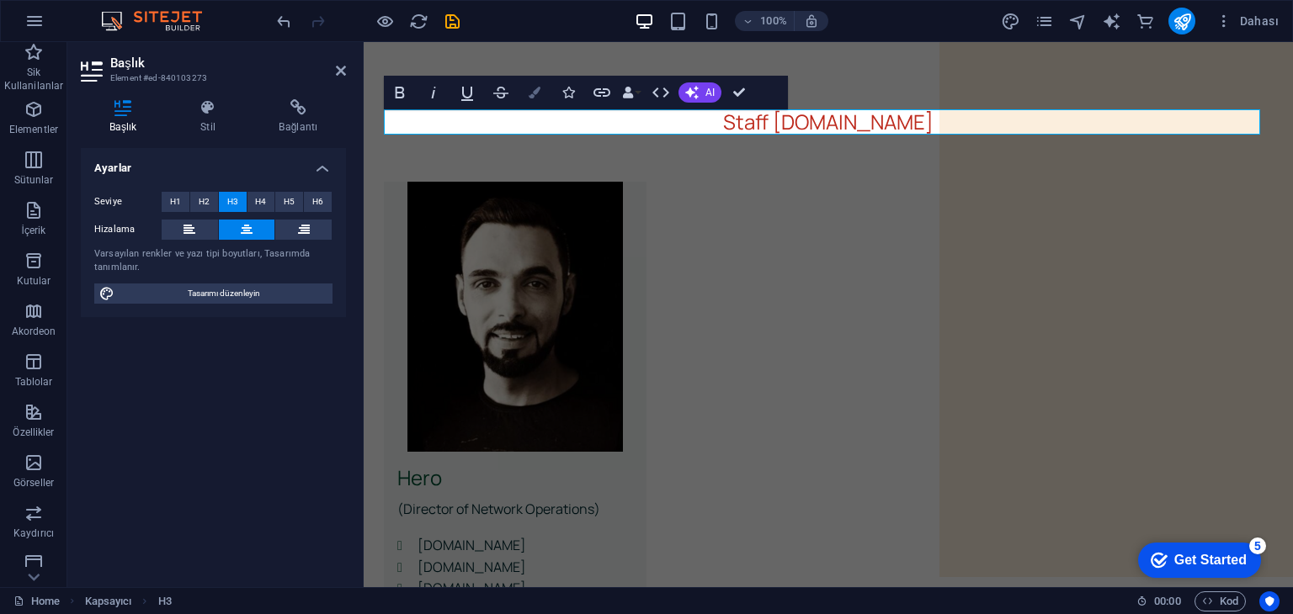
click at [538, 91] on icon "button" at bounding box center [535, 93] width 12 height 12
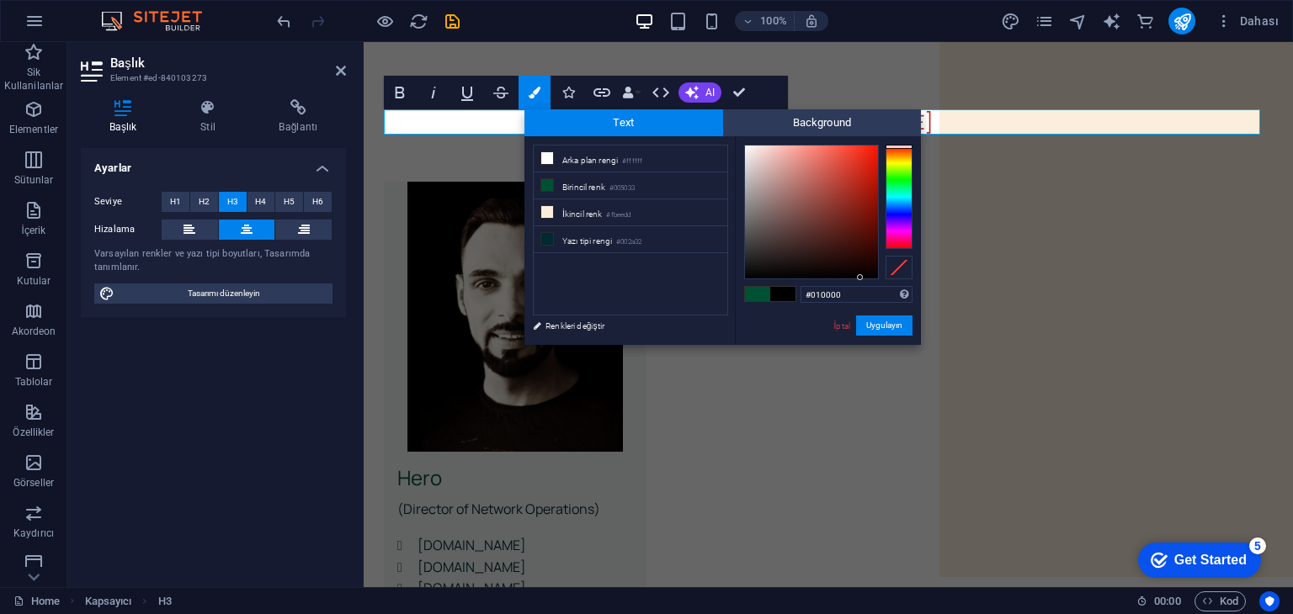
type input "#020000"
drag, startPoint x: 842, startPoint y: 258, endPoint x: 865, endPoint y: 277, distance: 29.9
click at [865, 277] on div at bounding box center [811, 212] width 133 height 133
drag, startPoint x: 882, startPoint y: 325, endPoint x: 518, endPoint y: 280, distance: 367.2
click at [882, 325] on button "Uygulayın" at bounding box center [884, 326] width 56 height 20
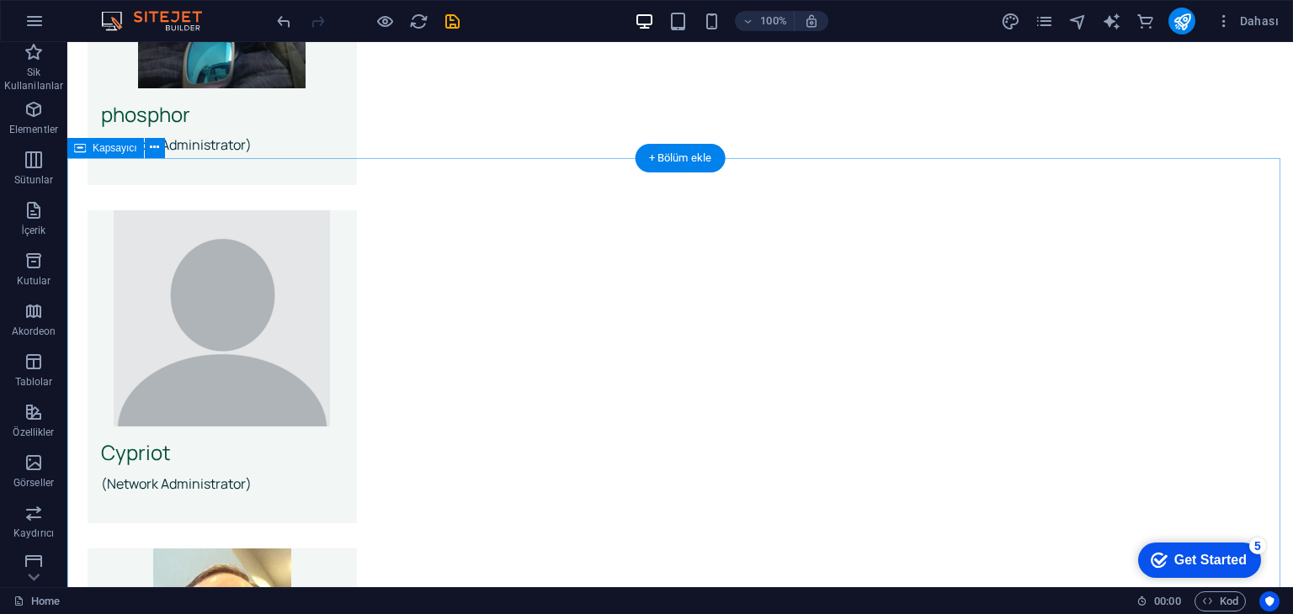
scroll to position [2454, 0]
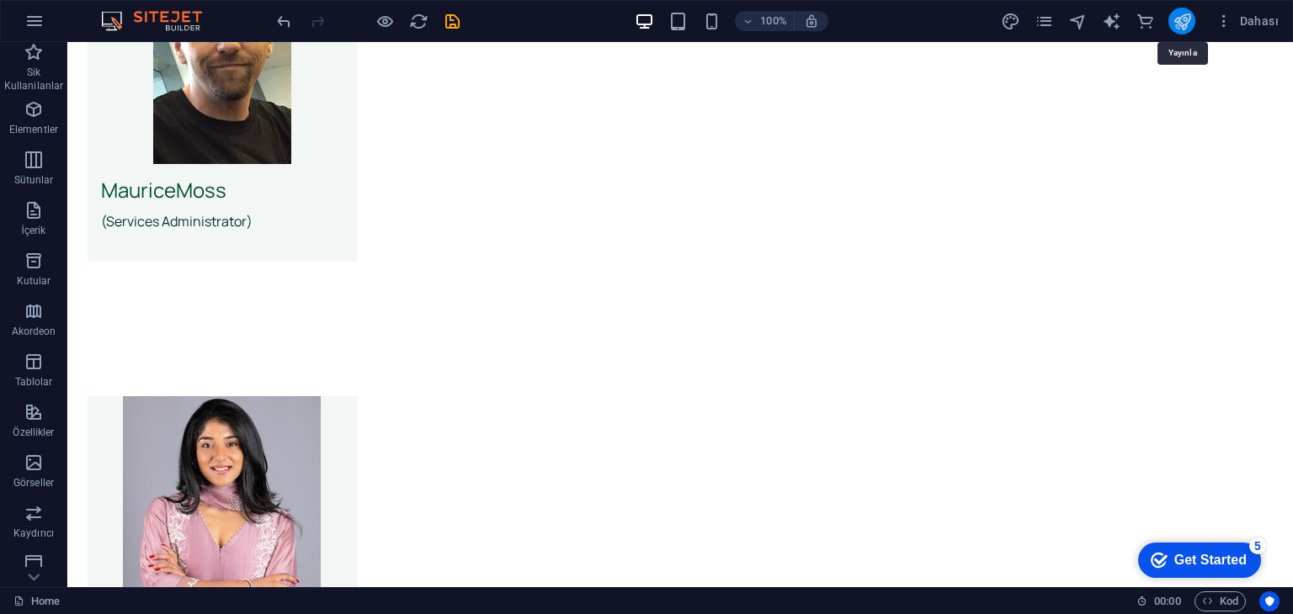
click at [1183, 24] on icon "publish" at bounding box center [1181, 21] width 19 height 19
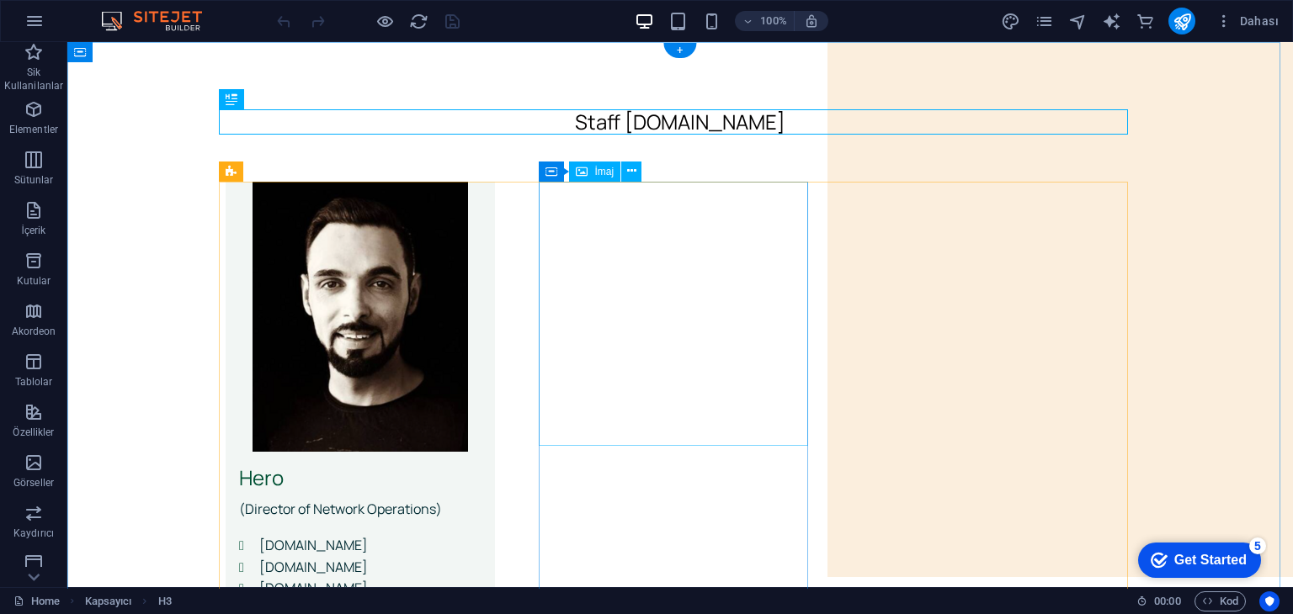
scroll to position [168, 0]
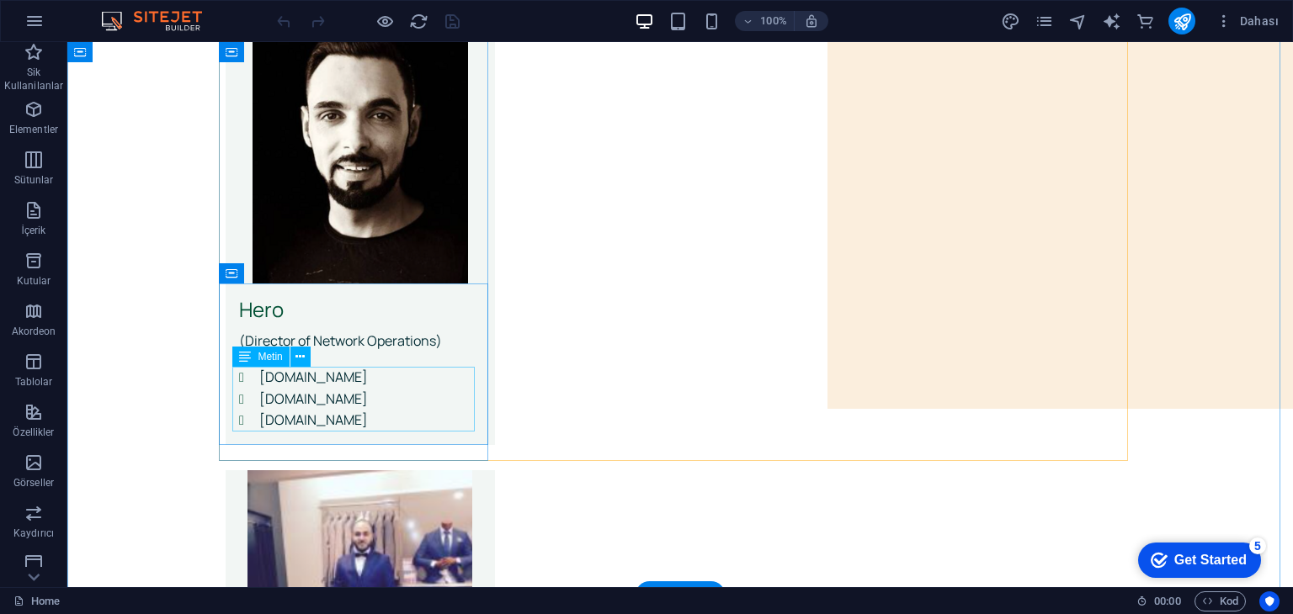
click at [364, 399] on div "[DOMAIN_NAME] [DOMAIN_NAME] [DOMAIN_NAME]" at bounding box center [360, 399] width 242 height 65
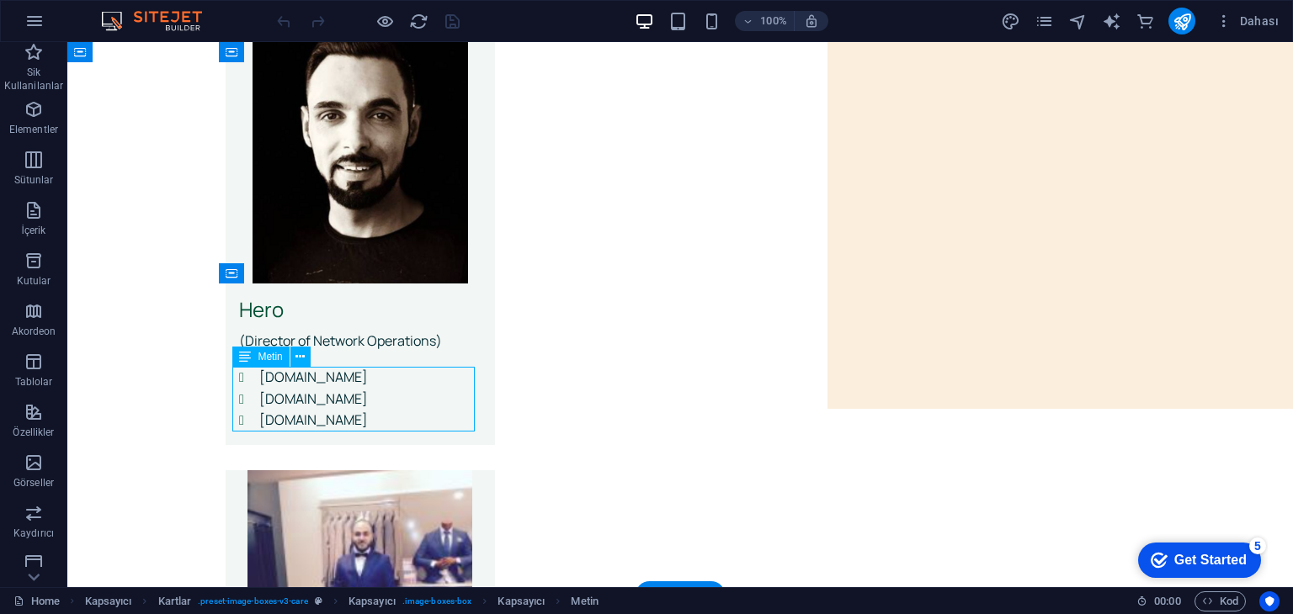
click at [364, 399] on div "[DOMAIN_NAME] [DOMAIN_NAME] [DOMAIN_NAME]" at bounding box center [360, 399] width 242 height 65
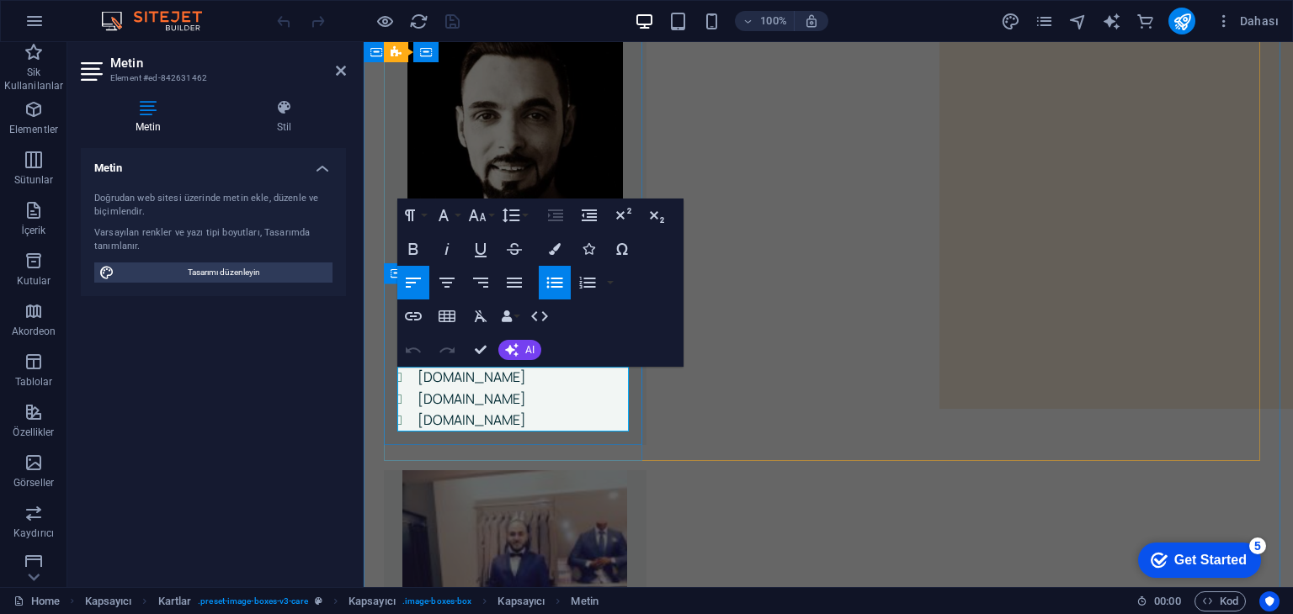
drag, startPoint x: 530, startPoint y: 405, endPoint x: 402, endPoint y: 403, distance: 127.9
click at [417, 403] on li "[DOMAIN_NAME]" at bounding box center [524, 400] width 215 height 22
copy link "[DOMAIN_NAME]"
click at [538, 401] on li "[DOMAIN_NAME]" at bounding box center [524, 400] width 215 height 22
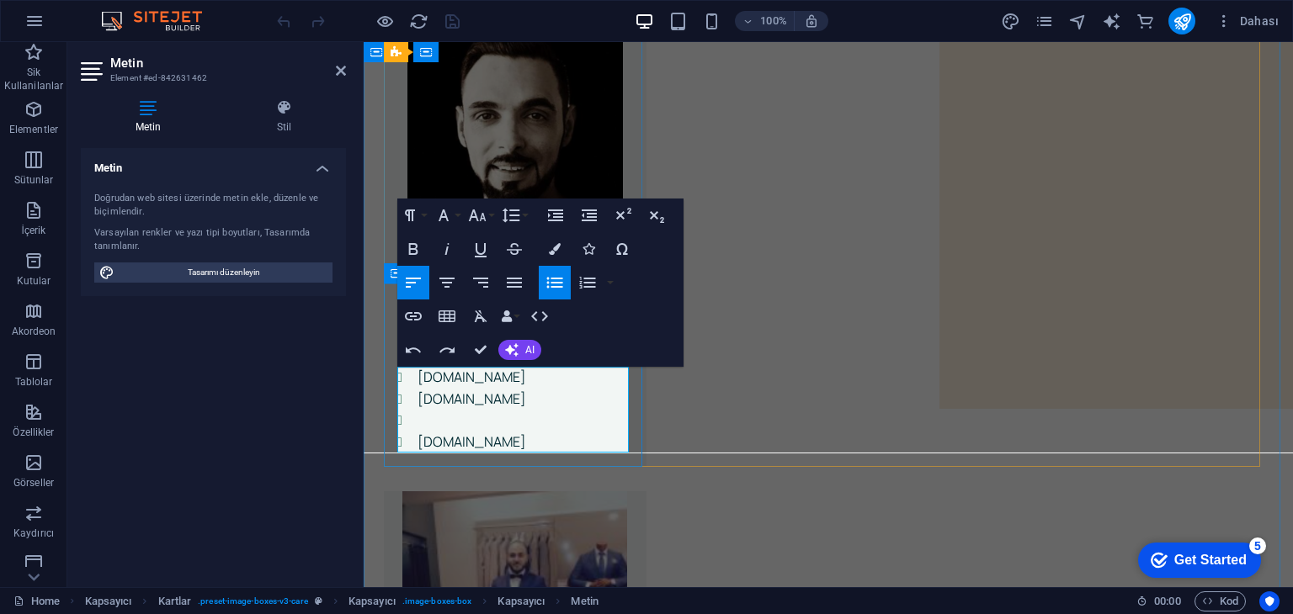
drag, startPoint x: 530, startPoint y: 423, endPoint x: 415, endPoint y: 425, distance: 115.3
click at [417, 425] on li at bounding box center [524, 421] width 215 height 22
click at [425, 422] on li at bounding box center [524, 421] width 215 height 22
drag, startPoint x: 518, startPoint y: 402, endPoint x: 418, endPoint y: 396, distance: 99.5
click at [418, 396] on li "[DOMAIN_NAME]" at bounding box center [524, 400] width 215 height 22
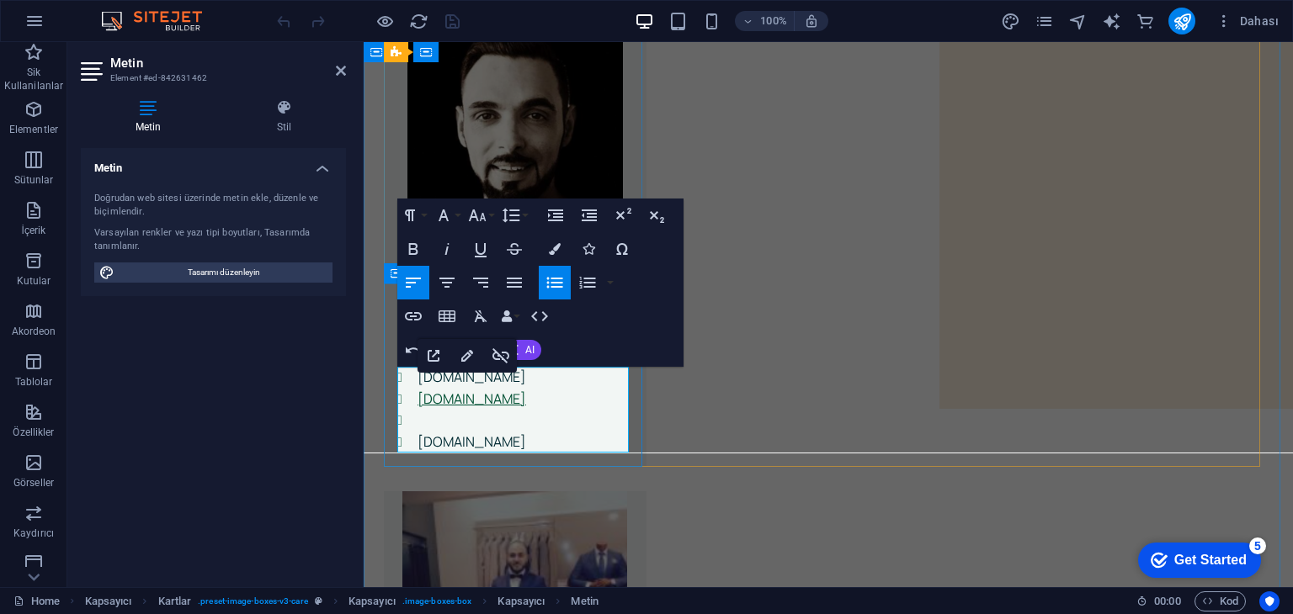
copy link "[DOMAIN_NAME]"
click at [439, 417] on li at bounding box center [524, 421] width 215 height 22
drag, startPoint x: 526, startPoint y: 424, endPoint x: 417, endPoint y: 421, distance: 109.5
click at [417, 421] on li "[DOMAIN_NAME]" at bounding box center [524, 421] width 215 height 22
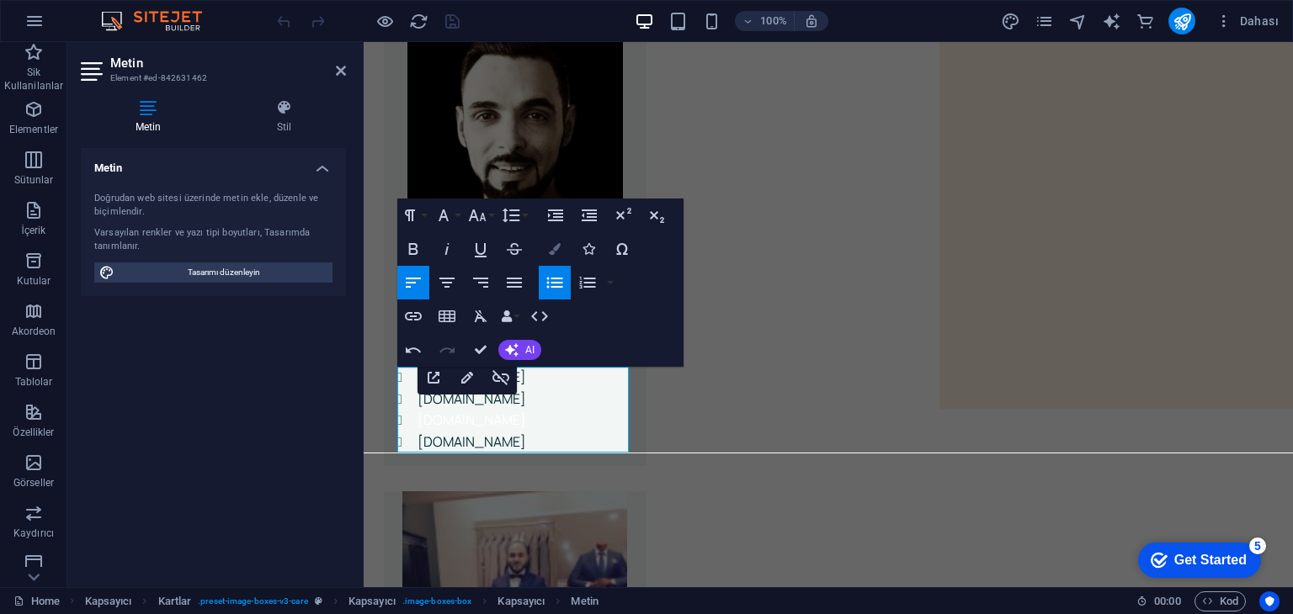
click at [555, 245] on icon "button" at bounding box center [555, 249] width 12 height 12
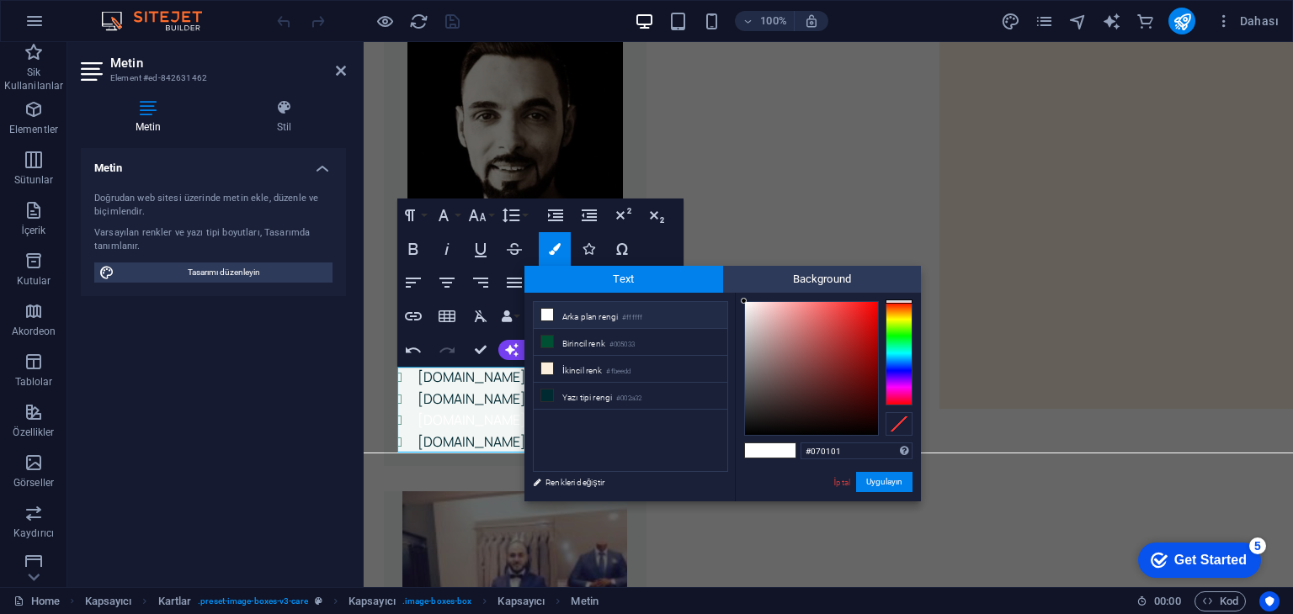
type input "#070000"
click at [869, 431] on div at bounding box center [811, 368] width 133 height 133
click at [897, 486] on button "Uygulayın" at bounding box center [884, 482] width 56 height 20
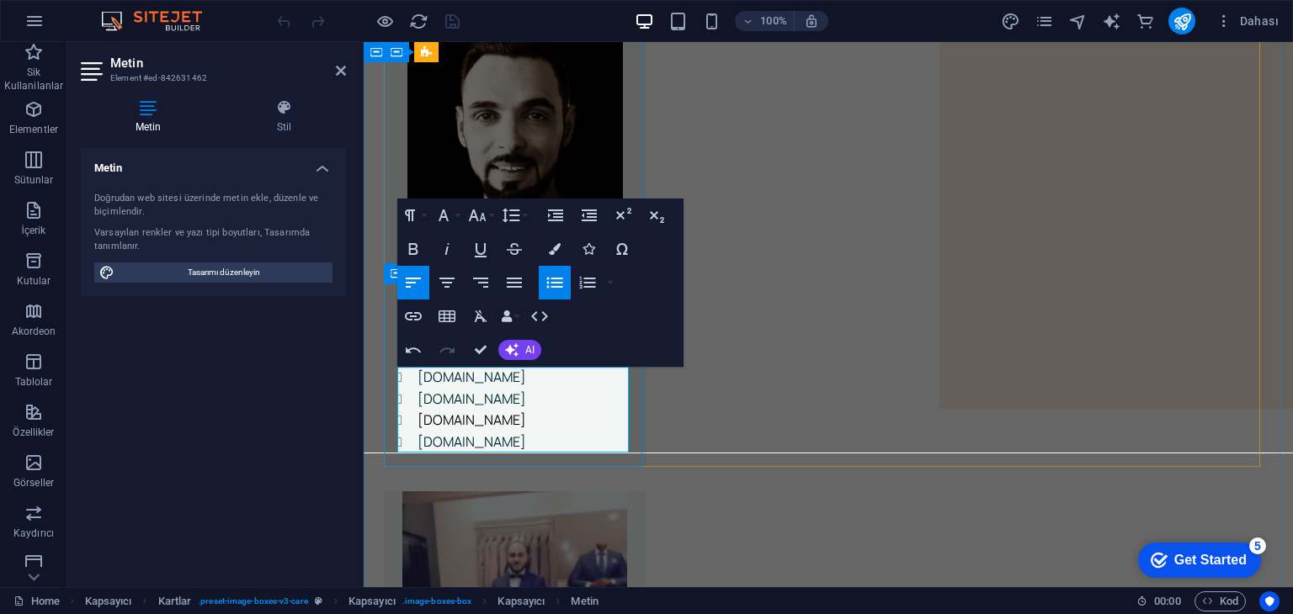
click at [519, 416] on li "[DOMAIN_NAME]" at bounding box center [524, 421] width 215 height 22
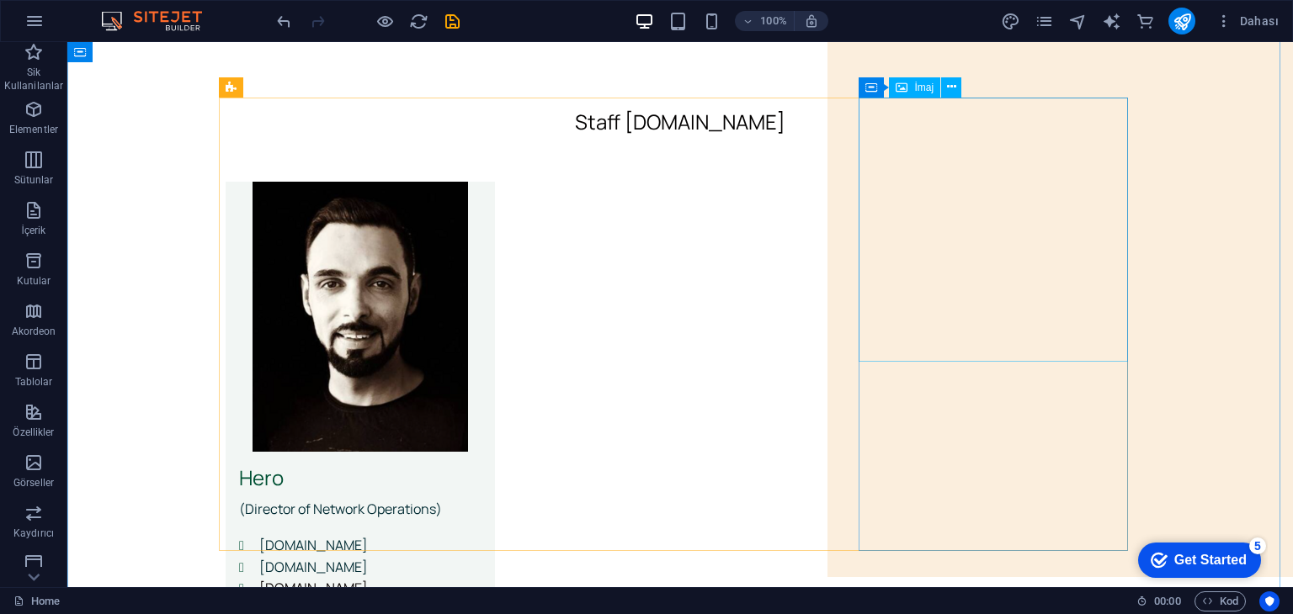
scroll to position [84, 0]
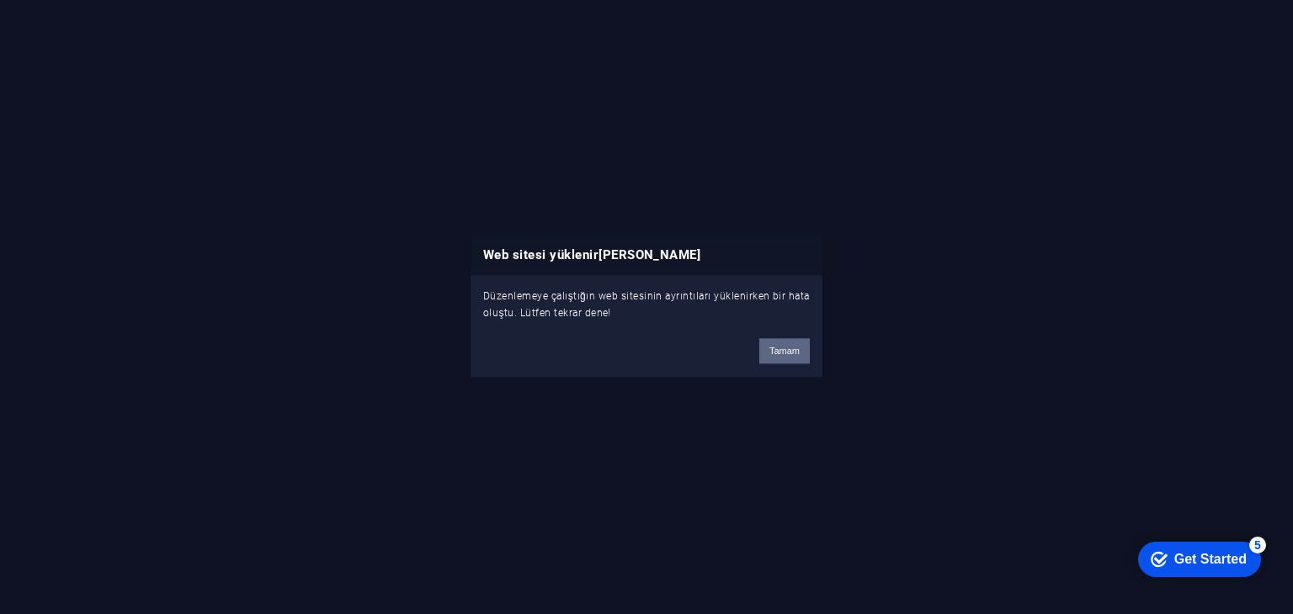
click at [784, 354] on button "Tamam" at bounding box center [784, 351] width 50 height 25
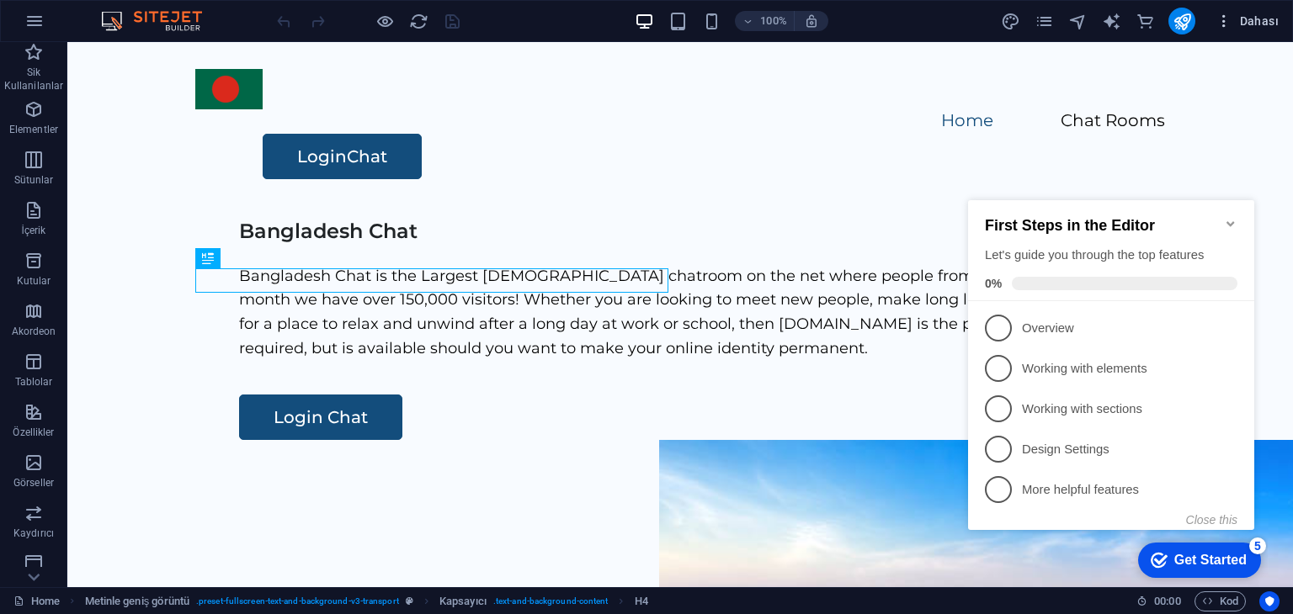
click at [1229, 24] on icon "button" at bounding box center [1223, 21] width 17 height 17
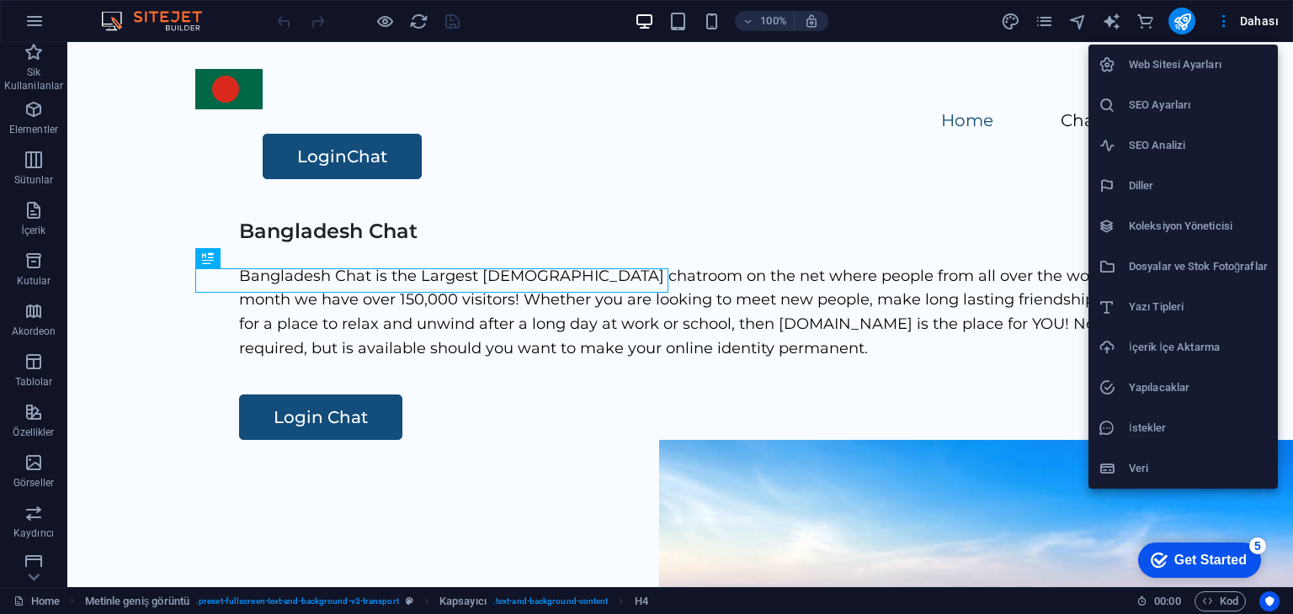
click at [1188, 98] on h6 "SEO Ayarları" at bounding box center [1198, 105] width 139 height 20
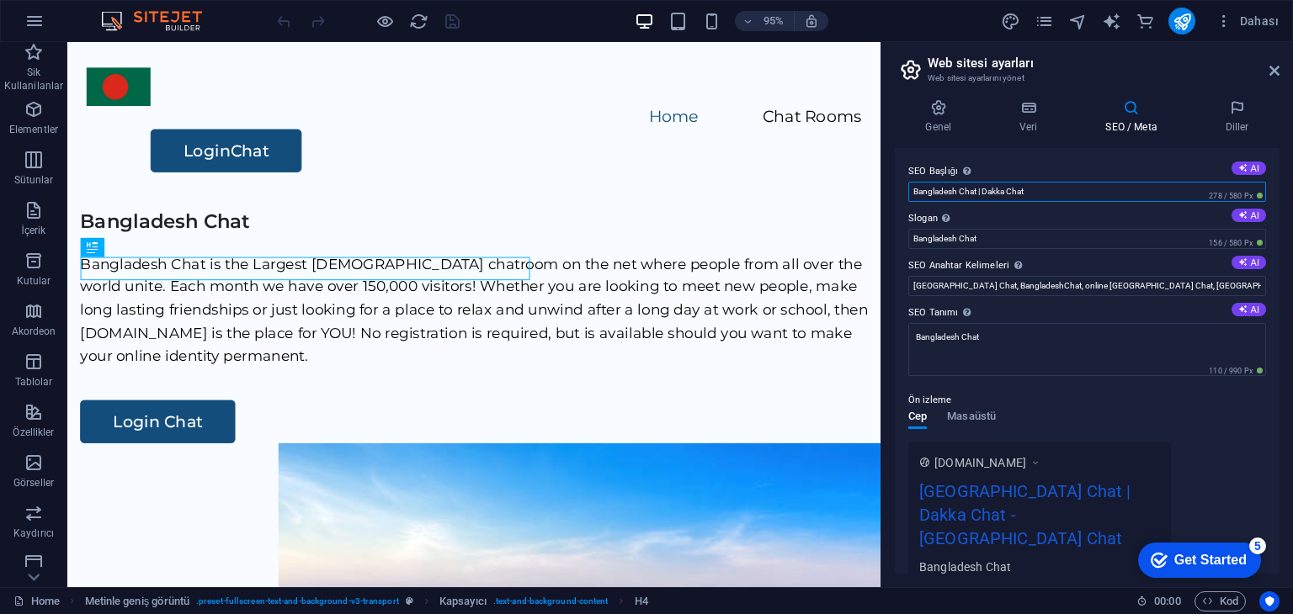
click at [1050, 194] on input "Bangladesh Chat | Dakka Chat" at bounding box center [1087, 192] width 358 height 20
paste input "[GEOGRAPHIC_DATA]"
type input "[GEOGRAPHIC_DATA] Chat | [GEOGRAPHIC_DATA] Chat"
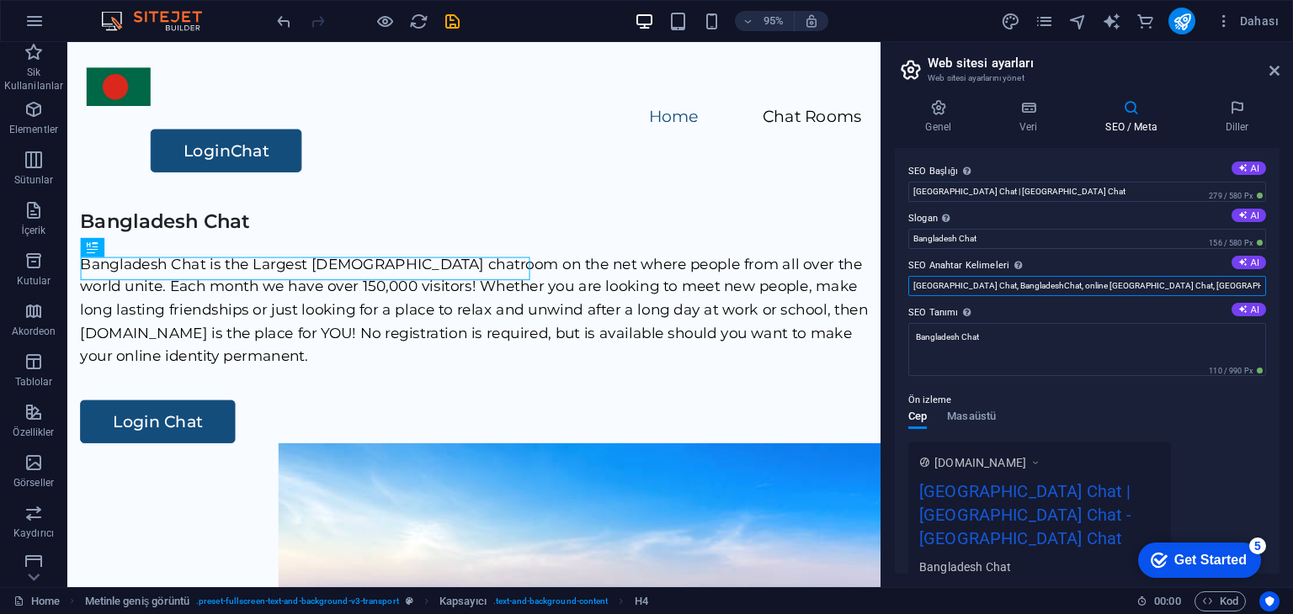
scroll to position [0, 225]
drag, startPoint x: 1129, startPoint y: 290, endPoint x: 1292, endPoint y: 278, distance: 163.8
click at [1292, 278] on div "Genel Veri SEO / Meta Diller Web Sitesi Adı [DOMAIN_NAME] Logo Dosyaları buraya…" at bounding box center [1087, 337] width 412 height 502
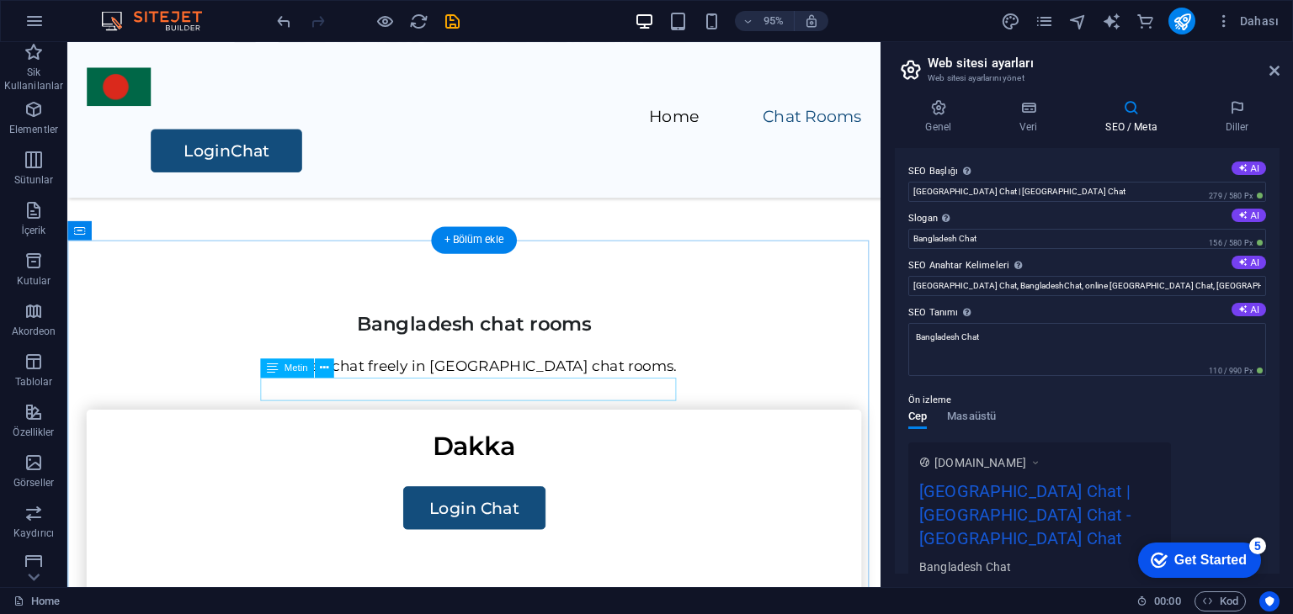
scroll to position [1178, 0]
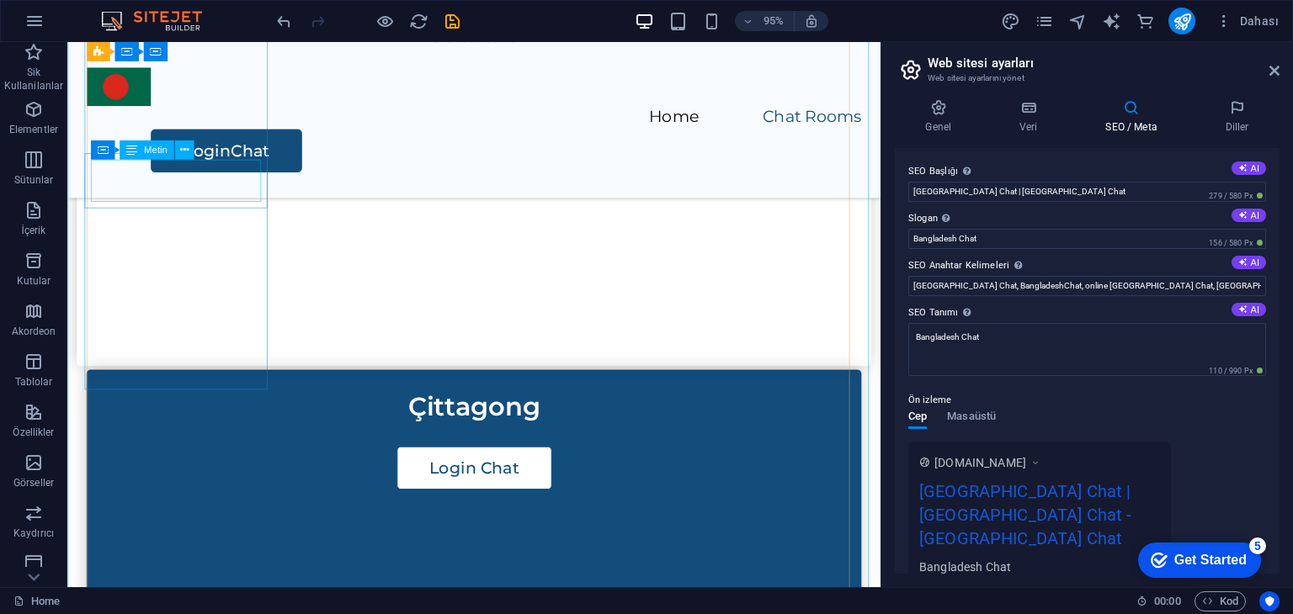
click at [191, 65] on div "Dakka" at bounding box center [495, 43] width 822 height 44
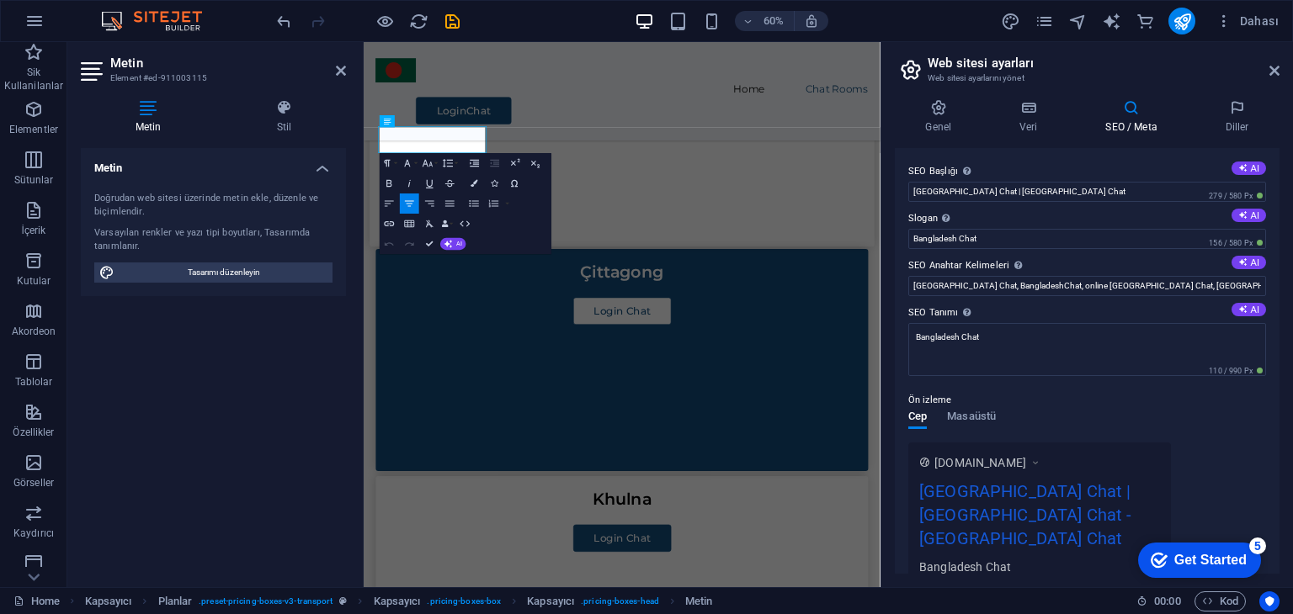
scroll to position [1161, 0]
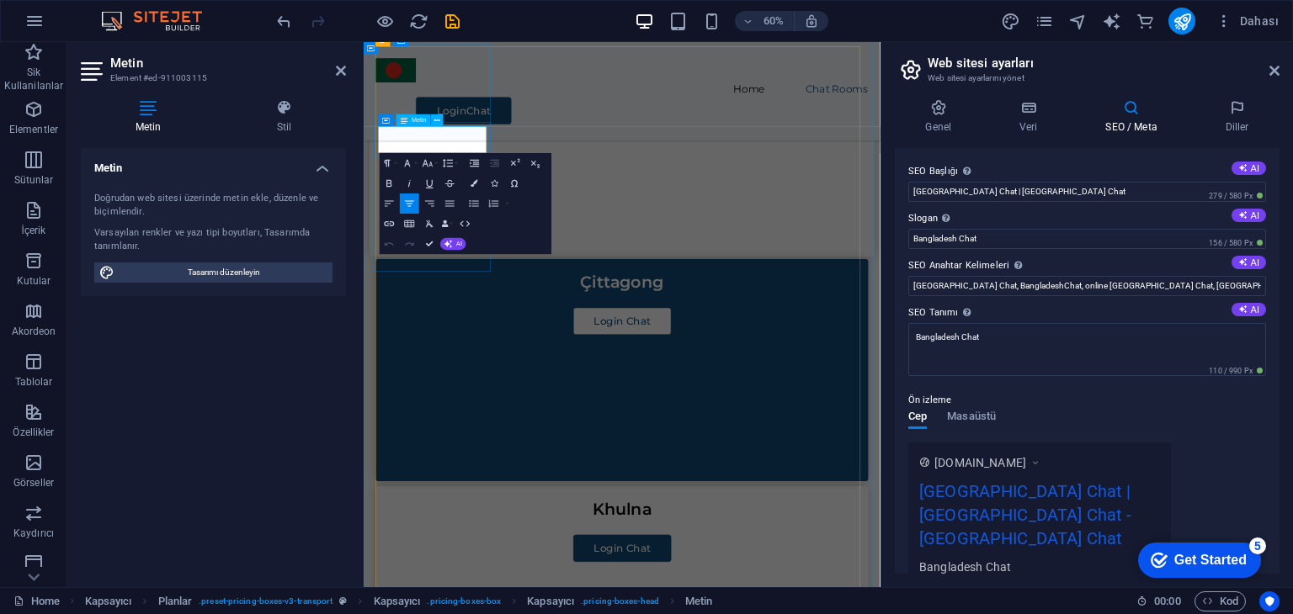
click at [545, 82] on p "Dakka" at bounding box center [793, 60] width 827 height 44
click at [536, 82] on p "Dakka" at bounding box center [793, 60] width 827 height 44
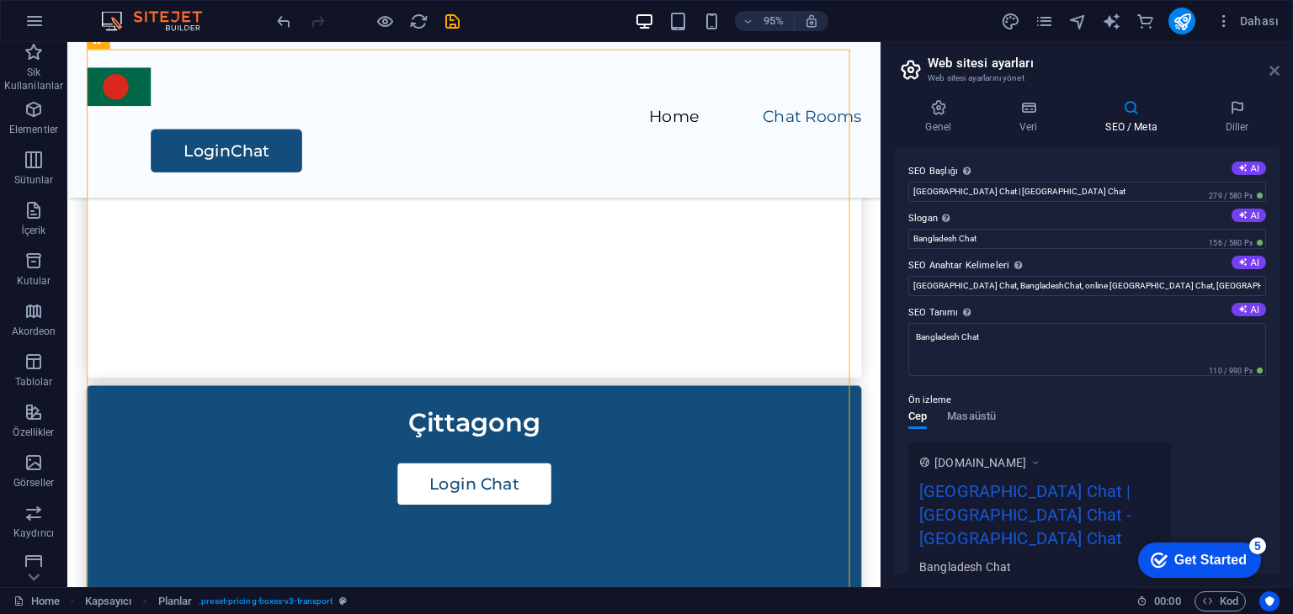
drag, startPoint x: 1195, startPoint y: 29, endPoint x: 1271, endPoint y: 67, distance: 85.1
click at [1271, 67] on icon at bounding box center [1274, 70] width 10 height 13
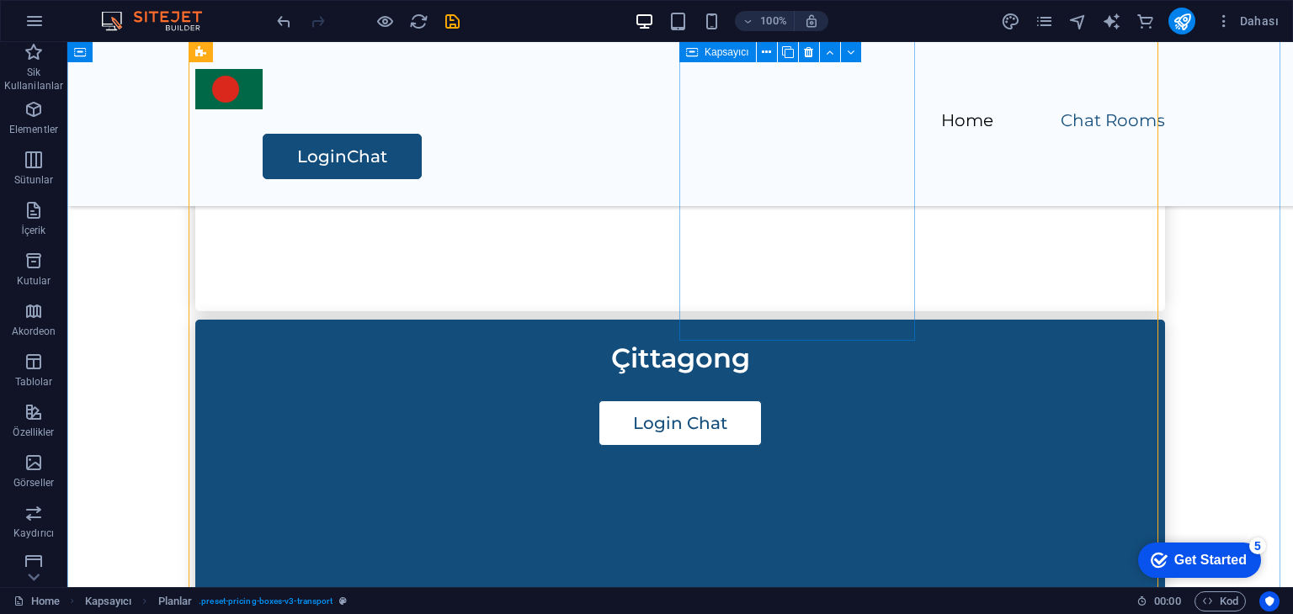
scroll to position [1077, 0]
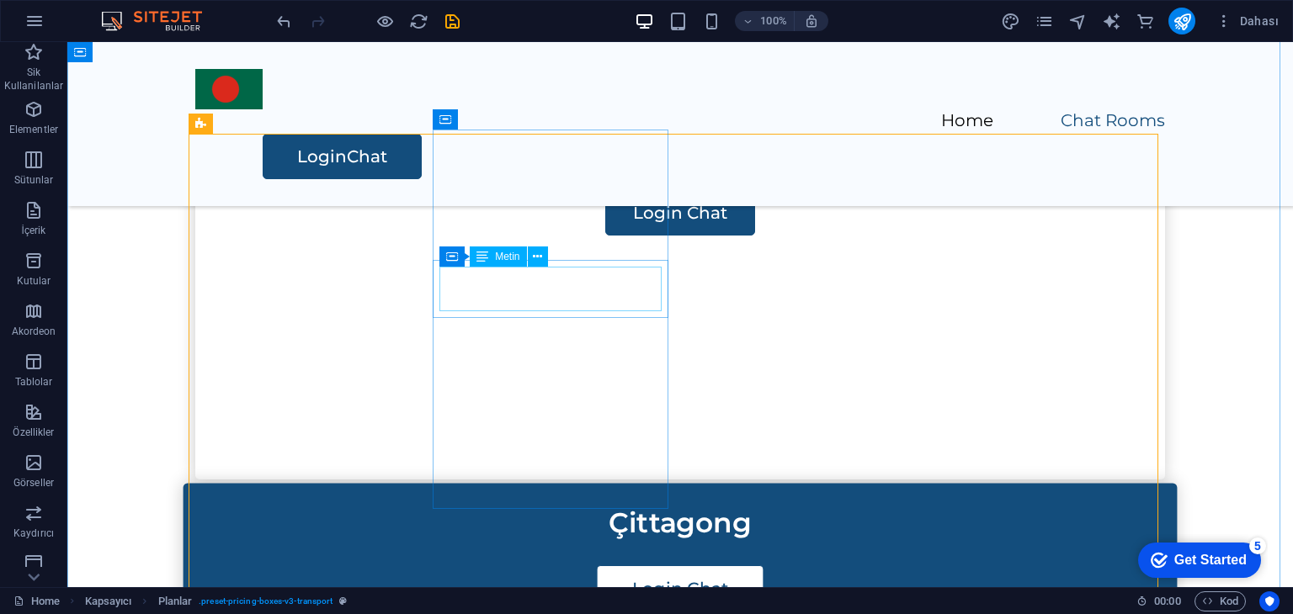
click at [550, 501] on div "Çittagong" at bounding box center [680, 523] width 980 height 44
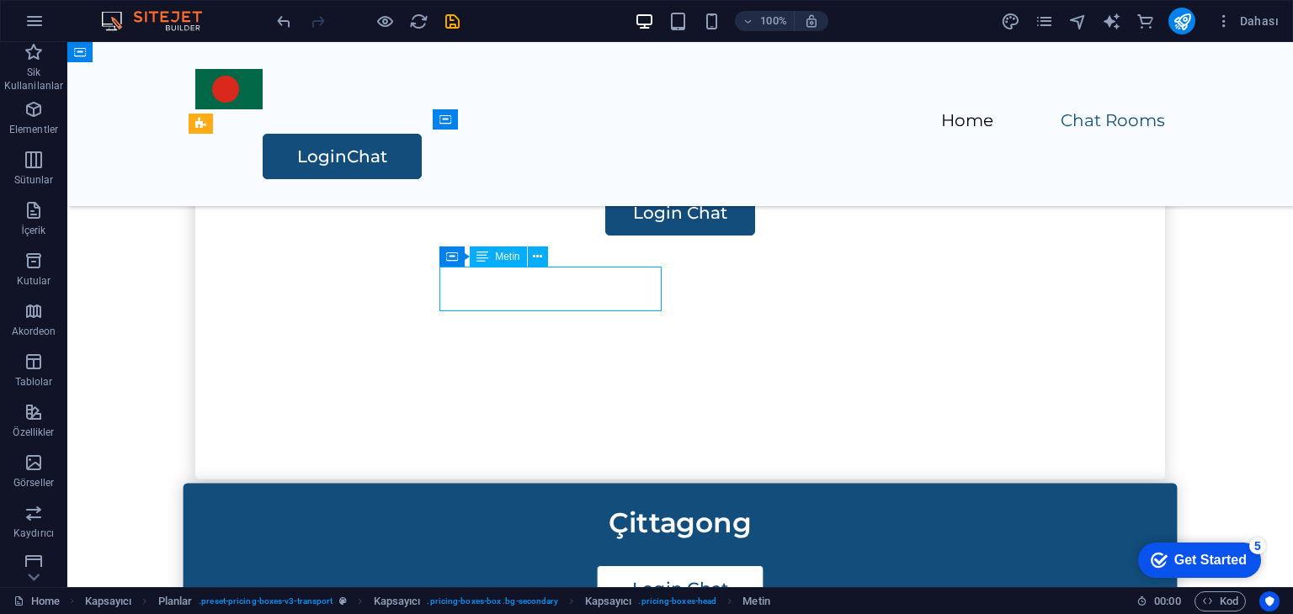
click at [550, 501] on div "Çittagong" at bounding box center [680, 523] width 980 height 44
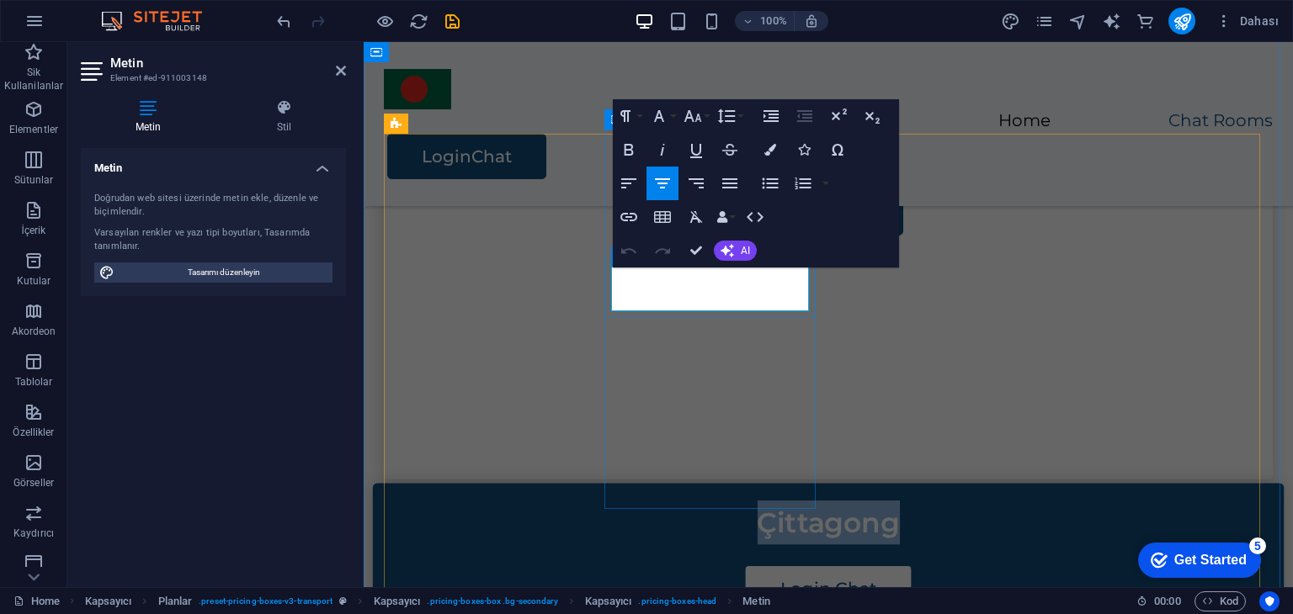
drag, startPoint x: 794, startPoint y: 290, endPoint x: 648, endPoint y: 295, distance: 145.7
click at [648, 501] on p "Çittagong" at bounding box center [828, 523] width 897 height 44
copy span "Çittagong"
click at [757, 507] on span "Çittagong" at bounding box center [828, 524] width 142 height 34
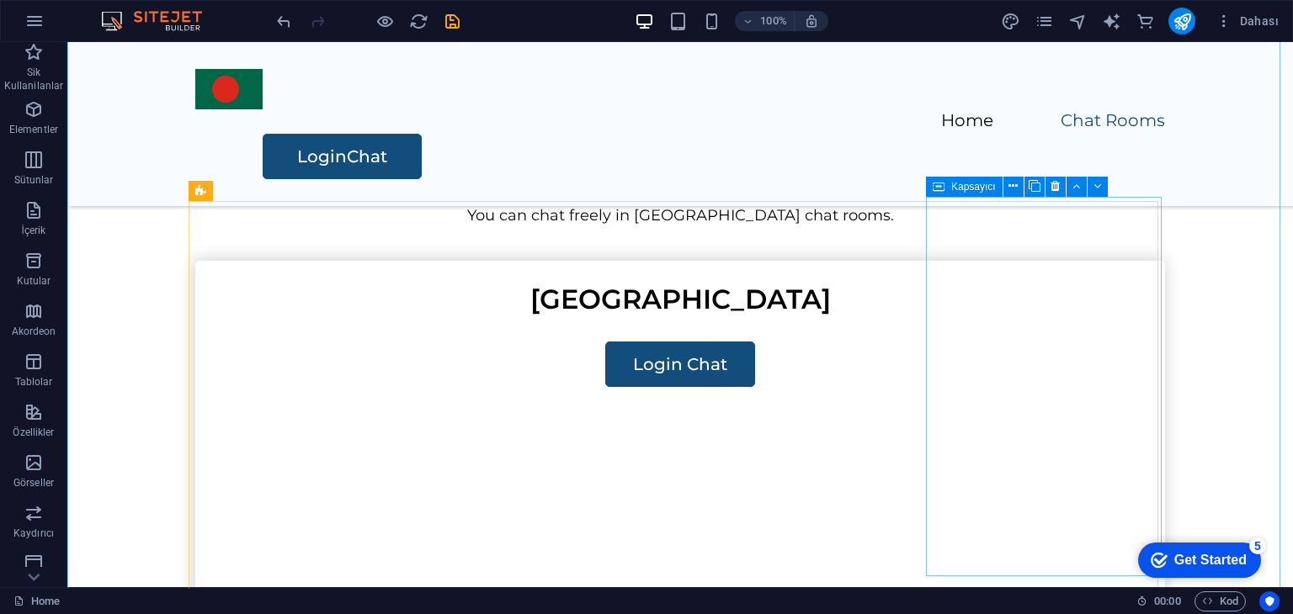
scroll to position [1094, 0]
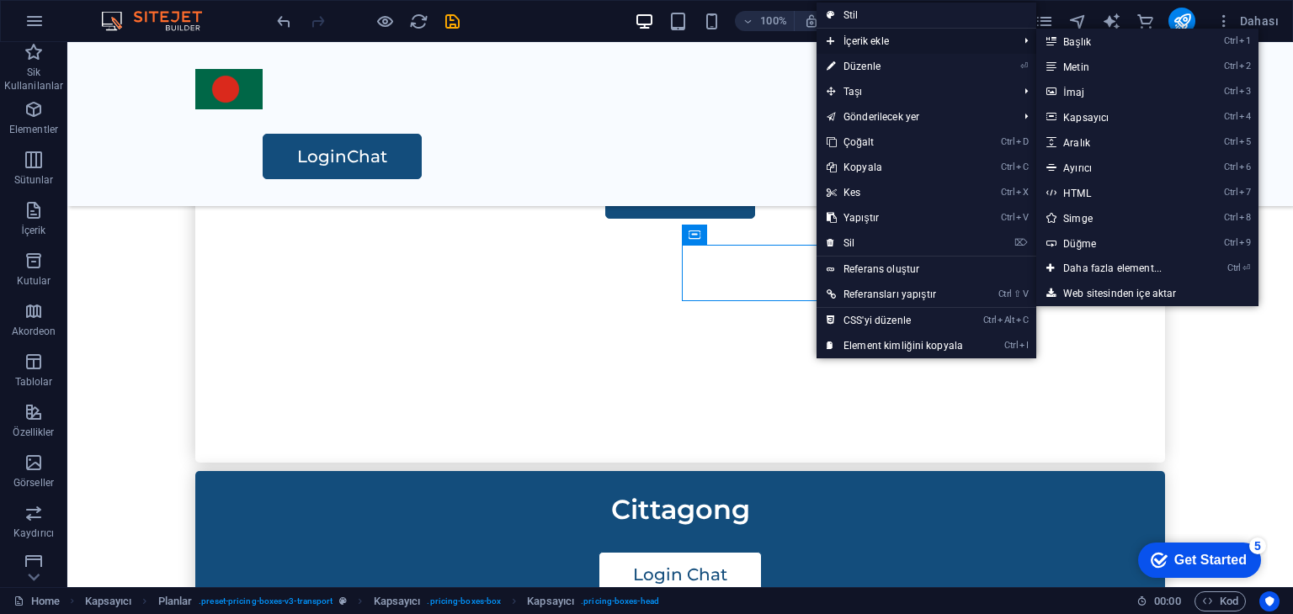
click at [880, 48] on span "İçerik ekle" at bounding box center [913, 41] width 194 height 25
click at [1108, 66] on link "Ctrl 2 Metin" at bounding box center [1115, 66] width 159 height 25
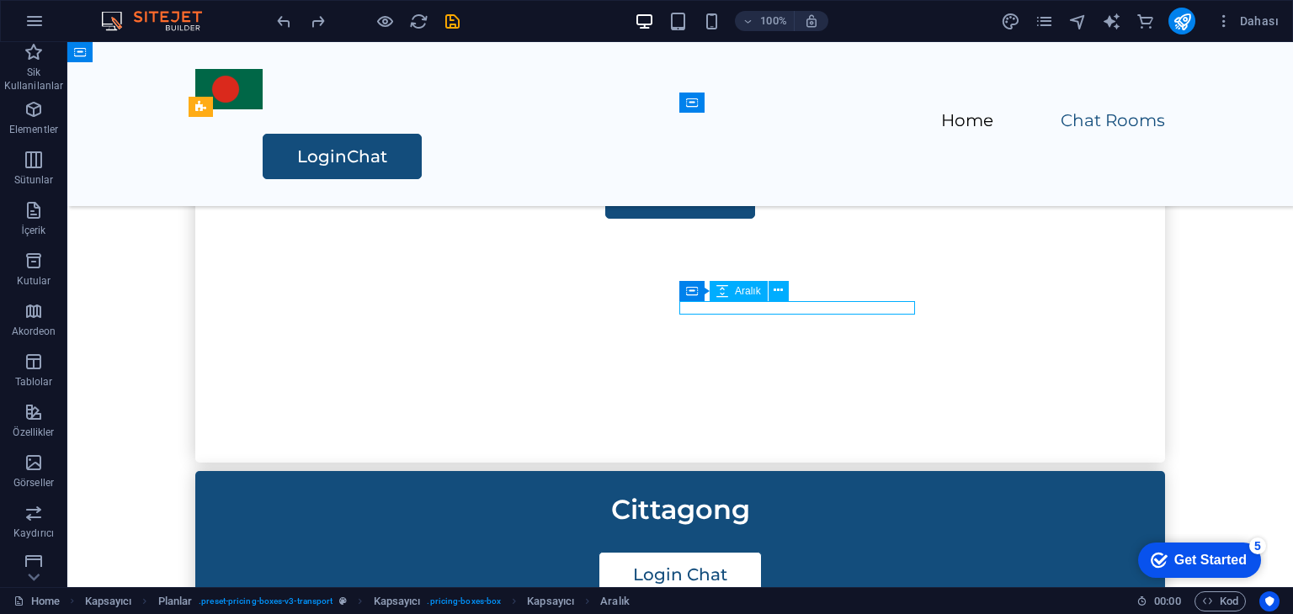
select select "px"
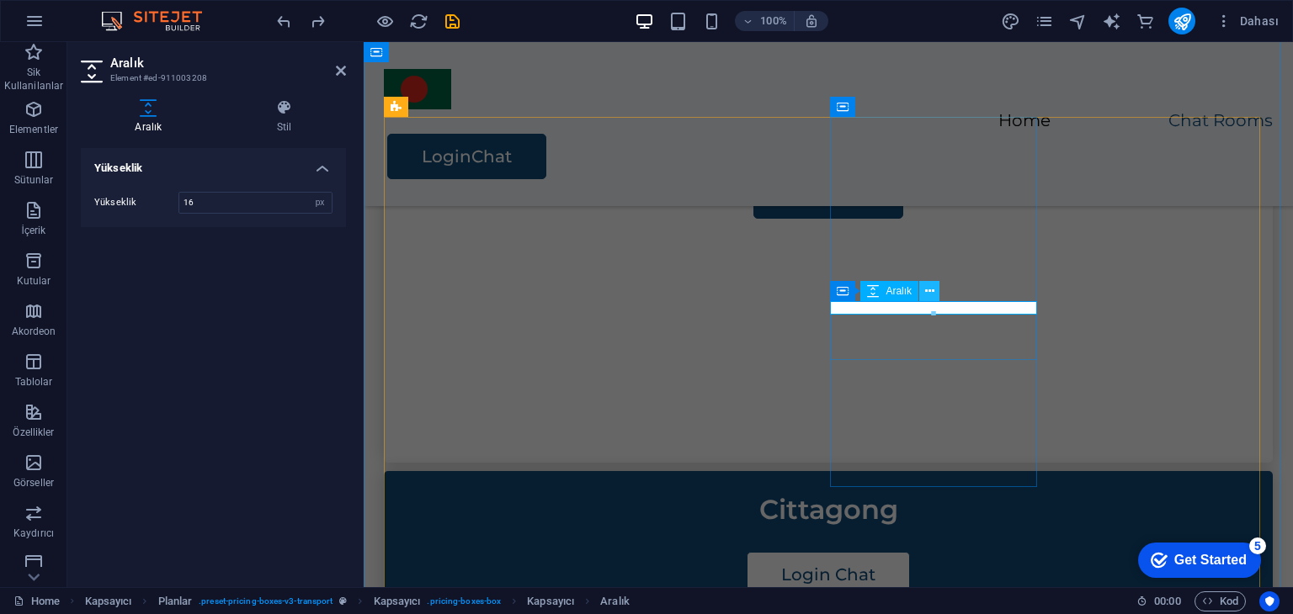
click at [927, 292] on icon at bounding box center [929, 292] width 9 height 18
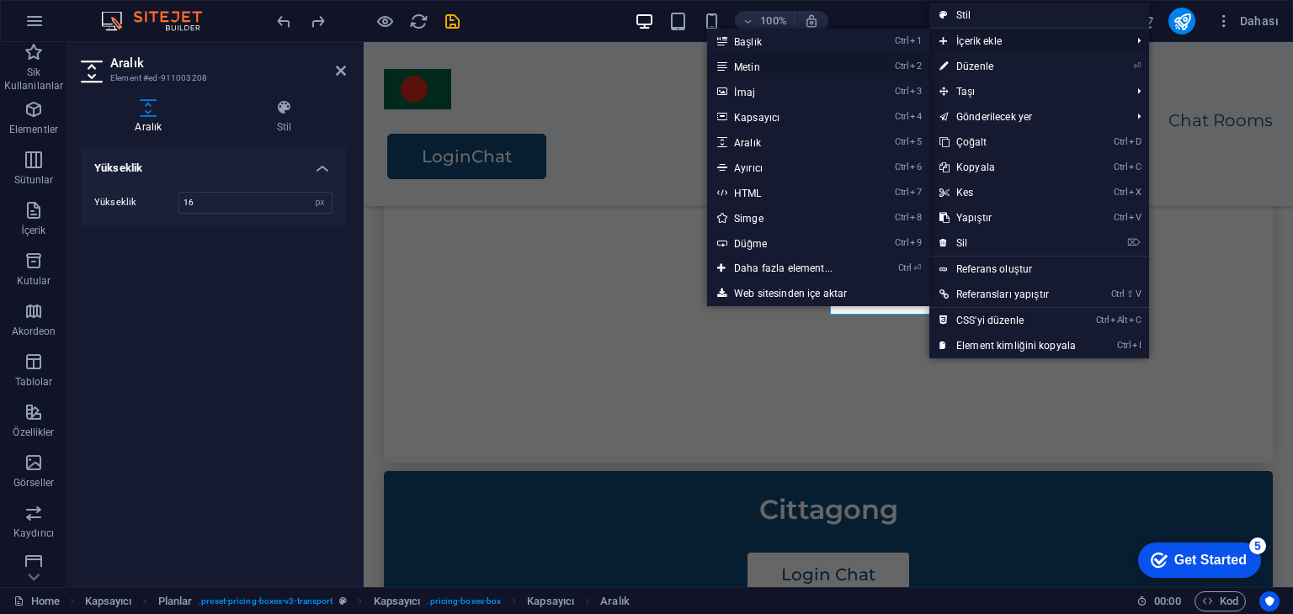
click at [757, 65] on link "Ctrl 2 Metin" at bounding box center [786, 66] width 159 height 25
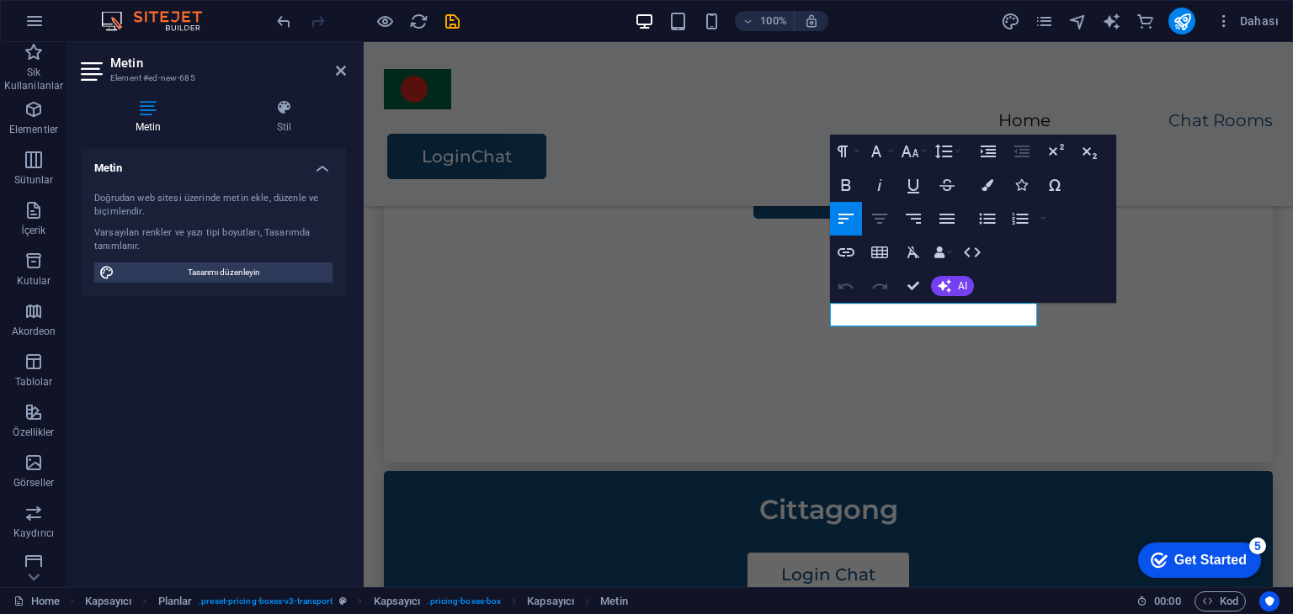
click at [884, 221] on icon "button" at bounding box center [879, 219] width 20 height 20
click at [882, 216] on icon "button" at bounding box center [879, 219] width 20 height 20
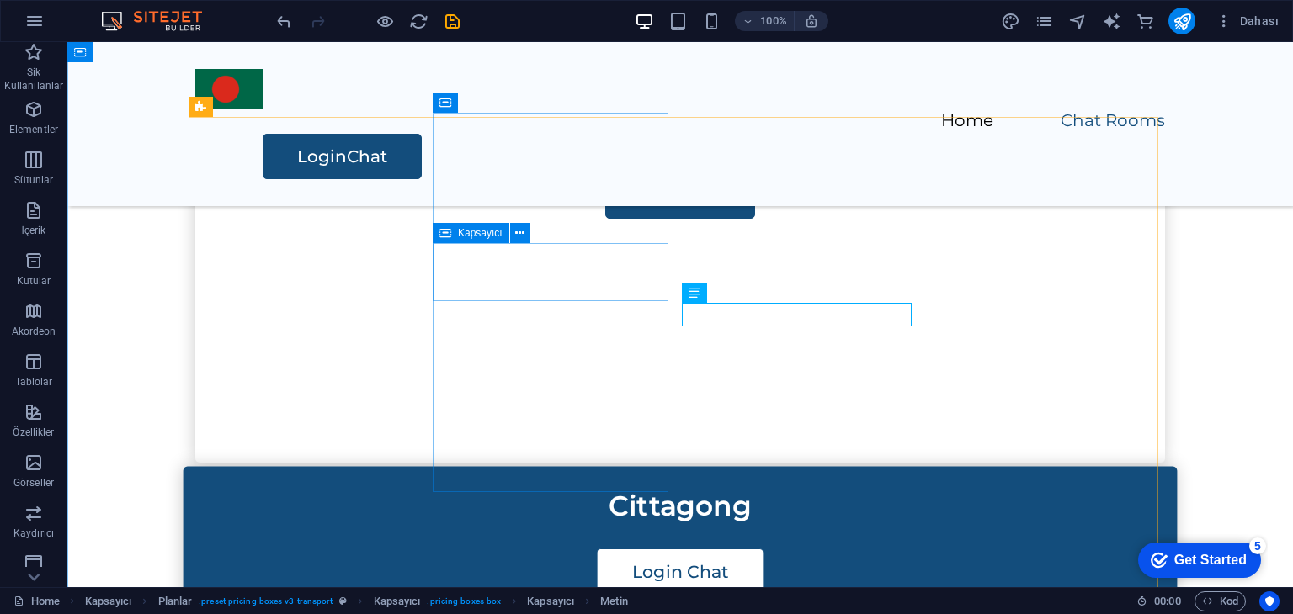
click at [585, 467] on div "Cittagong" at bounding box center [680, 501] width 994 height 68
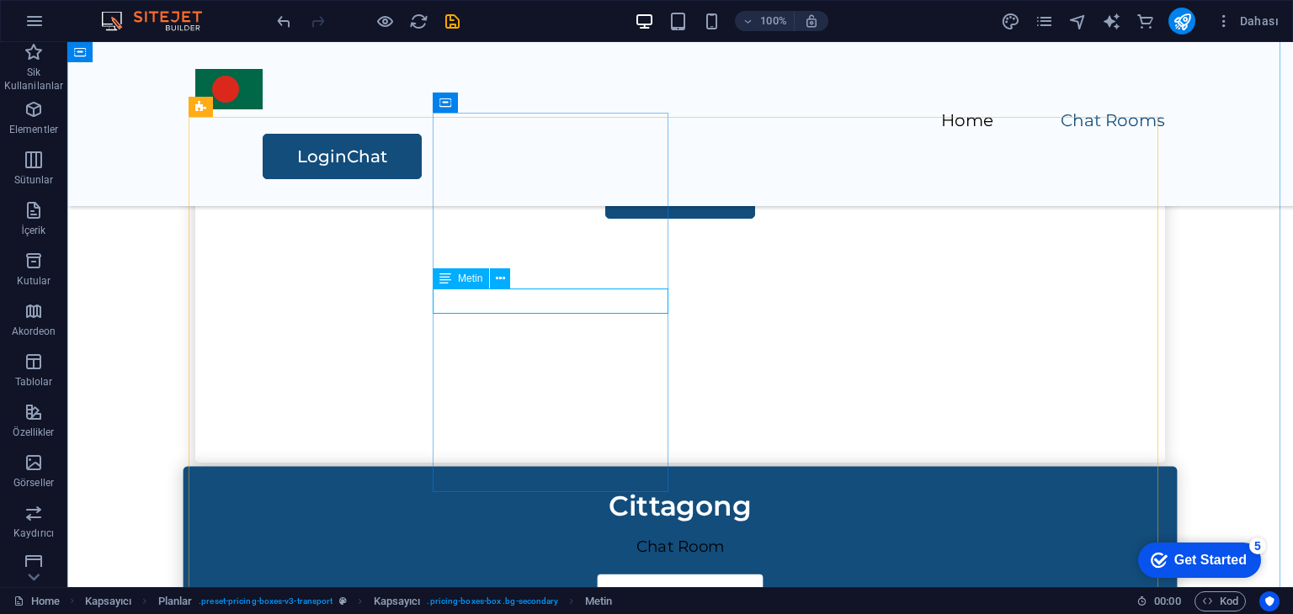
click at [595, 535] on div "Chat Room" at bounding box center [680, 547] width 994 height 25
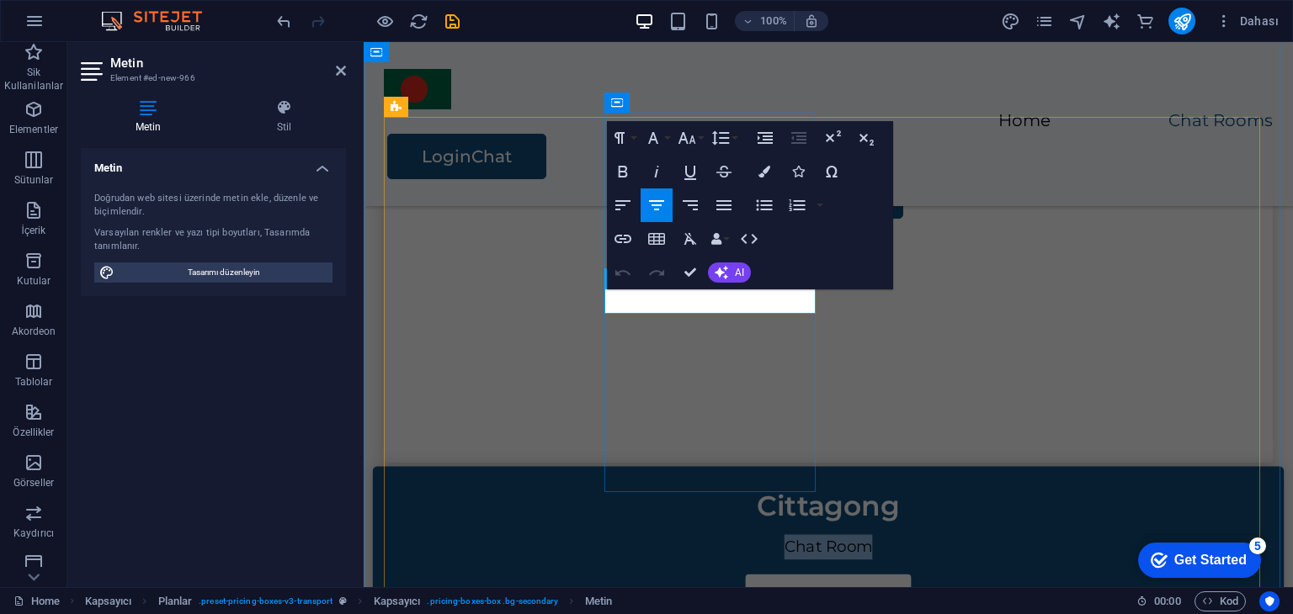
drag, startPoint x: 753, startPoint y: 302, endPoint x: 669, endPoint y: 304, distance: 84.2
click at [669, 535] on p "Chat Room" at bounding box center [828, 547] width 911 height 25
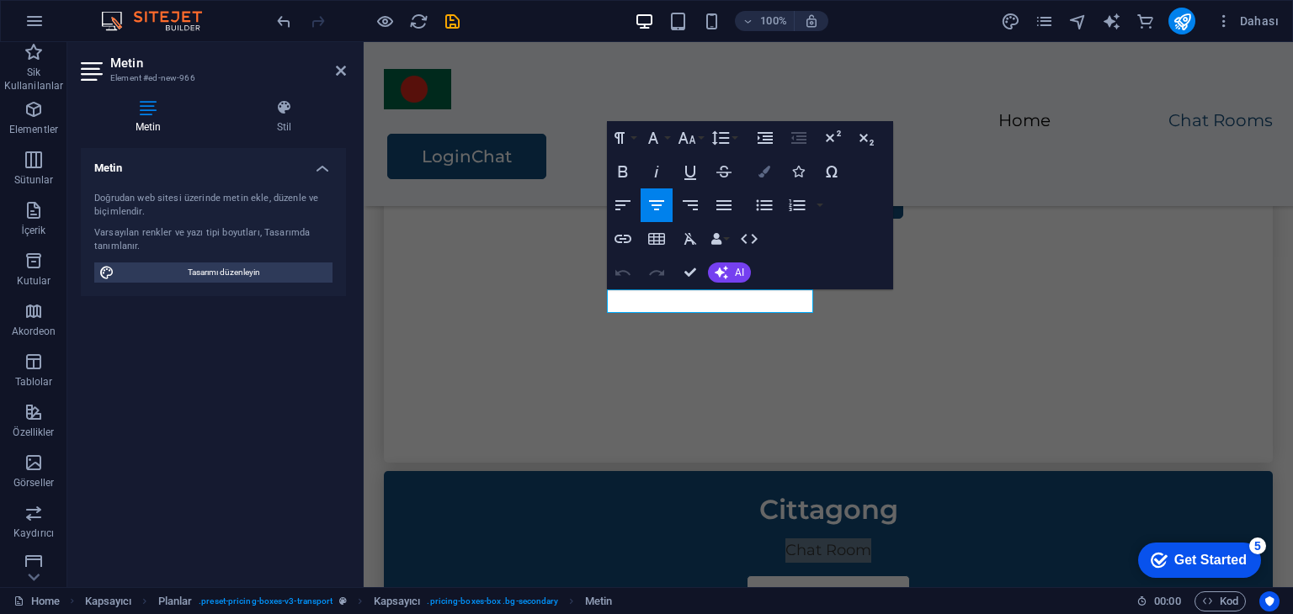
click at [761, 179] on button "Colors" at bounding box center [764, 172] width 32 height 34
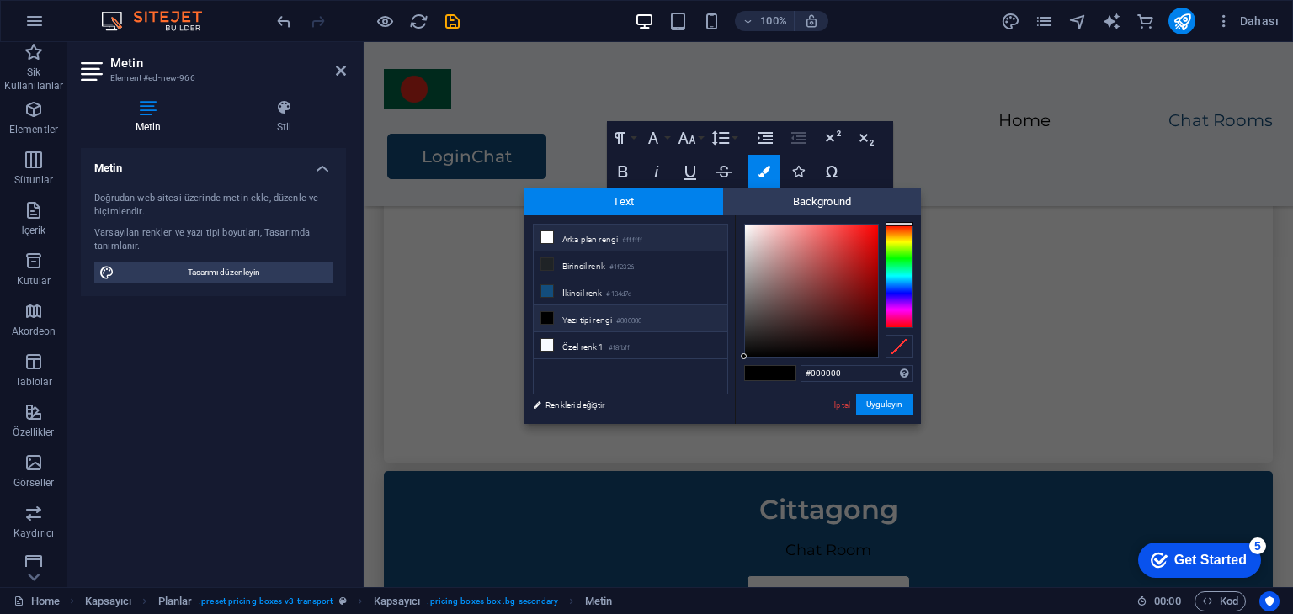
click at [561, 239] on li "Arka plan rengi #ffffff" at bounding box center [631, 238] width 194 height 27
click at [845, 403] on link "İptal" at bounding box center [841, 405] width 19 height 13
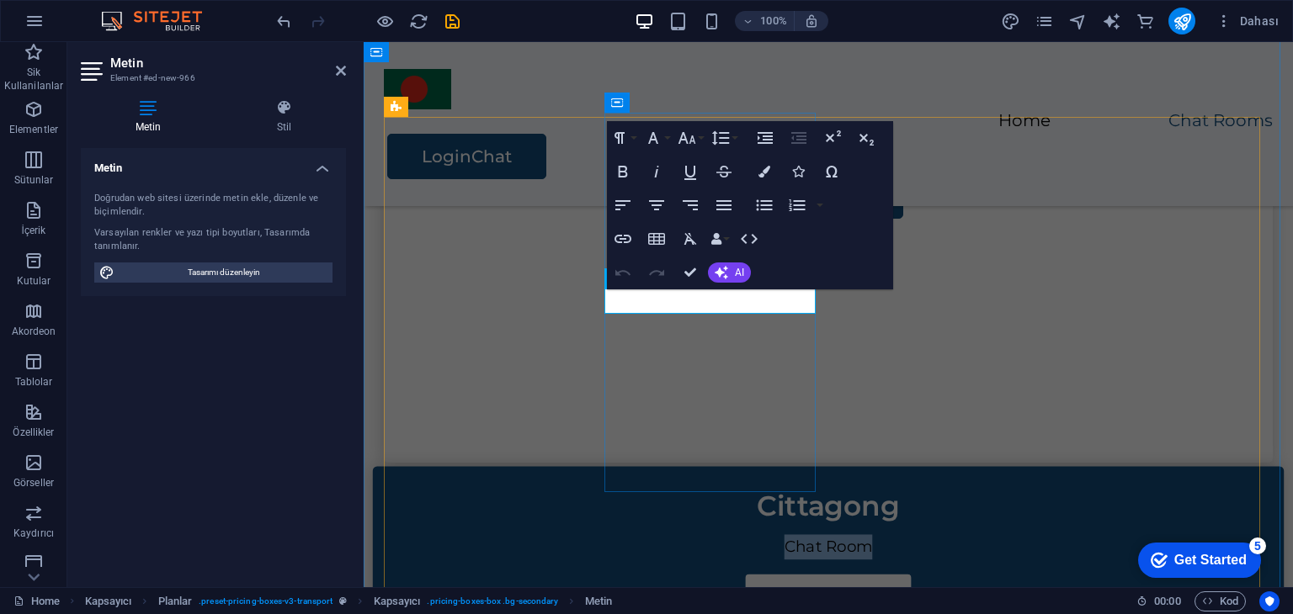
click at [760, 535] on p "Chat Room" at bounding box center [828, 547] width 911 height 25
drag, startPoint x: 710, startPoint y: 303, endPoint x: 665, endPoint y: 301, distance: 44.6
click at [665, 535] on p "Chat Room" at bounding box center [828, 547] width 911 height 25
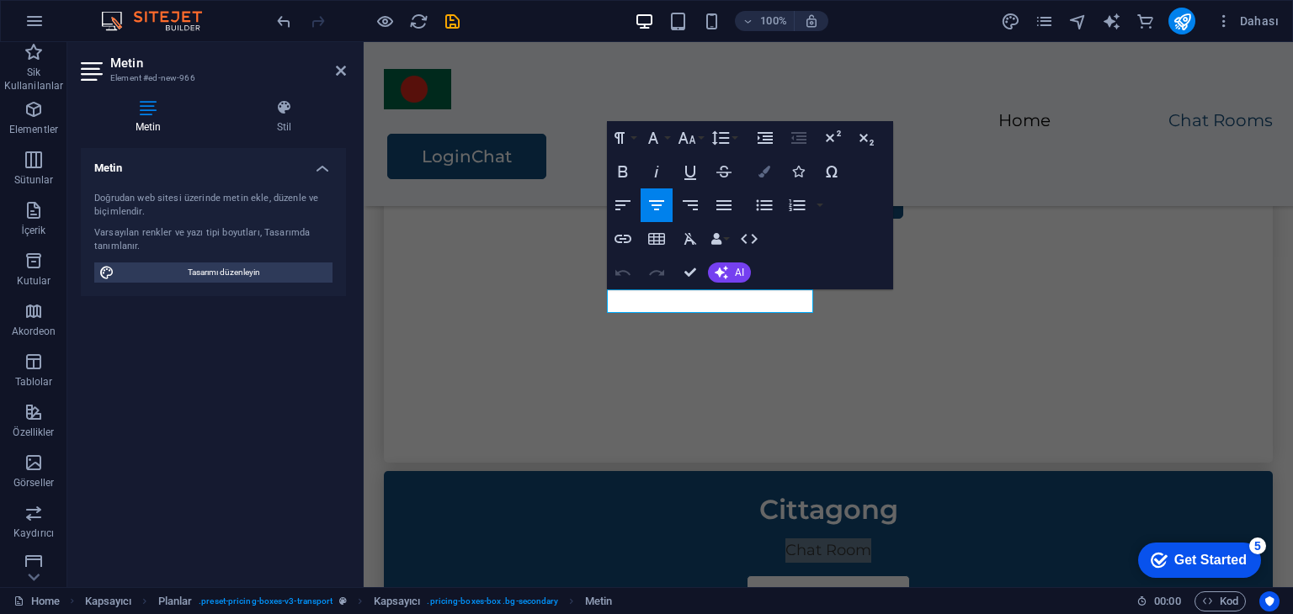
click at [772, 167] on button "Colors" at bounding box center [764, 172] width 32 height 34
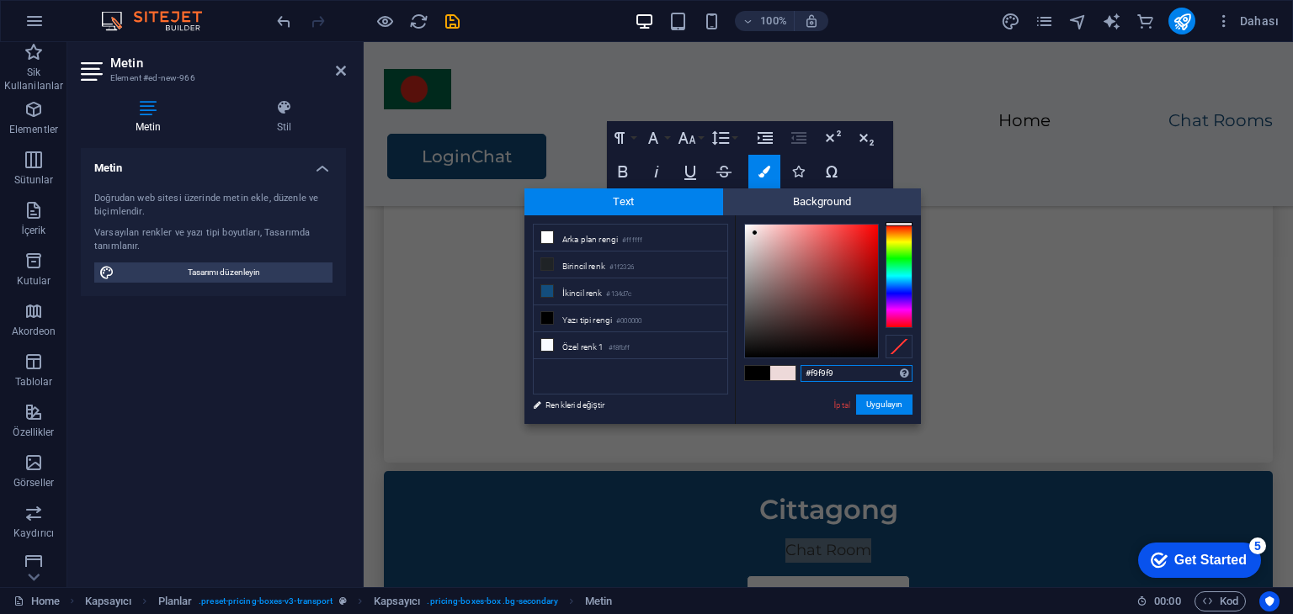
type input "#fbfbfb"
drag, startPoint x: 755, startPoint y: 233, endPoint x: 741, endPoint y: 226, distance: 15.5
click at [745, 226] on div at bounding box center [811, 291] width 133 height 133
drag, startPoint x: 882, startPoint y: 408, endPoint x: 589, endPoint y: 154, distance: 387.8
click at [882, 408] on button "Uygulayın" at bounding box center [884, 405] width 56 height 20
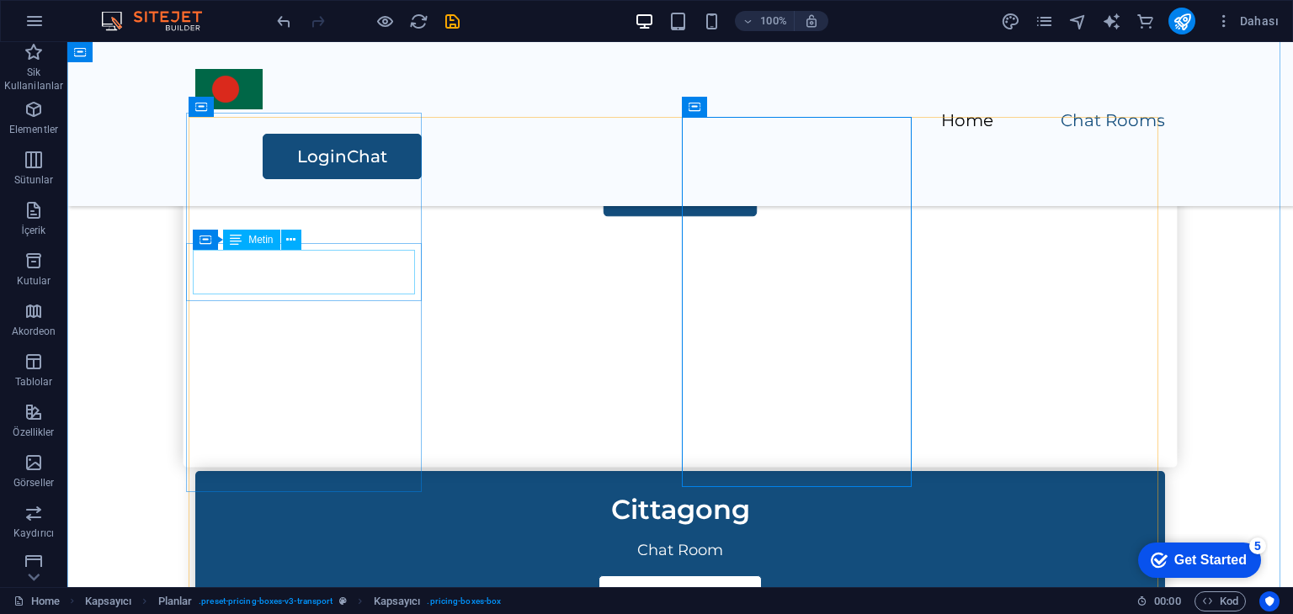
click at [400, 149] on div "[GEOGRAPHIC_DATA]" at bounding box center [680, 127] width 980 height 44
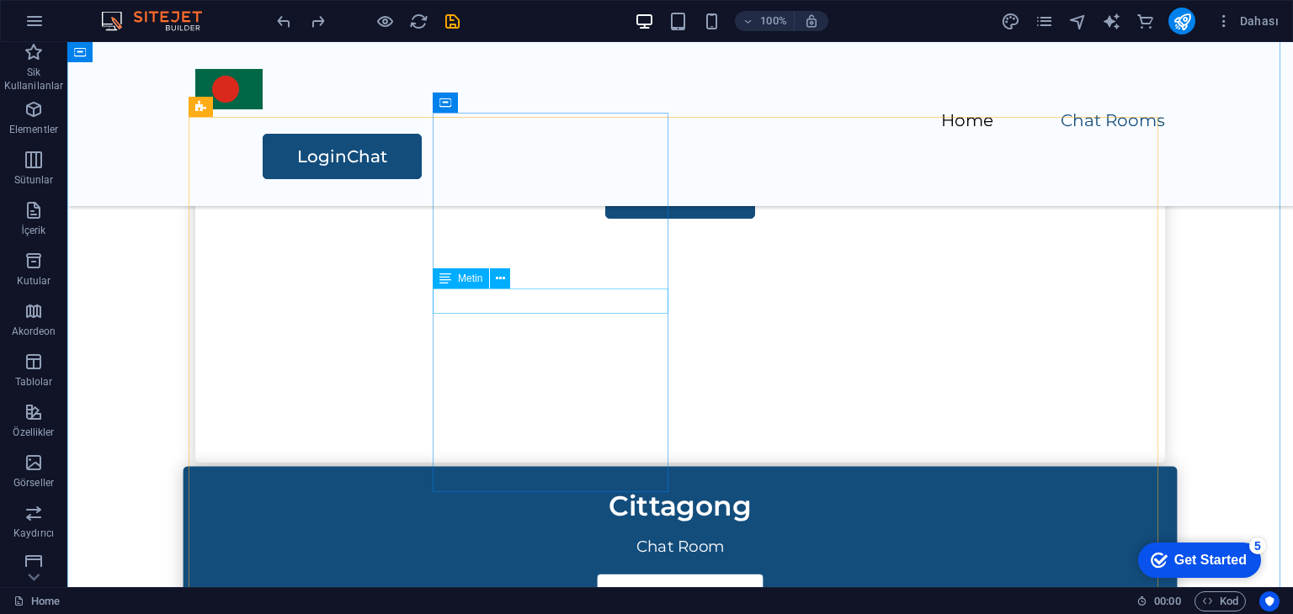
click at [555, 535] on div "Chat Room" at bounding box center [680, 547] width 994 height 25
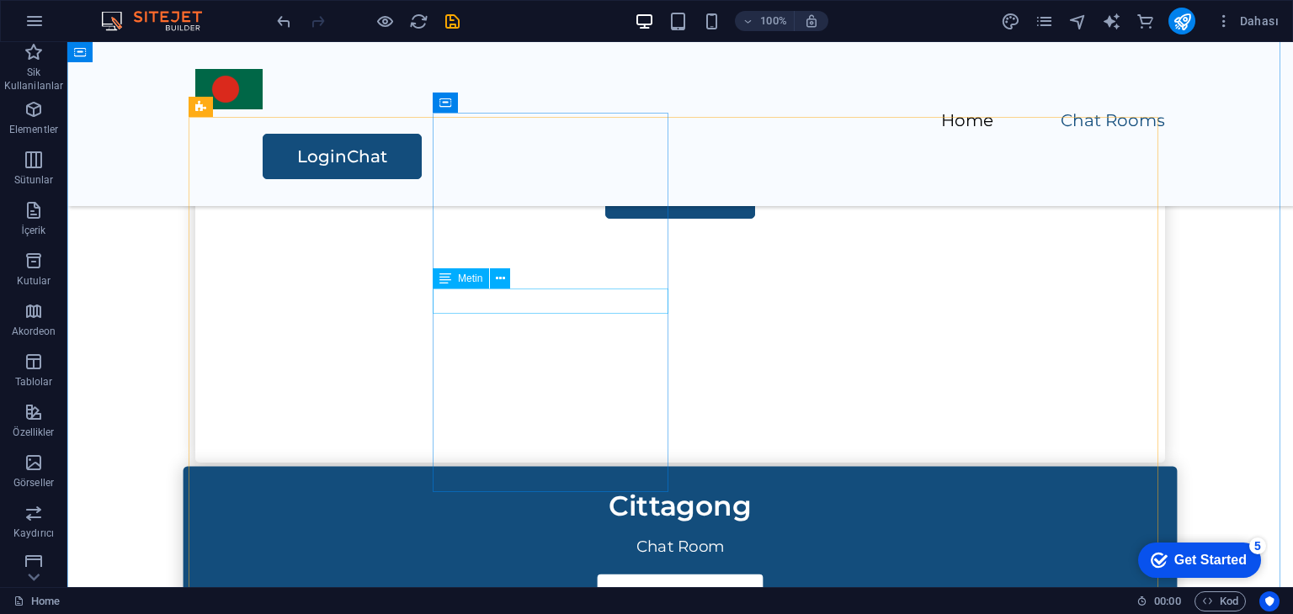
click at [540, 535] on div "Chat Room" at bounding box center [680, 547] width 994 height 25
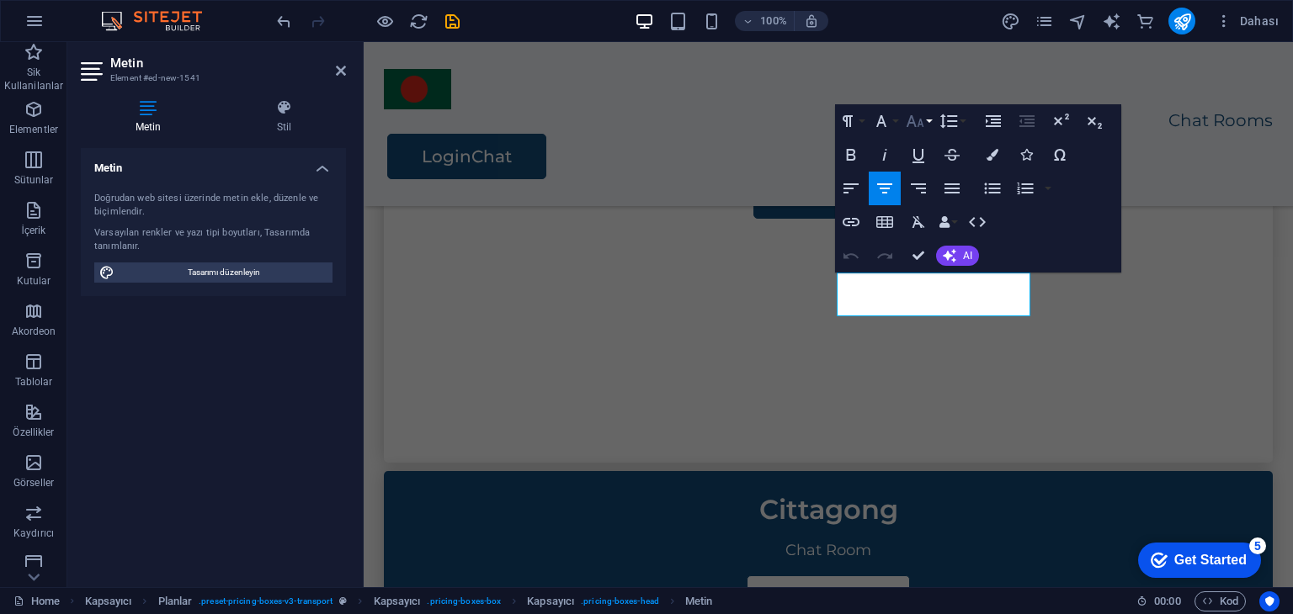
click at [923, 125] on icon "button" at bounding box center [915, 121] width 20 height 20
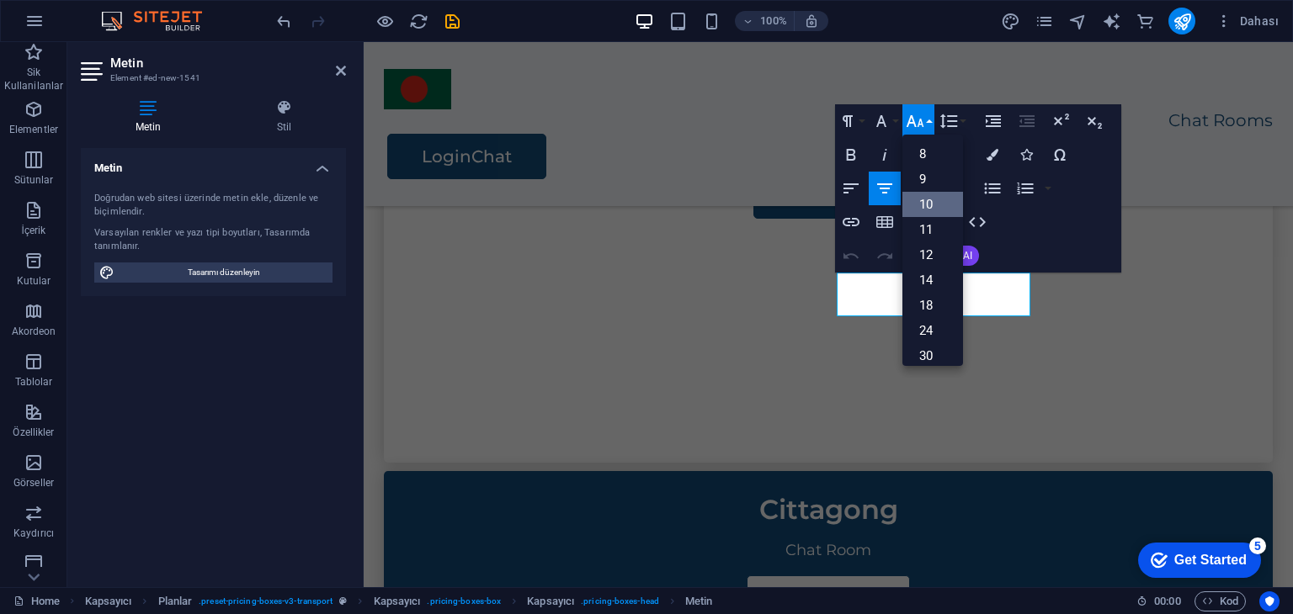
click at [929, 208] on link "10" at bounding box center [932, 204] width 61 height 25
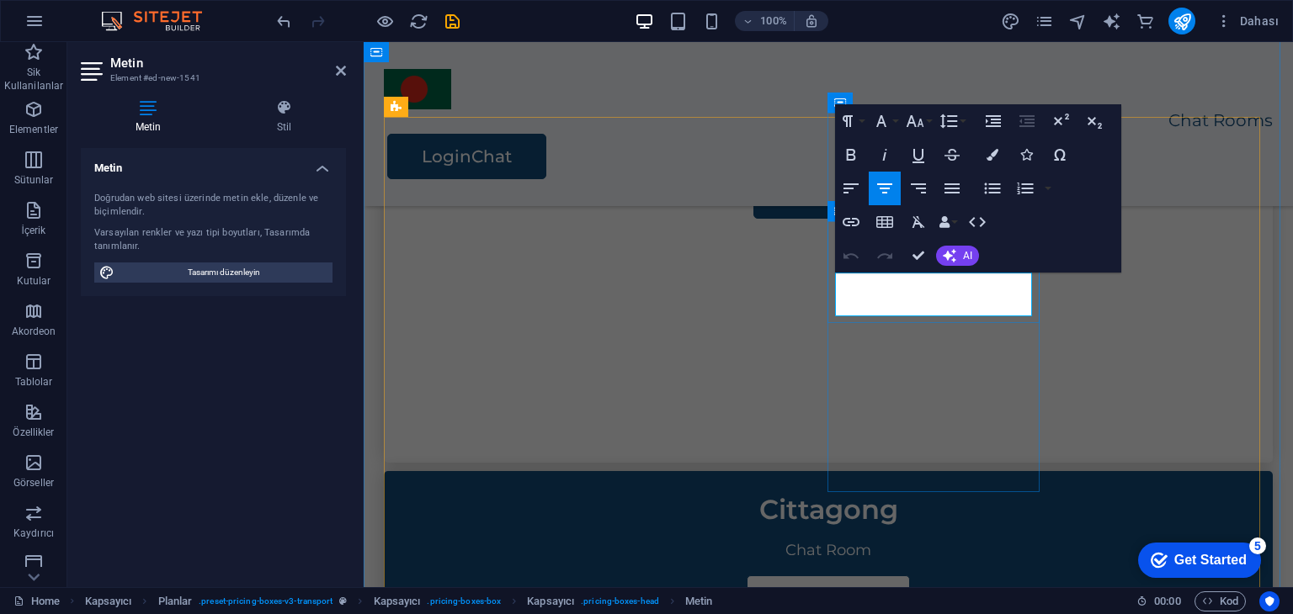
drag, startPoint x: 990, startPoint y: 304, endPoint x: 875, endPoint y: 295, distance: 114.8
click at [988, 152] on icon "button" at bounding box center [992, 155] width 12 height 12
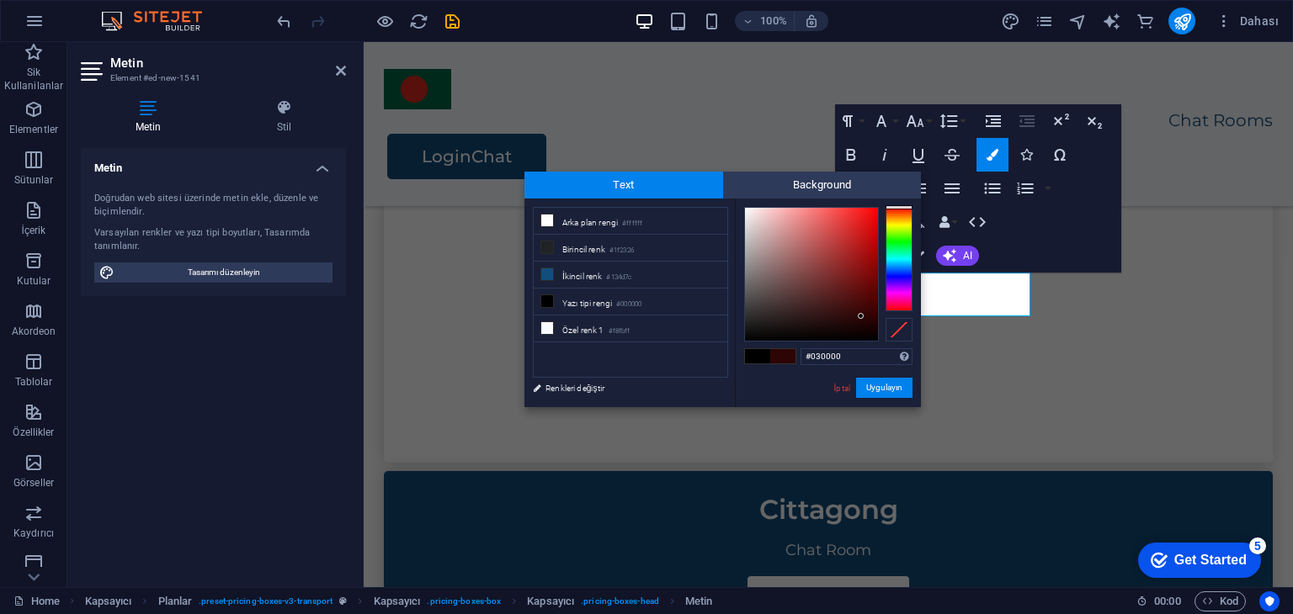
type input "#000000"
drag, startPoint x: 801, startPoint y: 301, endPoint x: 869, endPoint y: 345, distance: 81.0
click at [869, 345] on div "#000000 Desteklenen biçimler #0852ed rgb(8, 82, 237) rgba(8, 82, 237, %90) hsv(…" at bounding box center [828, 425] width 186 height 453
click at [895, 388] on button "Uygulayın" at bounding box center [884, 388] width 56 height 20
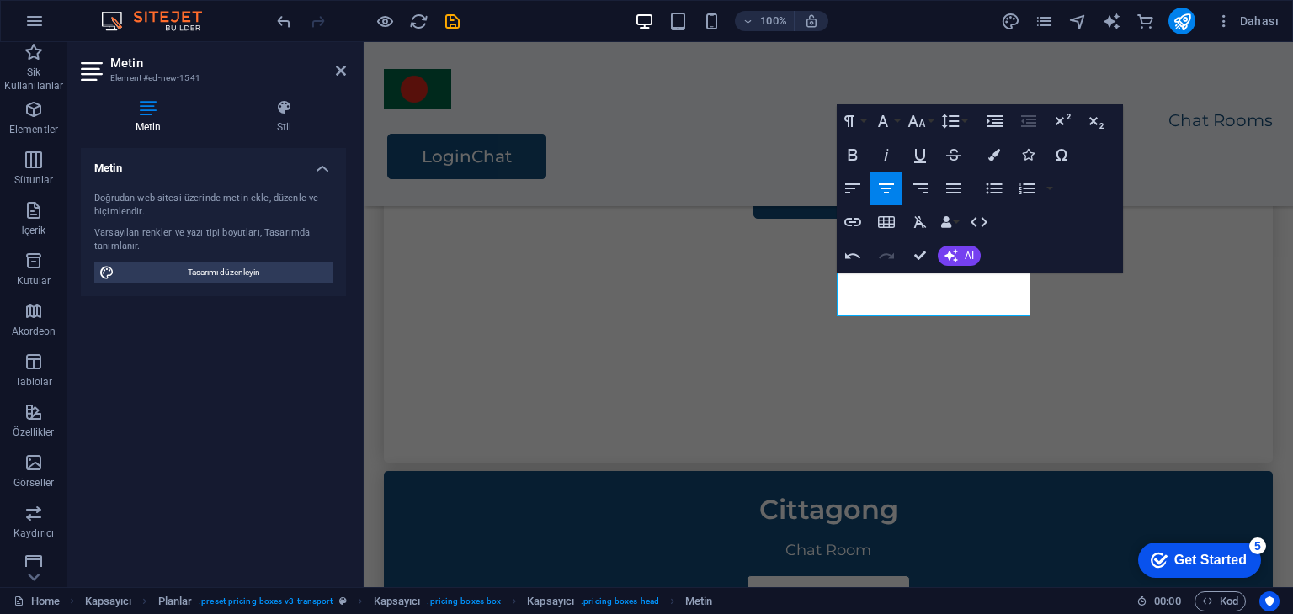
click at [938, 513] on div "H4 Metinle geniş görüntü Kapsayıcı Kapsayıcı İmaj Kapsayıcı Menü Çubuğu Menü Ka…" at bounding box center [828, 314] width 929 height 545
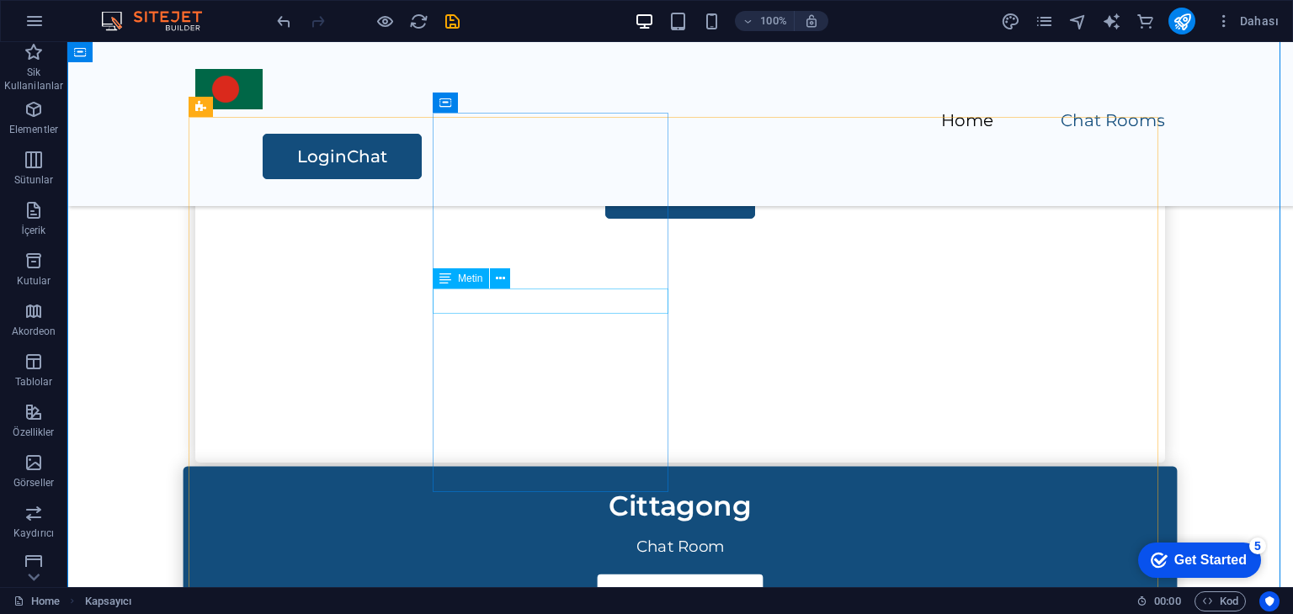
click at [562, 535] on div "Chat Room" at bounding box center [680, 547] width 994 height 25
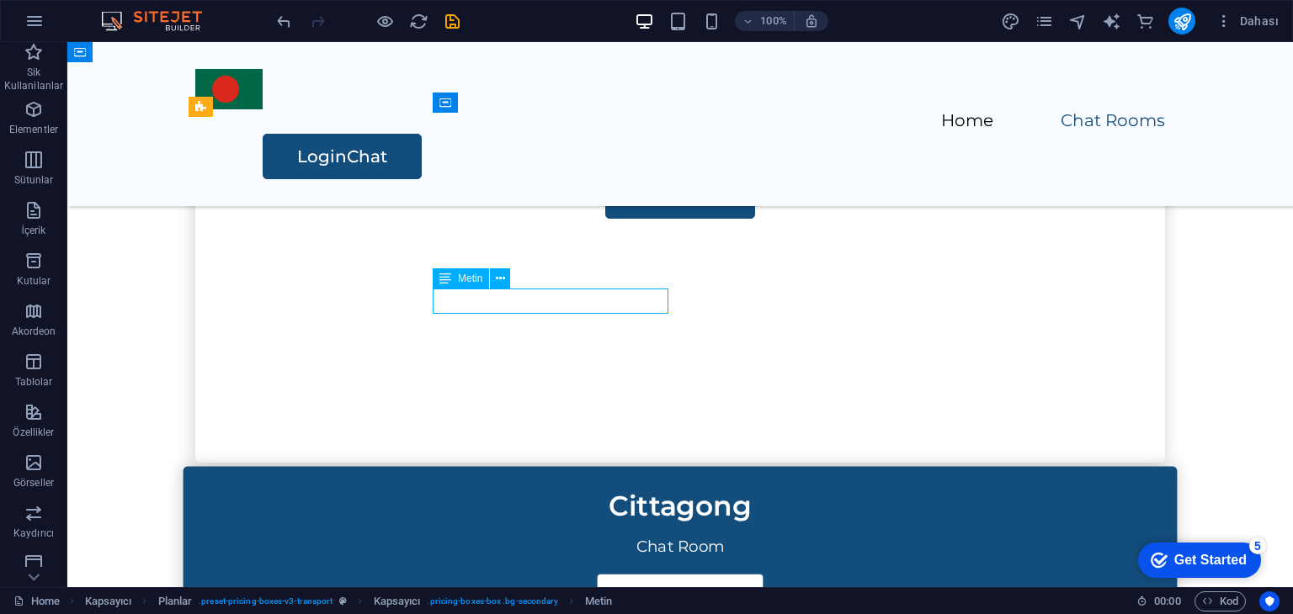
click at [562, 535] on div "Chat Room" at bounding box center [680, 547] width 994 height 25
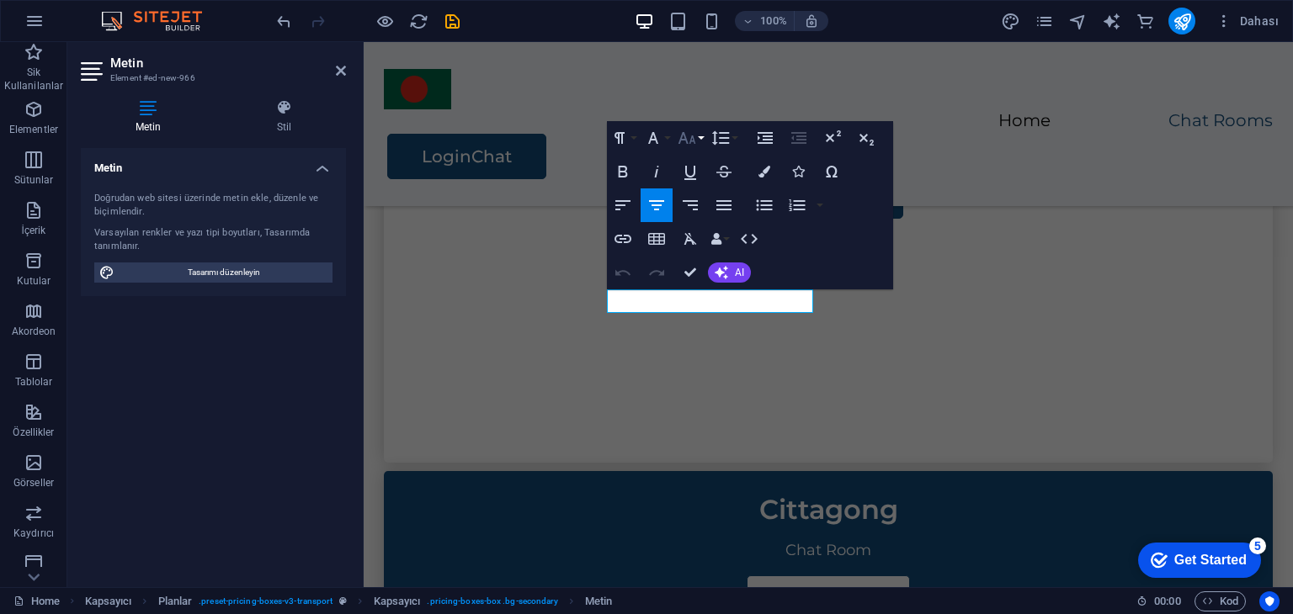
click at [681, 136] on icon "button" at bounding box center [687, 138] width 18 height 12
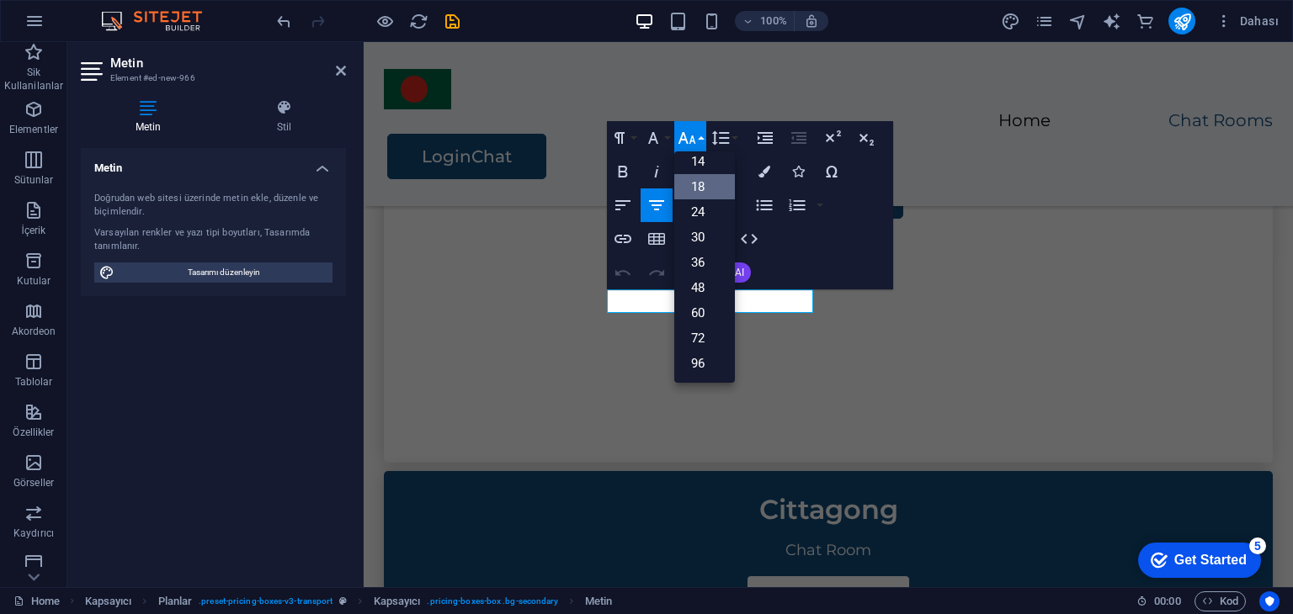
scroll to position [135, 0]
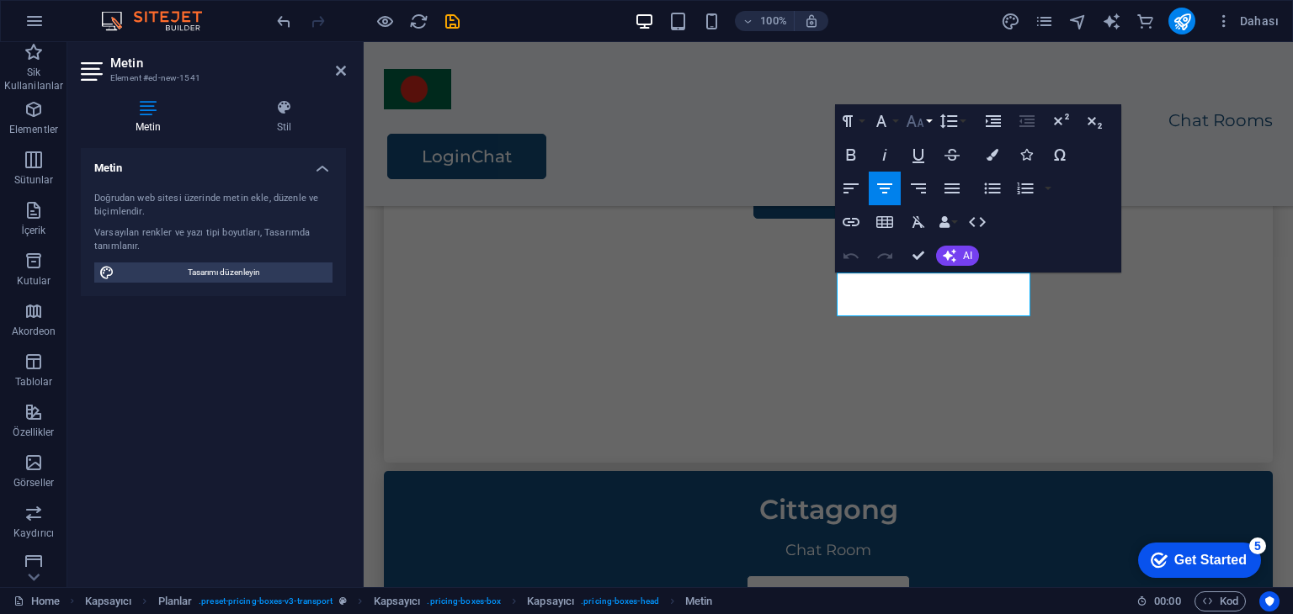
click at [917, 122] on icon "button" at bounding box center [915, 121] width 20 height 20
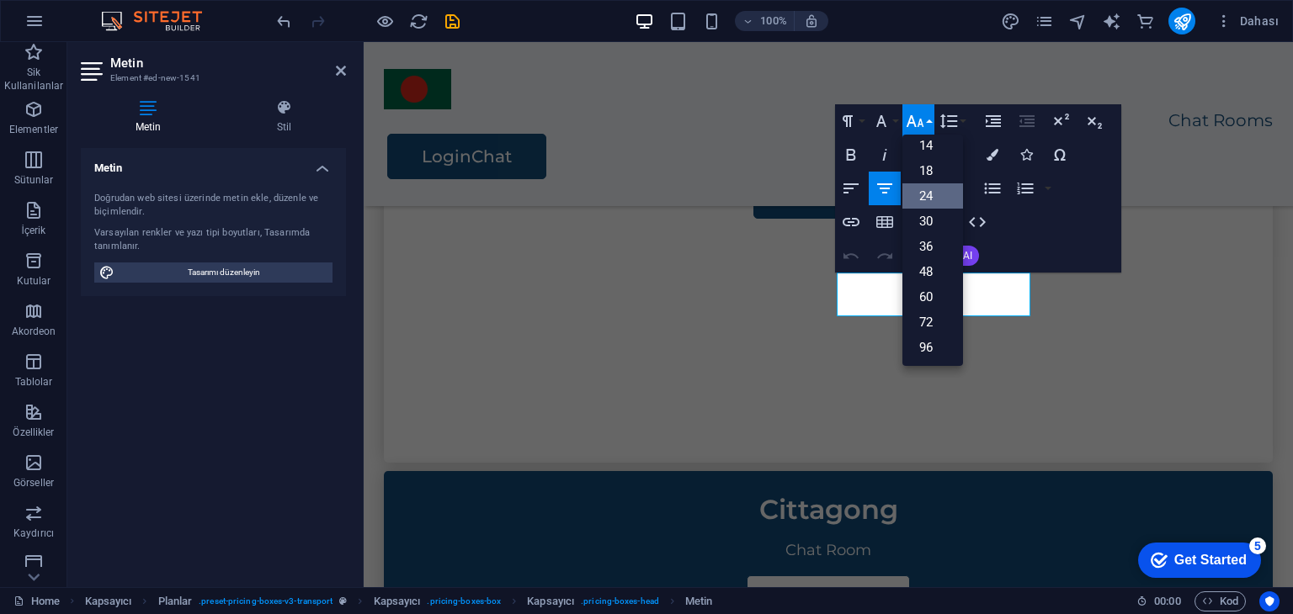
scroll to position [0, 0]
click at [933, 308] on link "18" at bounding box center [932, 305] width 61 height 25
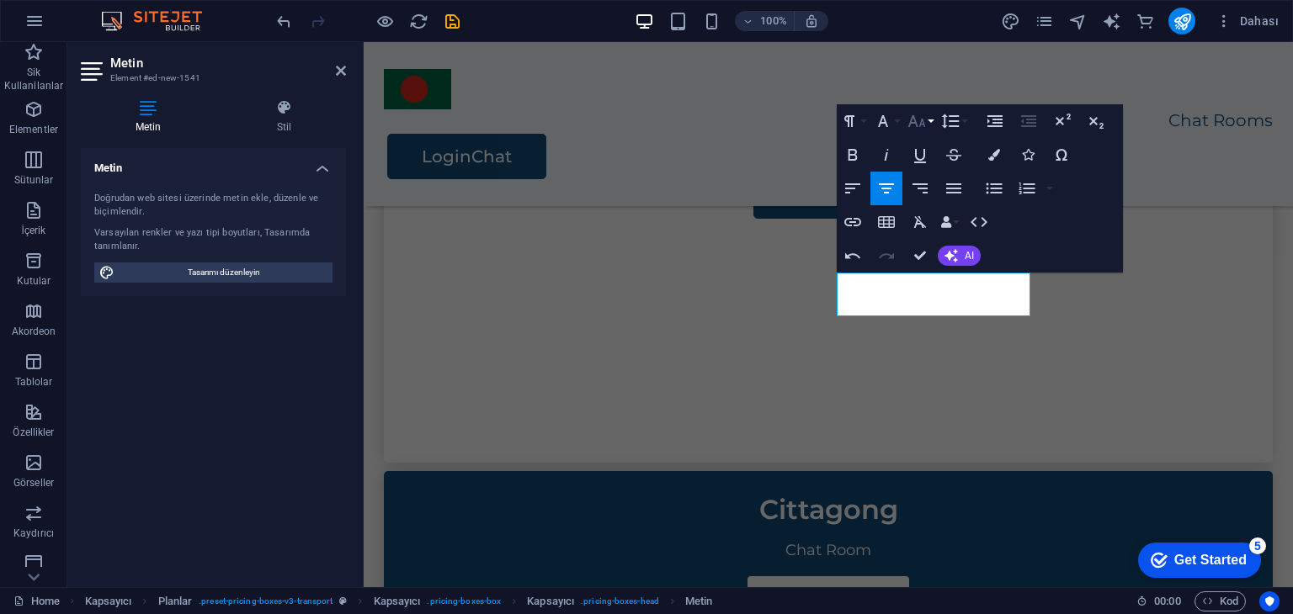
click at [916, 120] on icon "button" at bounding box center [917, 121] width 18 height 12
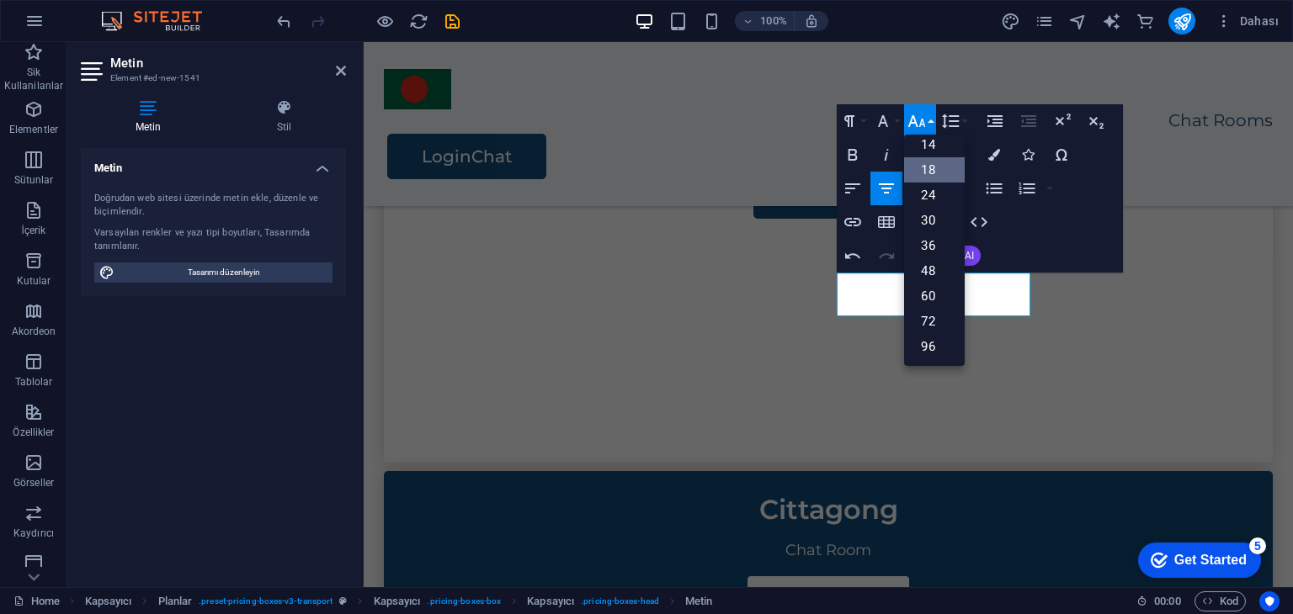
scroll to position [135, 0]
click at [933, 173] on link "18" at bounding box center [934, 170] width 61 height 25
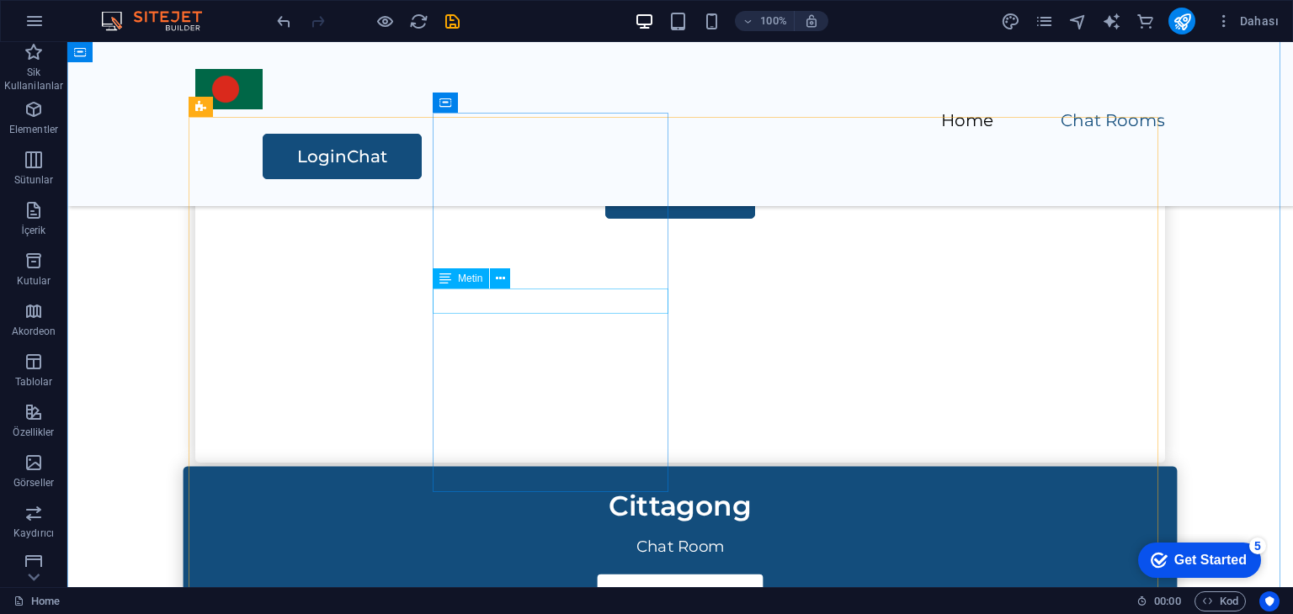
click at [582, 535] on div "Chat Room" at bounding box center [680, 547] width 994 height 25
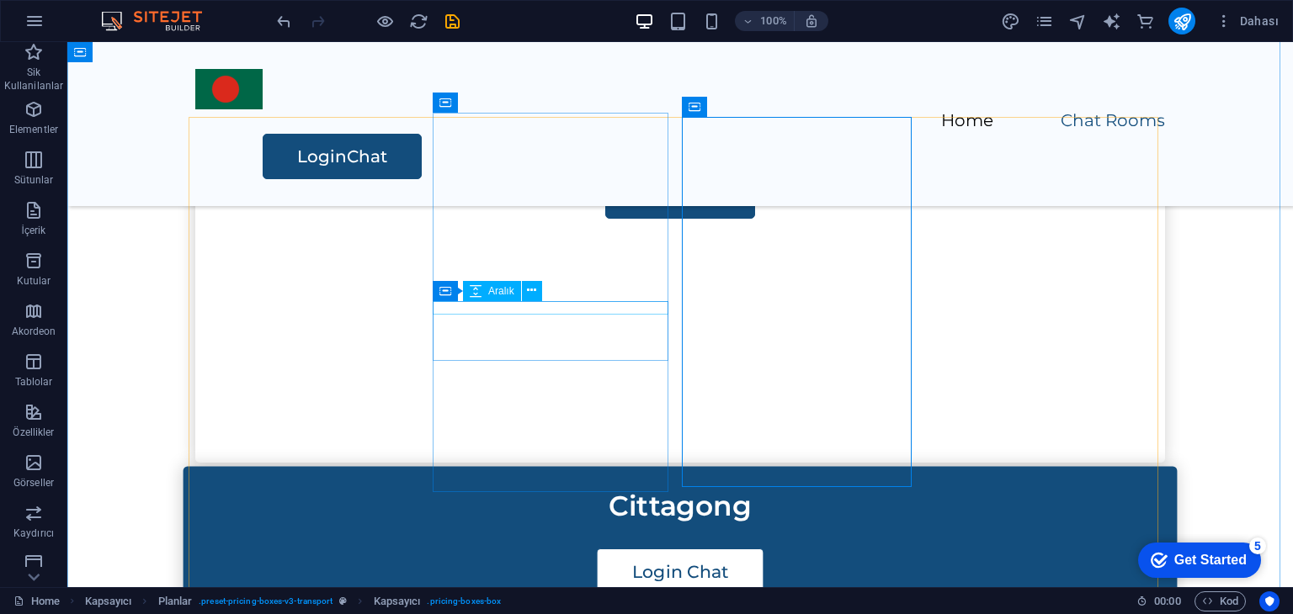
click at [549, 535] on div at bounding box center [680, 541] width 994 height 13
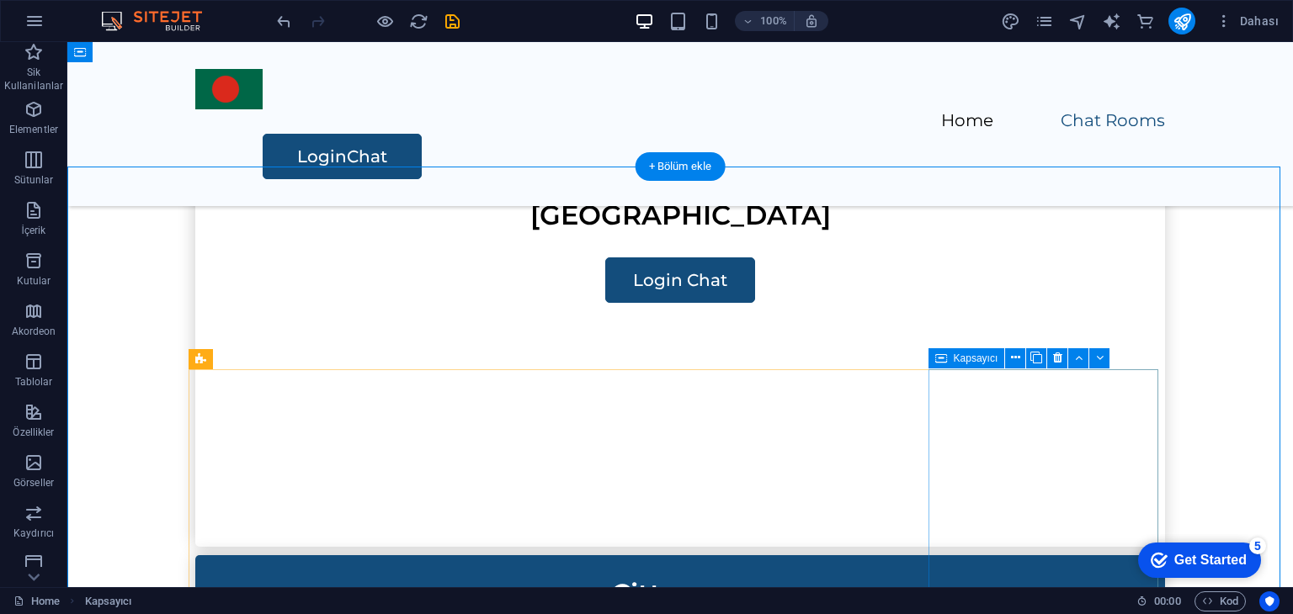
scroll to position [505, 0]
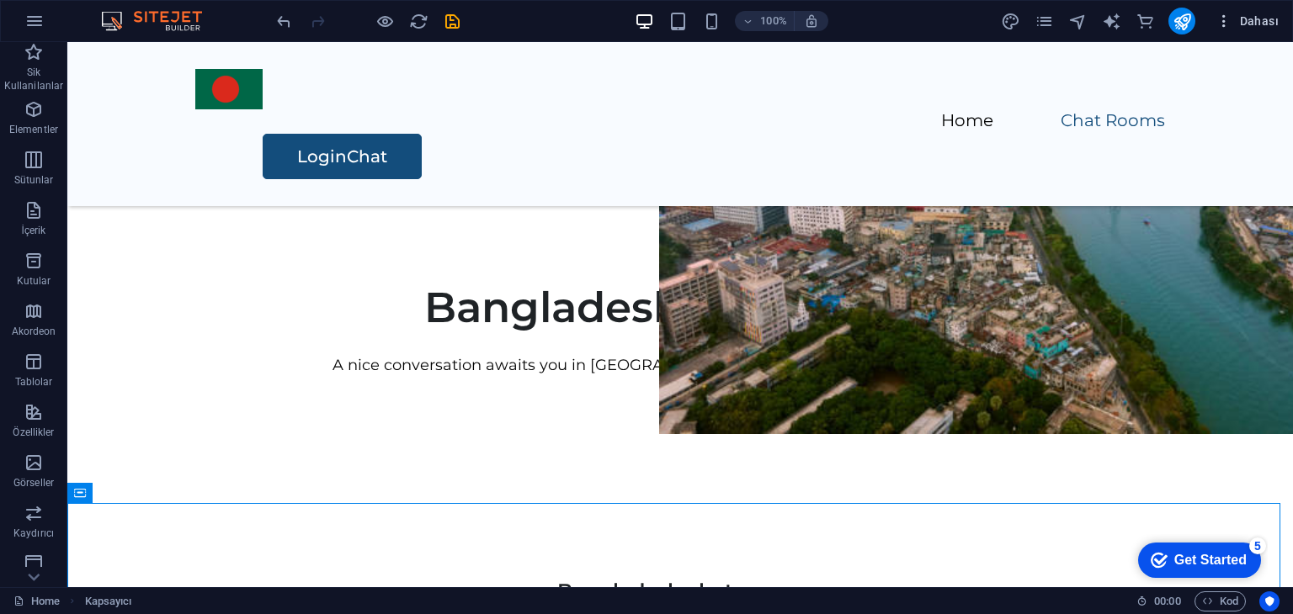
click at [1247, 21] on span "Dahası" at bounding box center [1246, 21] width 63 height 17
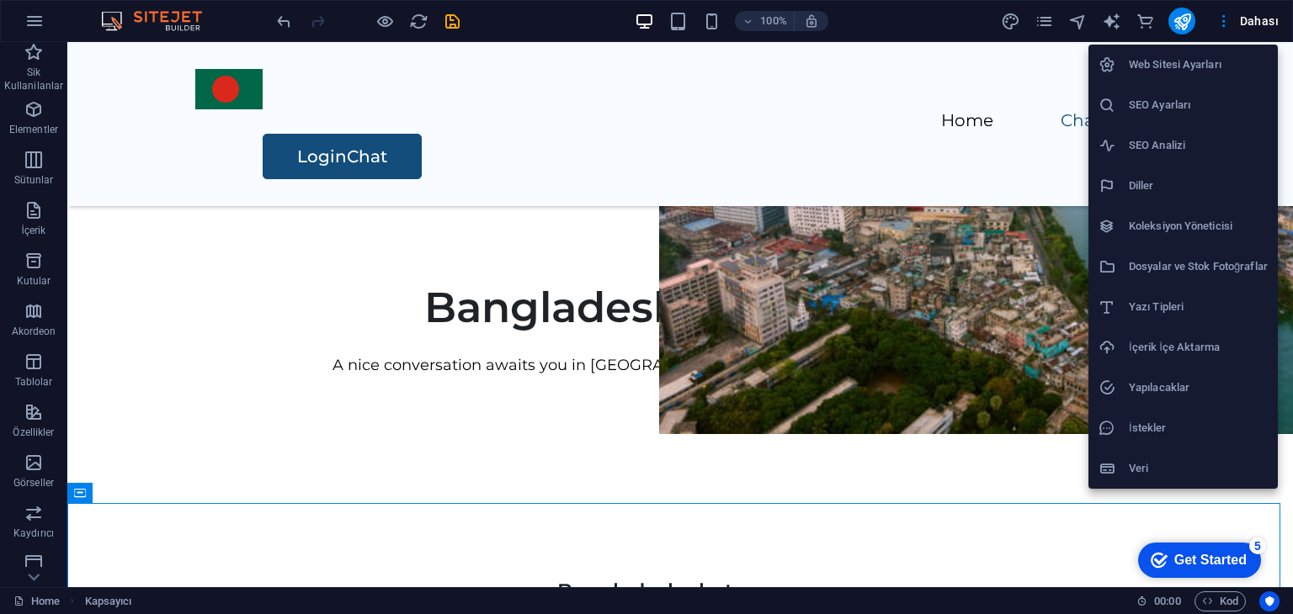
click at [1166, 98] on h6 "SEO Ayarları" at bounding box center [1198, 105] width 139 height 20
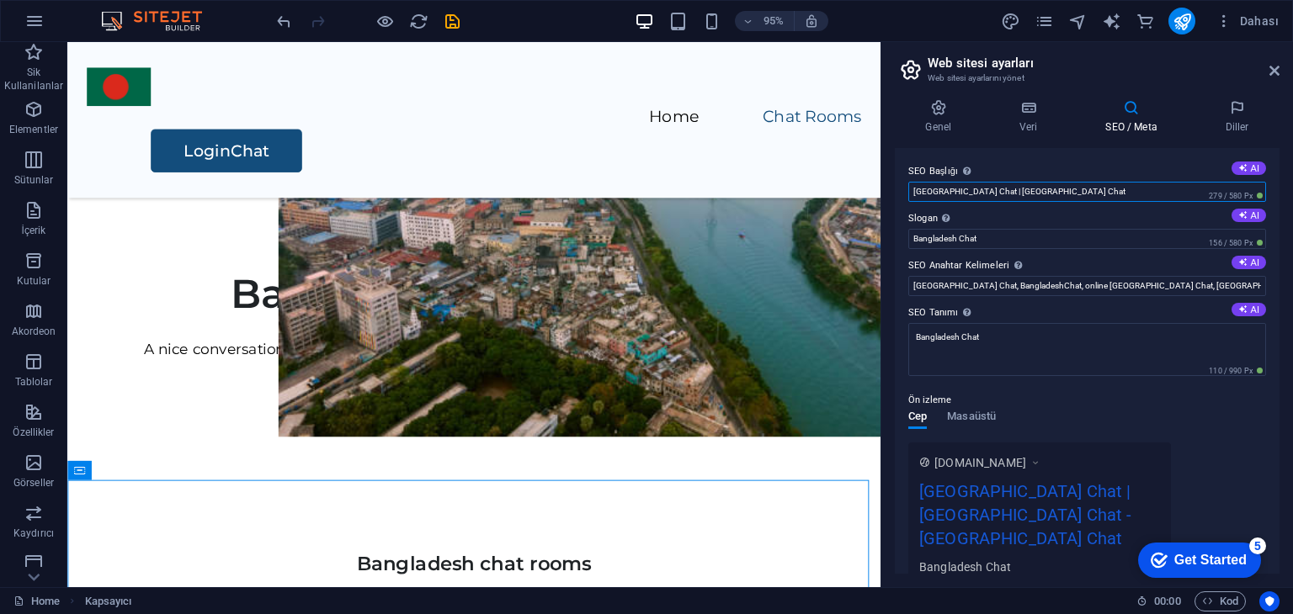
drag, startPoint x: 1007, startPoint y: 189, endPoint x: 984, endPoint y: 189, distance: 22.7
click at [984, 189] on input "[GEOGRAPHIC_DATA] Chat | [GEOGRAPHIC_DATA] Chat" at bounding box center [1087, 192] width 358 height 20
click at [1159, 284] on input "[GEOGRAPHIC_DATA] Chat, BangladeshChat, online [GEOGRAPHIC_DATA] Chat, [GEOGRAP…" at bounding box center [1087, 286] width 358 height 20
paste input "[GEOGRAPHIC_DATA]"
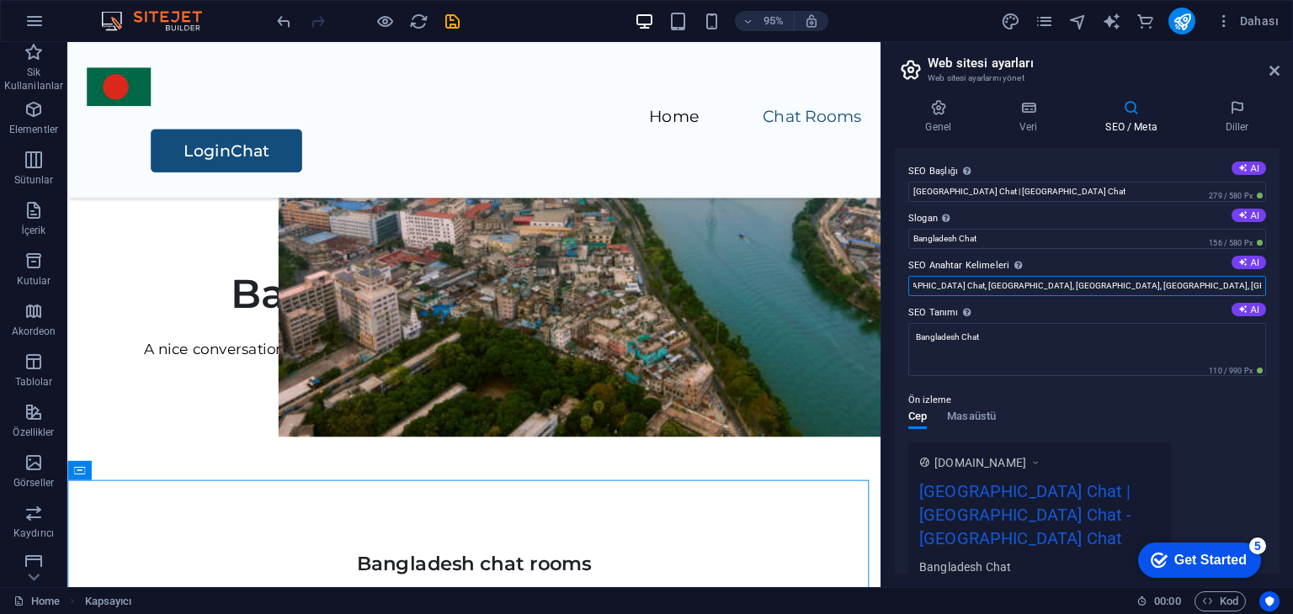
drag, startPoint x: 1252, startPoint y: 287, endPoint x: 1292, endPoint y: 287, distance: 39.6
click at [1292, 287] on div "Genel Veri SEO / Meta Diller Web Sitesi Adı [DOMAIN_NAME] Logo Dosyaları buraya…" at bounding box center [1087, 337] width 412 height 502
type input "[GEOGRAPHIC_DATA] Chat, BangladeshChat, online [GEOGRAPHIC_DATA] Chat, [GEOGRAP…"
click at [1207, 341] on textarea "Bangladesh Chat" at bounding box center [1087, 349] width 358 height 53
